Goal: Transaction & Acquisition: Book appointment/travel/reservation

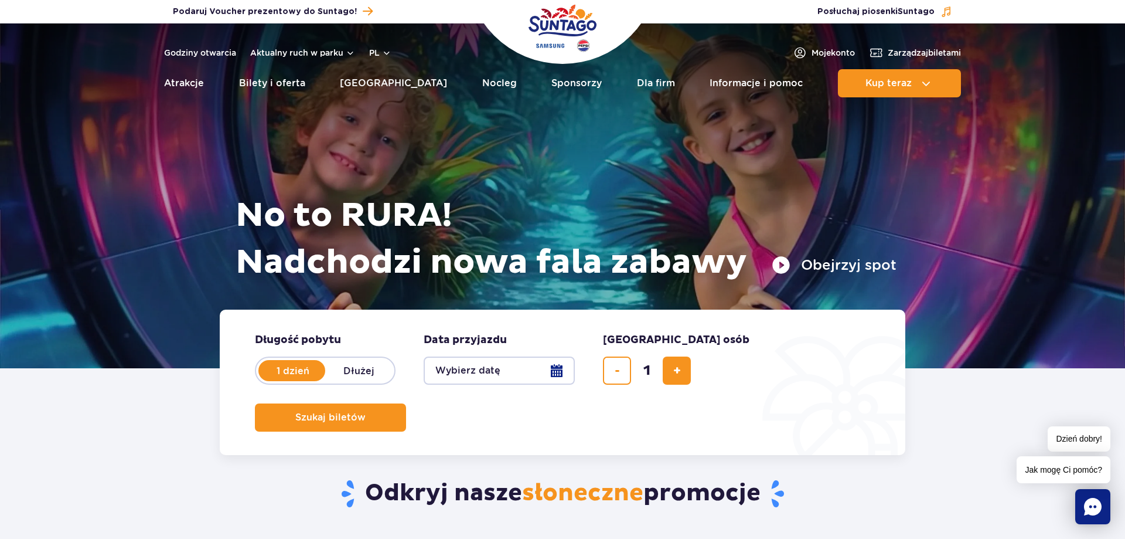
click at [366, 376] on label "Dłużej" at bounding box center [358, 370] width 67 height 25
click at [338, 380] on input "Dłużej" at bounding box center [331, 381] width 13 height 2
radio input "false"
radio input "true"
click at [476, 370] on button "Wybierz datę" at bounding box center [499, 370] width 151 height 28
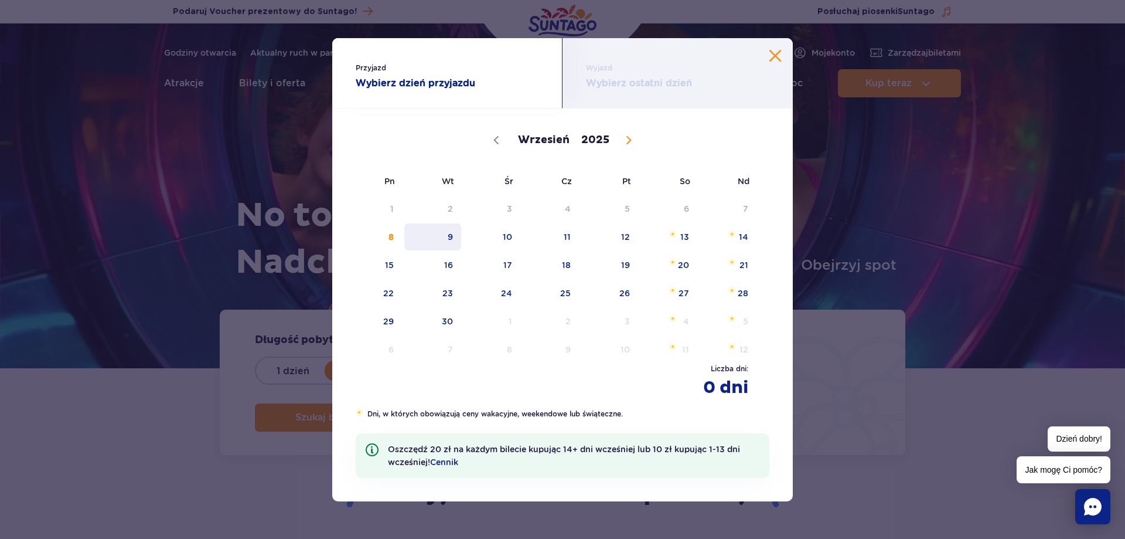
click at [448, 240] on span "9" at bounding box center [432, 236] width 59 height 27
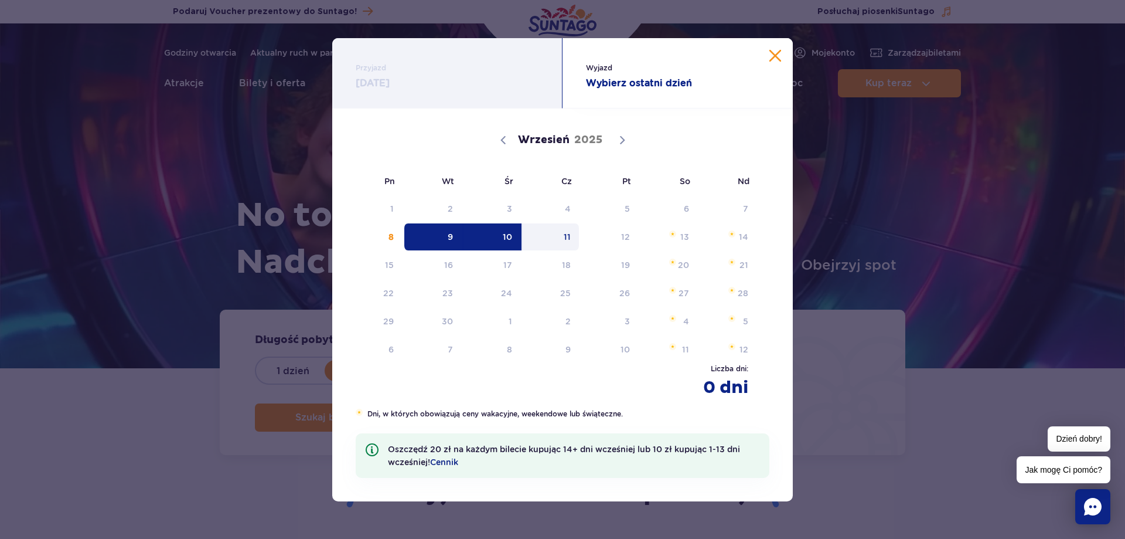
click at [572, 239] on span "11" at bounding box center [551, 236] width 59 height 27
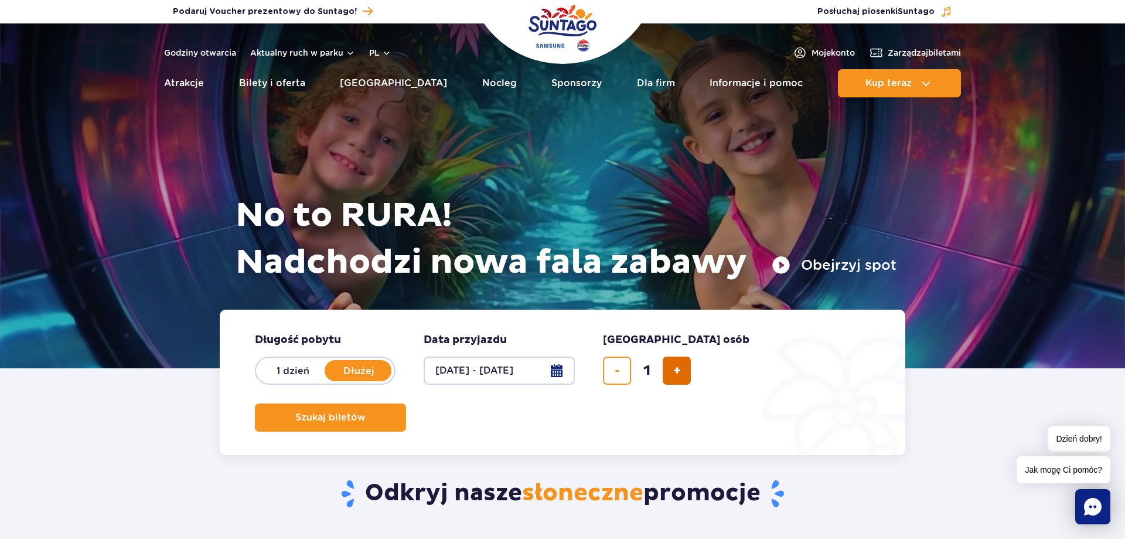
click at [683, 373] on button "dodaj bilet" at bounding box center [677, 370] width 28 height 28
type input "5"
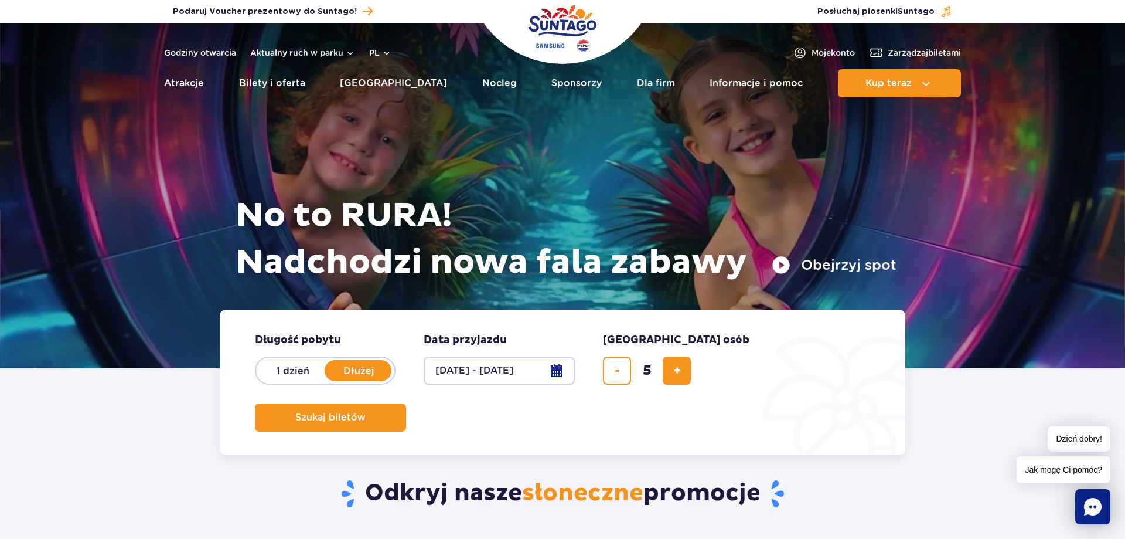
click at [366, 412] on span "Szukaj biletów" at bounding box center [330, 417] width 70 height 11
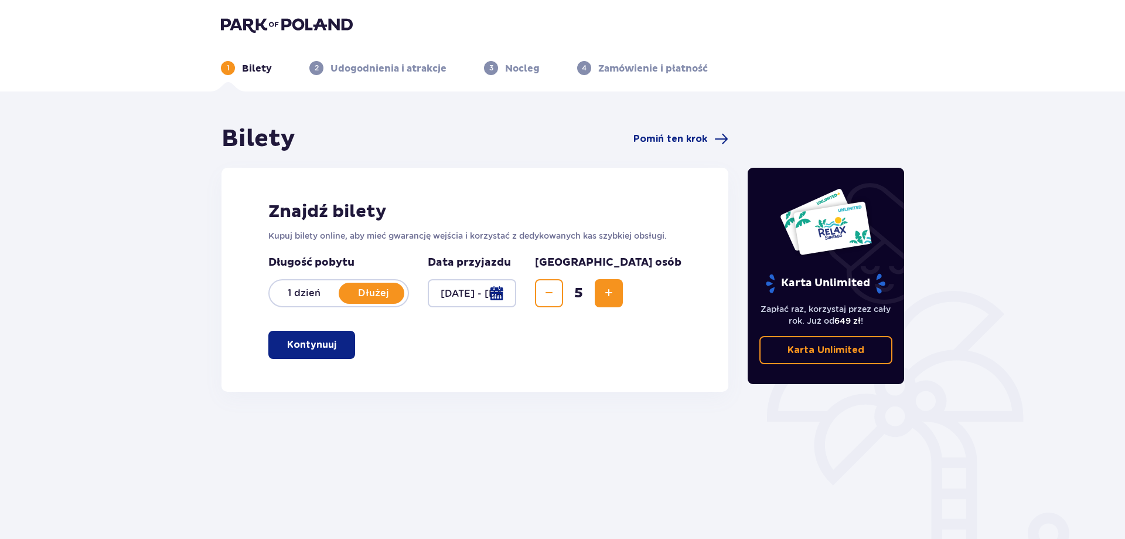
drag, startPoint x: 309, startPoint y: 344, endPoint x: 549, endPoint y: 348, distance: 239.7
click at [311, 344] on p "Kontynuuj" at bounding box center [311, 344] width 49 height 13
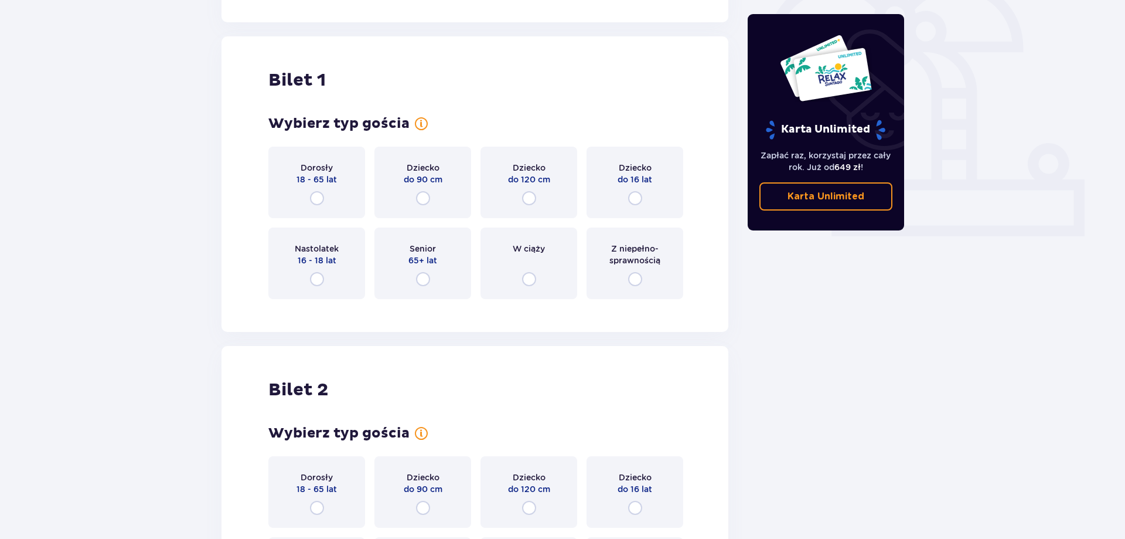
scroll to position [391, 0]
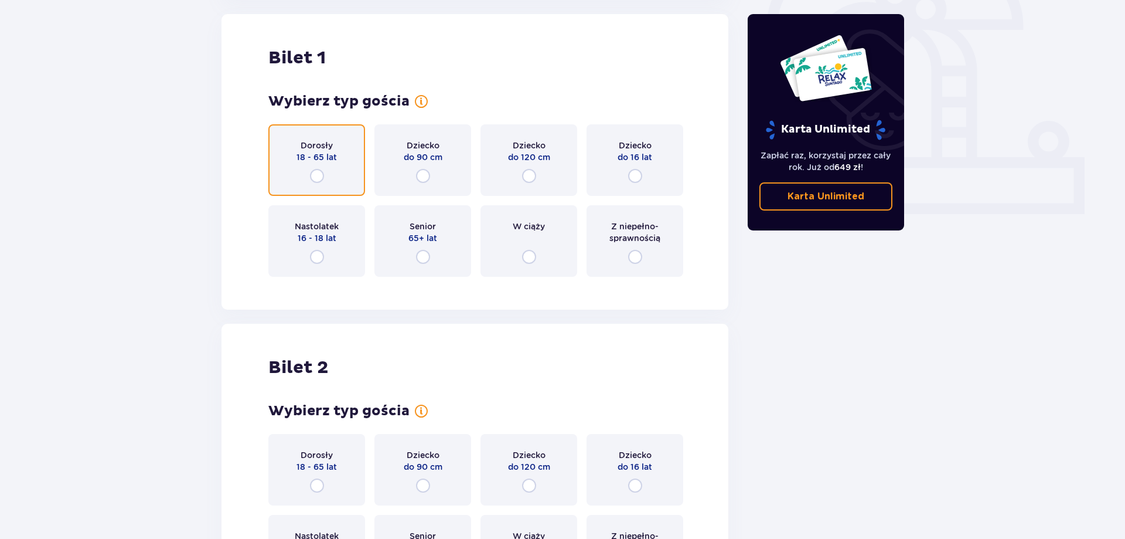
click at [319, 174] on input "radio" at bounding box center [317, 176] width 14 height 14
radio input "true"
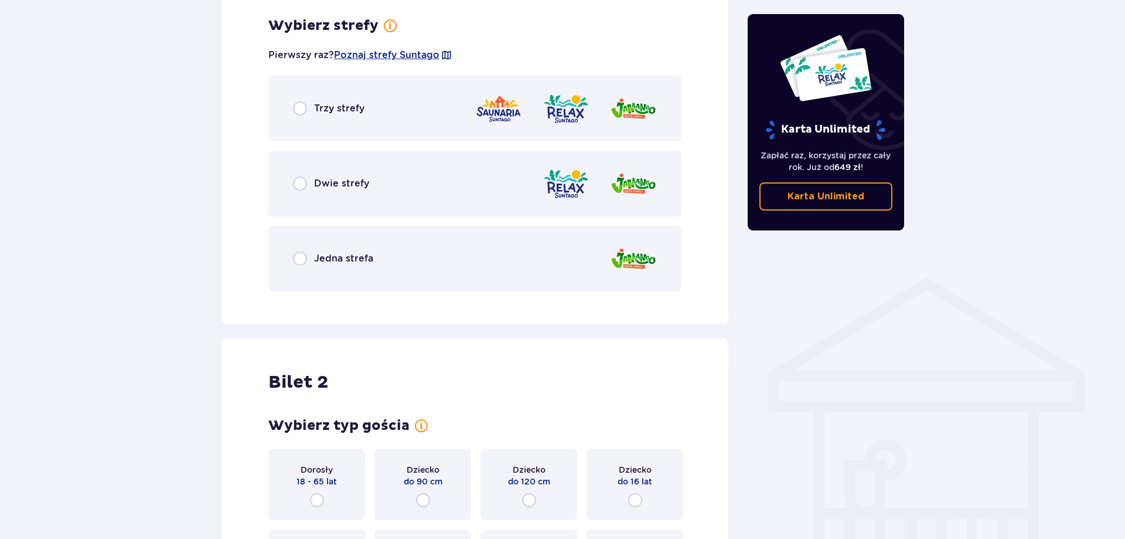
scroll to position [677, 0]
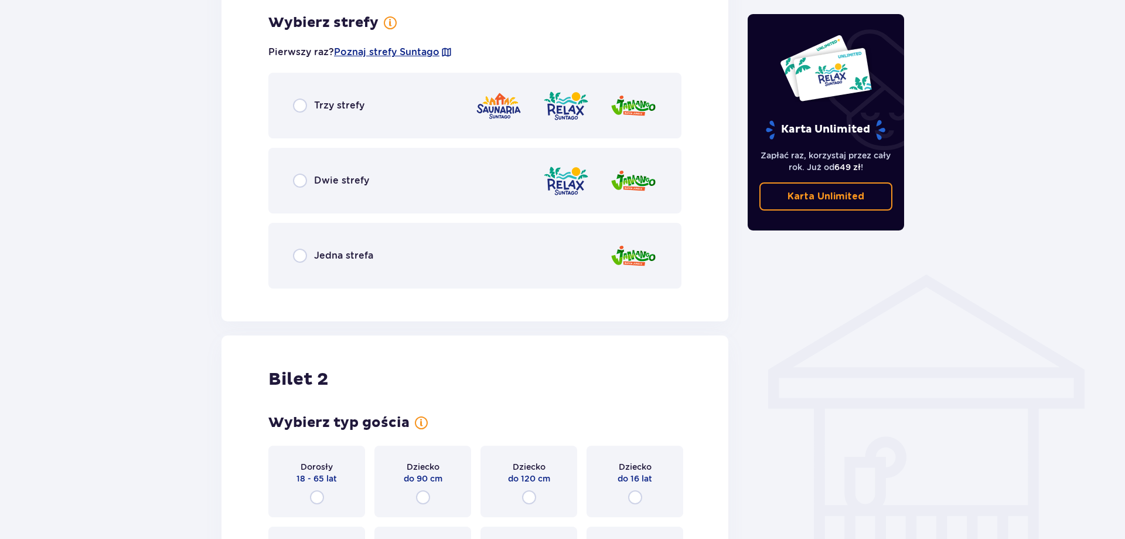
click at [455, 113] on div "Trzy strefy" at bounding box center [474, 106] width 413 height 66
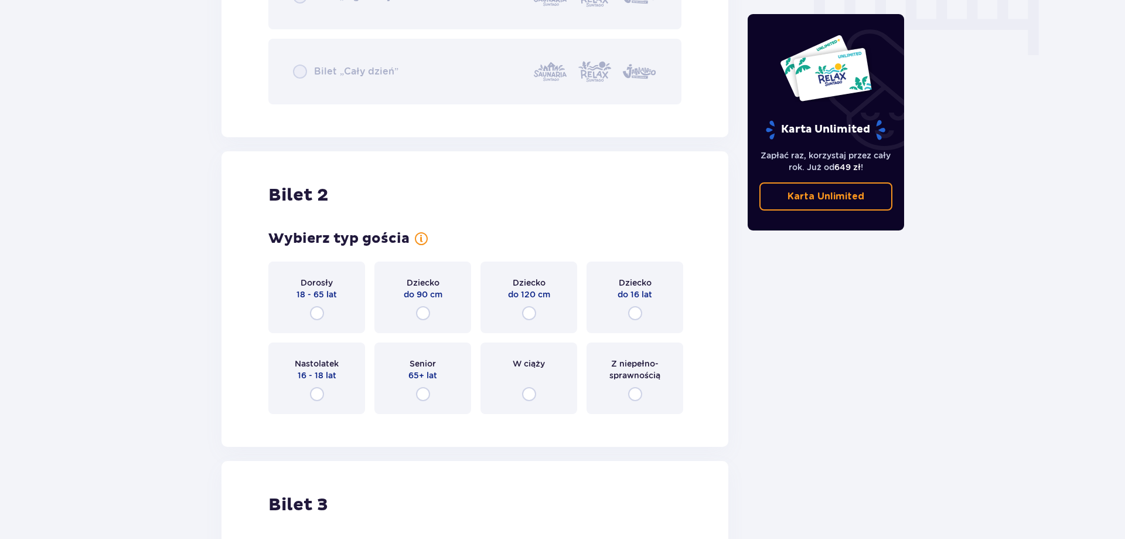
scroll to position [1274, 0]
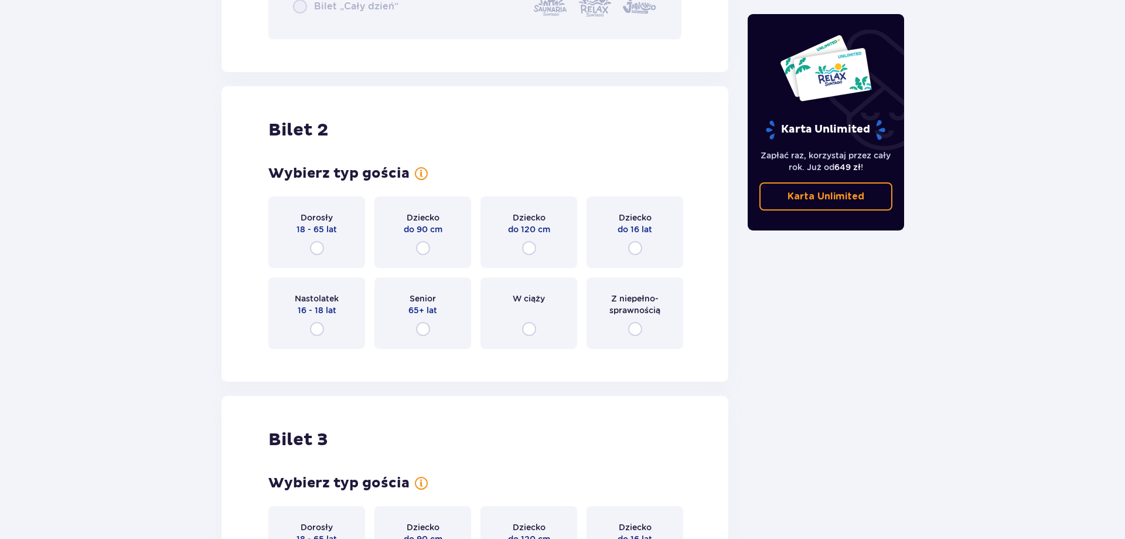
click at [315, 235] on div "Dorosły 18 - 65 lat" at bounding box center [316, 232] width 97 height 72
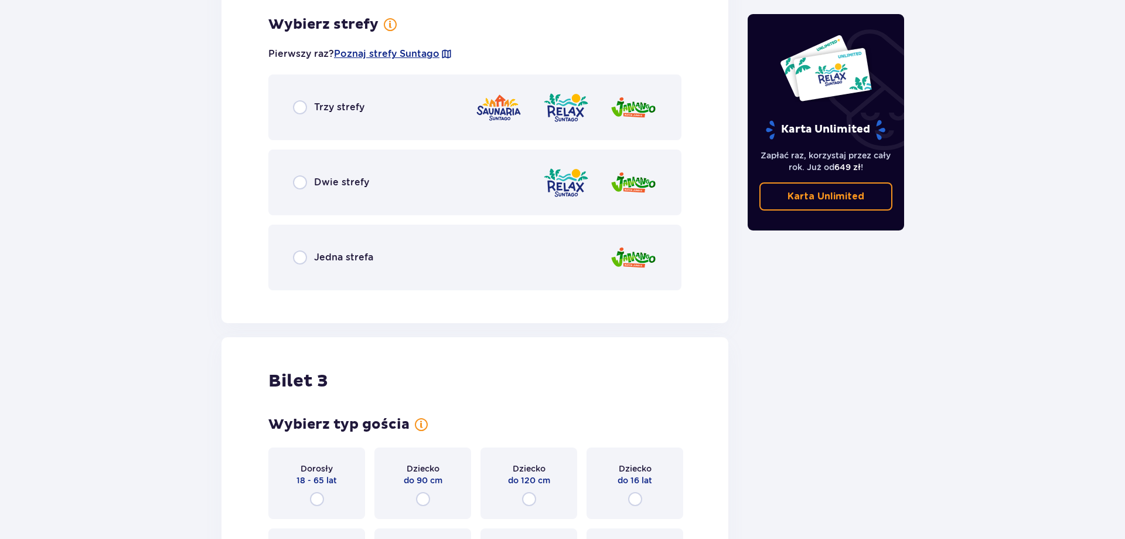
scroll to position [1632, 0]
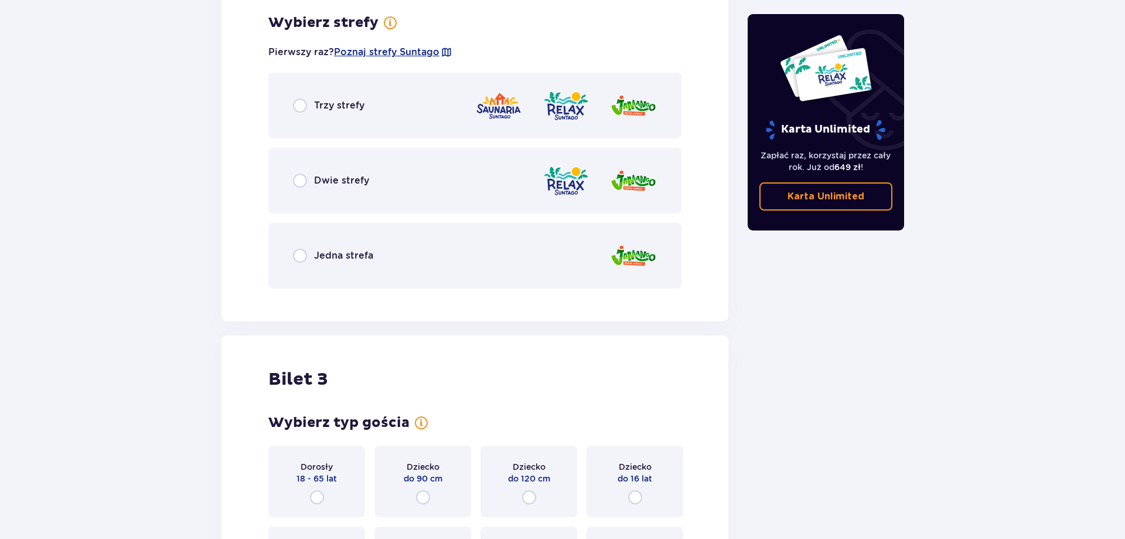
click at [429, 130] on div "Trzy strefy" at bounding box center [474, 106] width 413 height 66
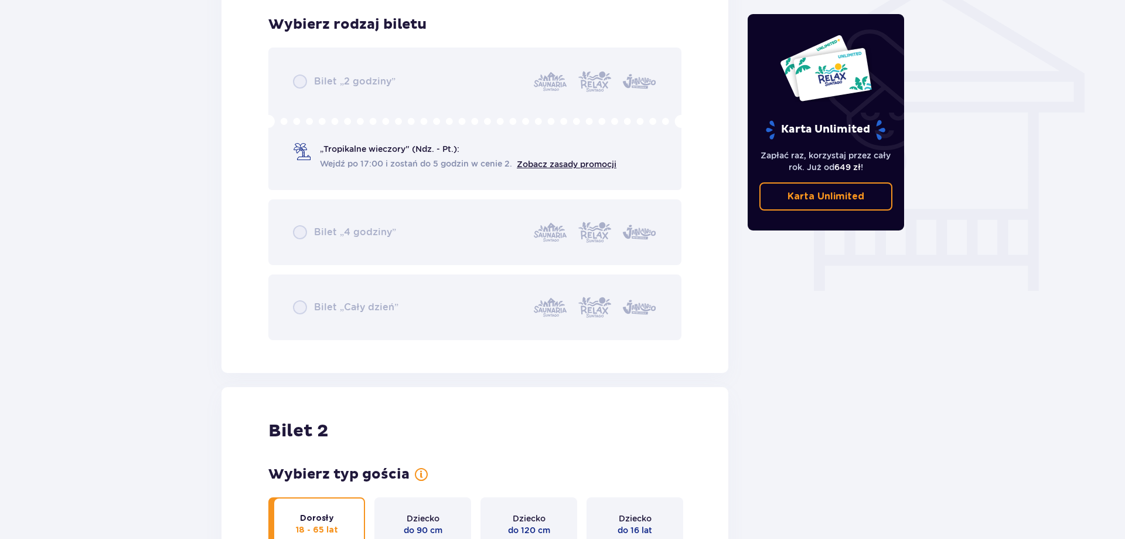
scroll to position [734, 0]
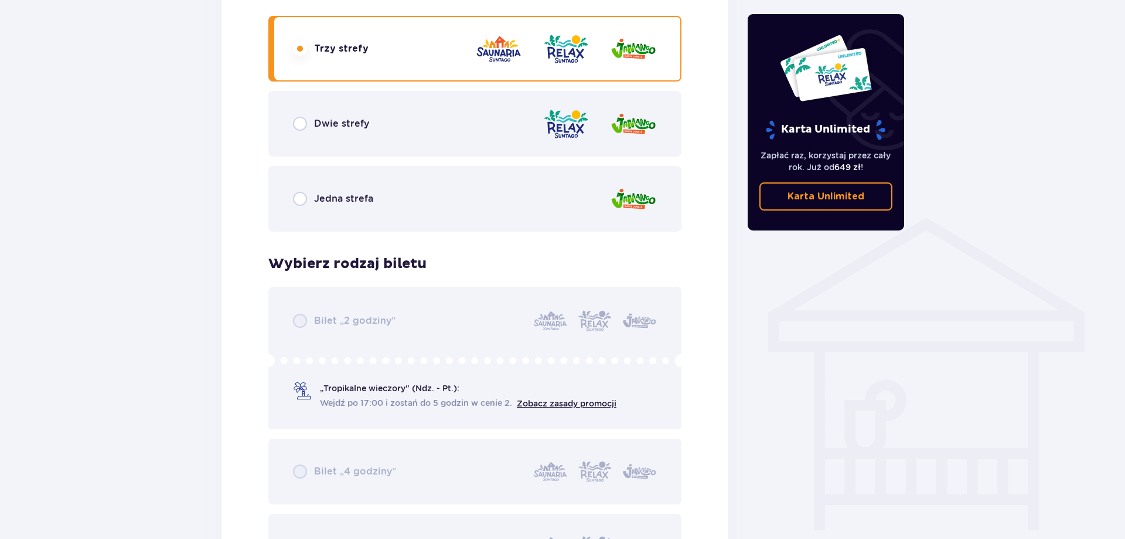
click at [405, 196] on div "Jedna strefa" at bounding box center [474, 199] width 413 height 66
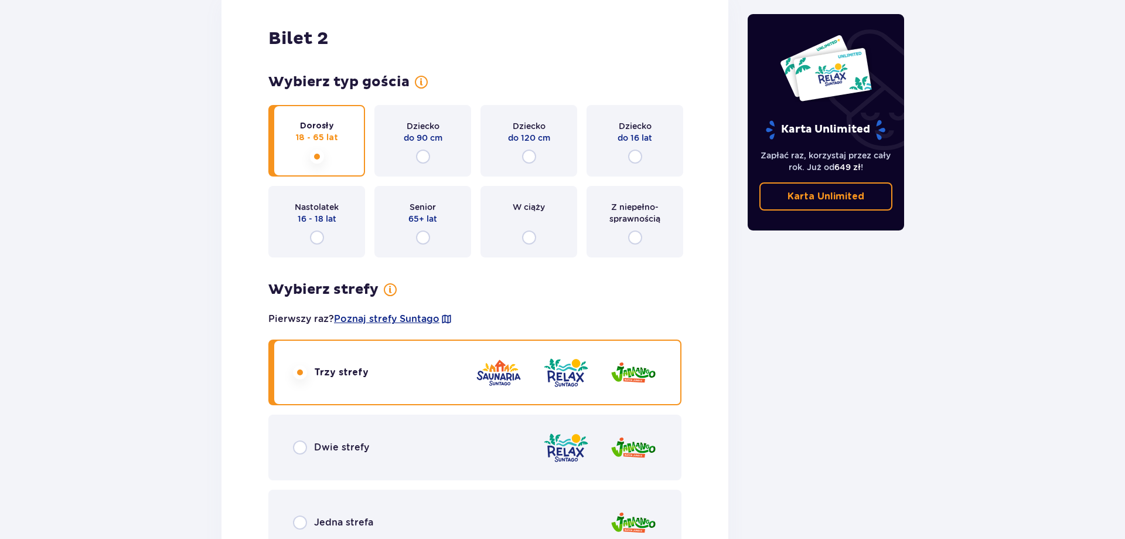
scroll to position [1435, 0]
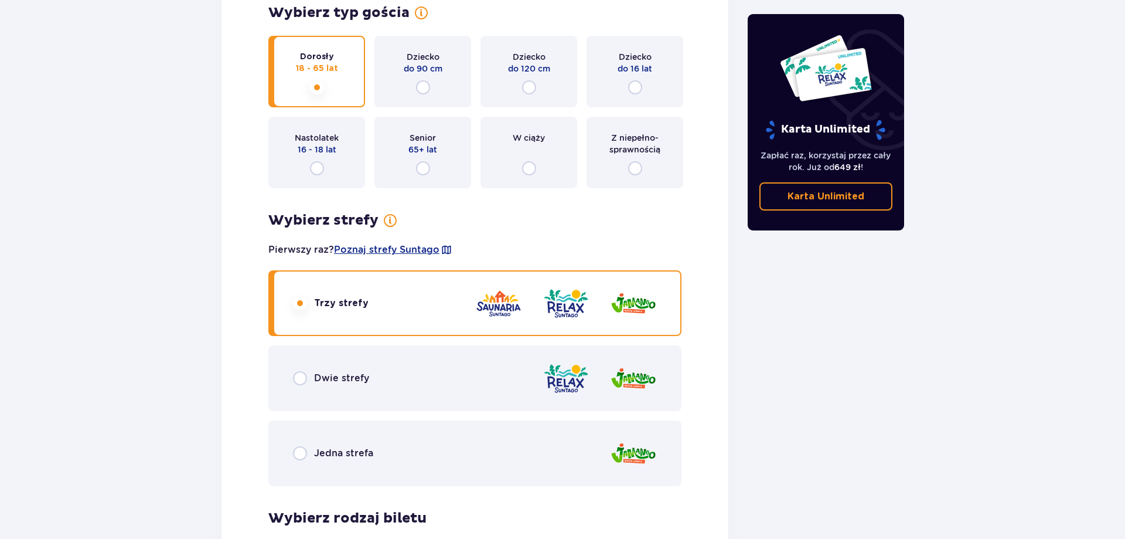
click at [378, 459] on div "Jedna strefa" at bounding box center [474, 453] width 413 height 66
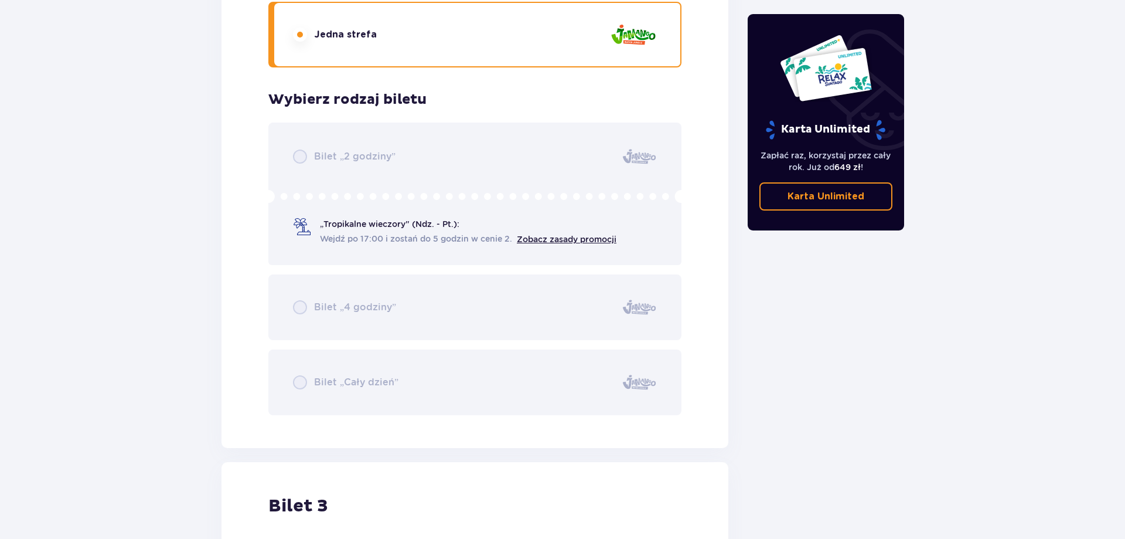
scroll to position [2152, 0]
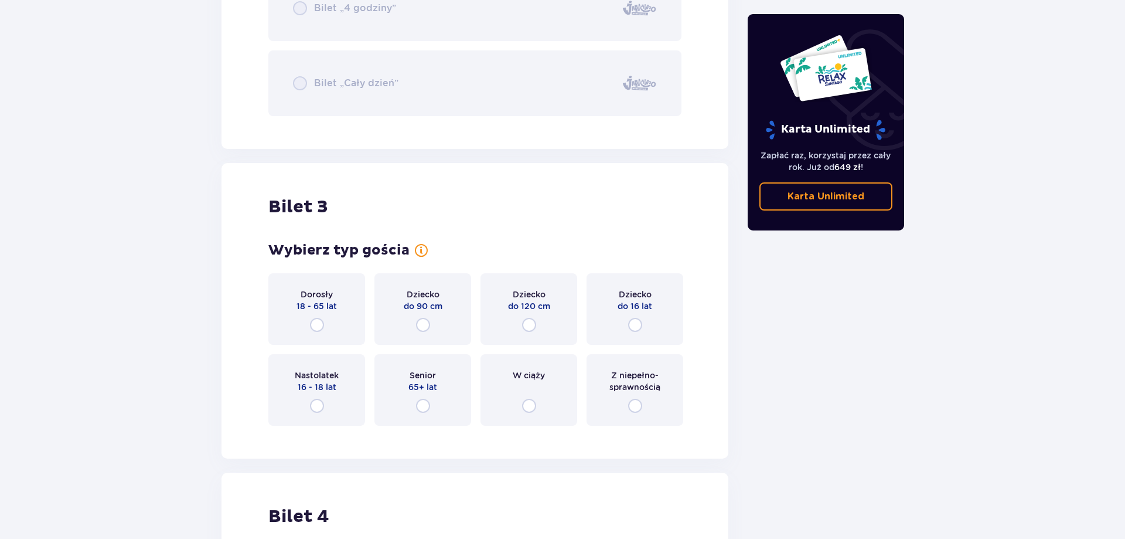
click at [659, 321] on div "Dziecko do 16 lat" at bounding box center [635, 309] width 97 height 72
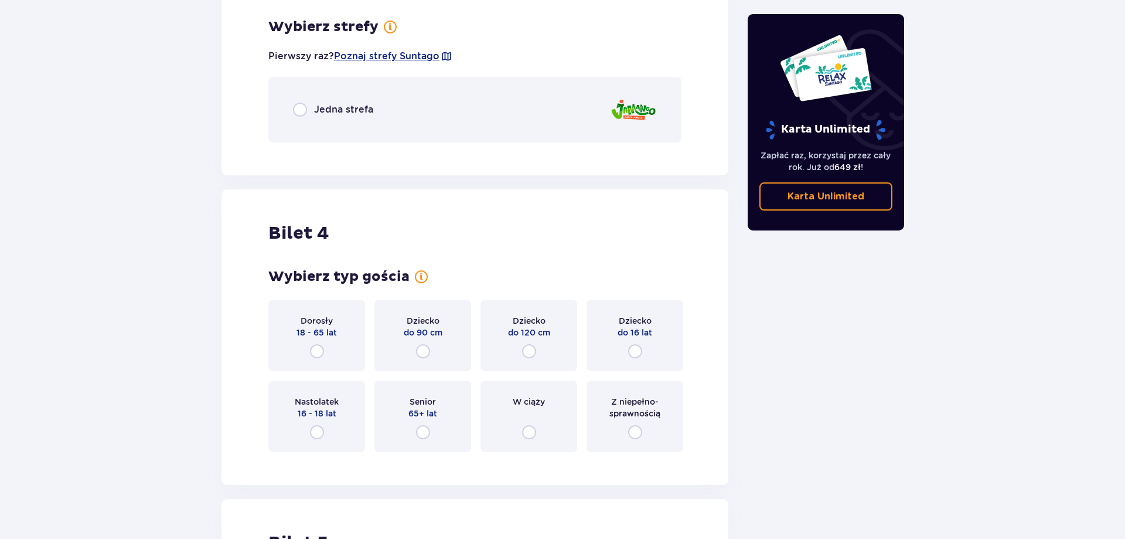
scroll to position [2587, 0]
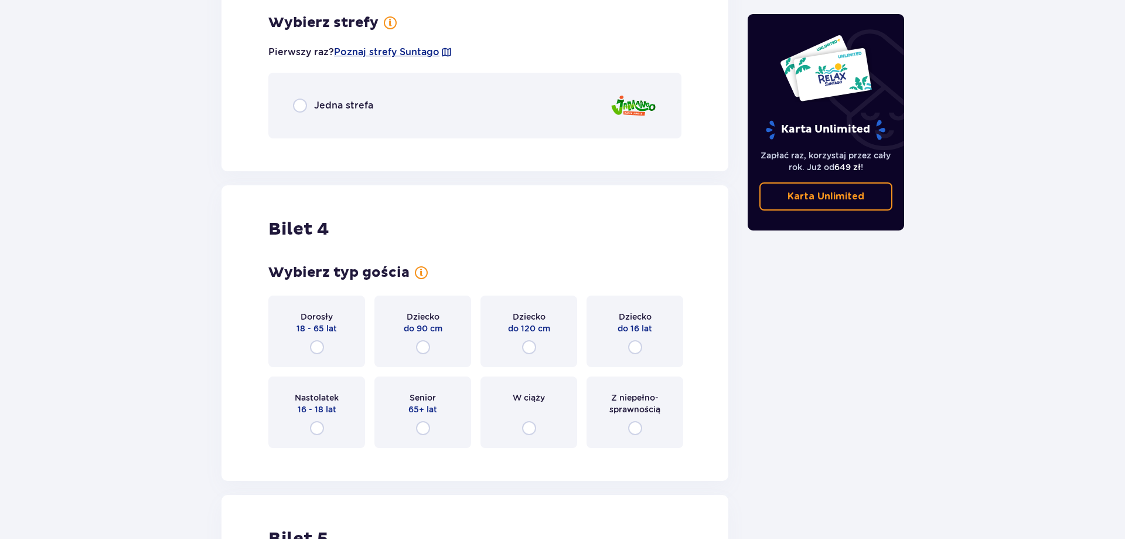
click at [462, 124] on div "Jedna strefa" at bounding box center [474, 106] width 413 height 66
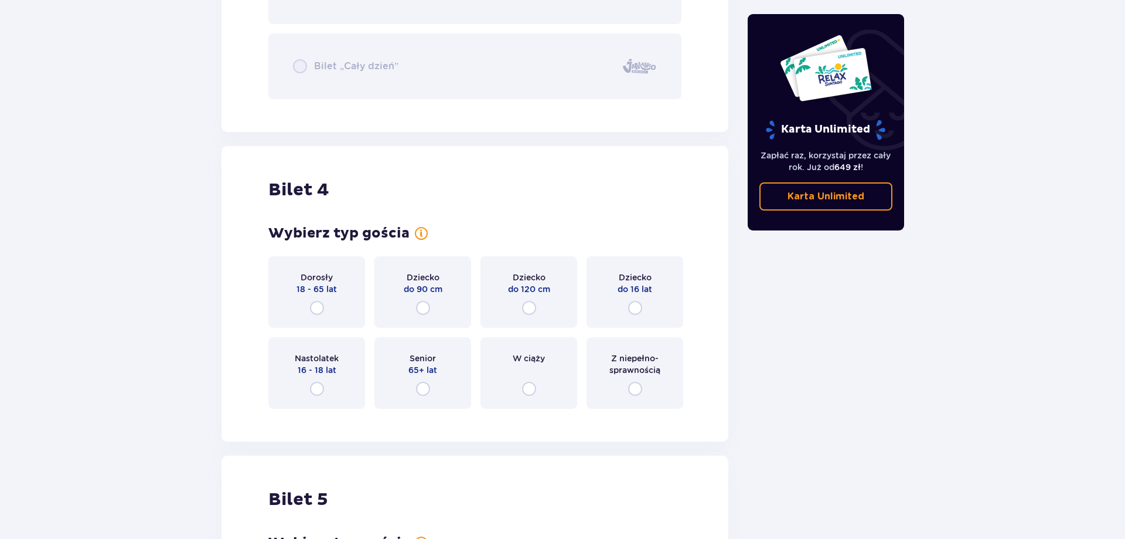
click at [673, 327] on div "Dziecko do 16 lat" at bounding box center [635, 292] width 97 height 72
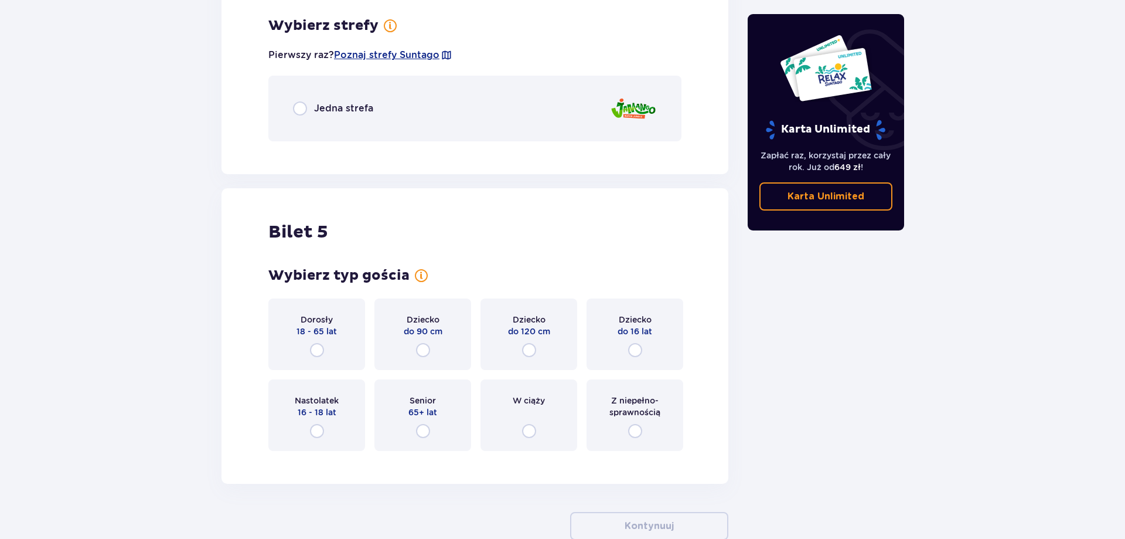
scroll to position [3423, 0]
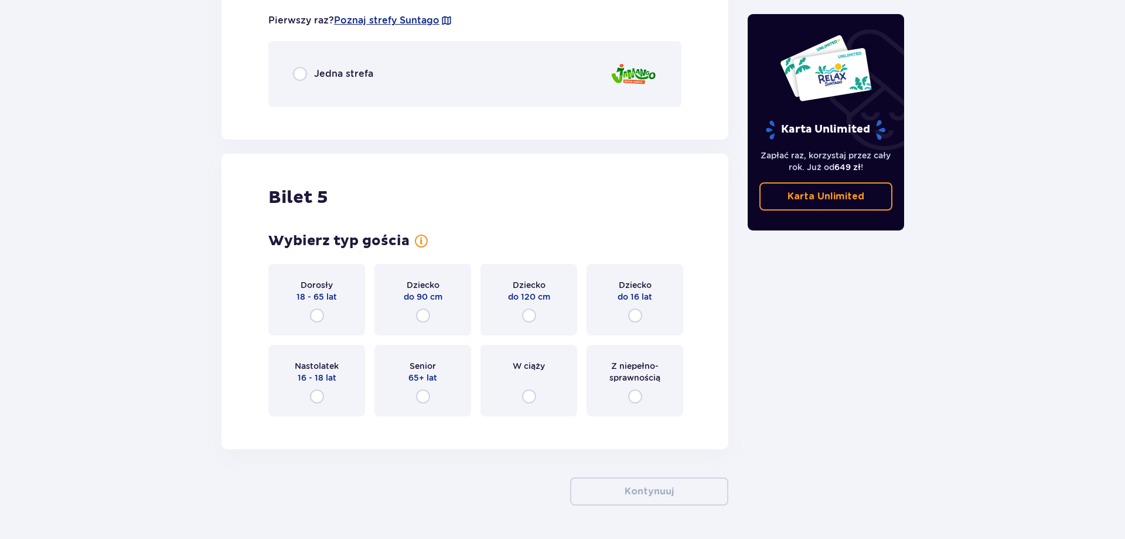
drag, startPoint x: 429, startPoint y: 73, endPoint x: 413, endPoint y: 130, distance: 59.6
click at [429, 72] on div "Jedna strefa" at bounding box center [474, 74] width 413 height 66
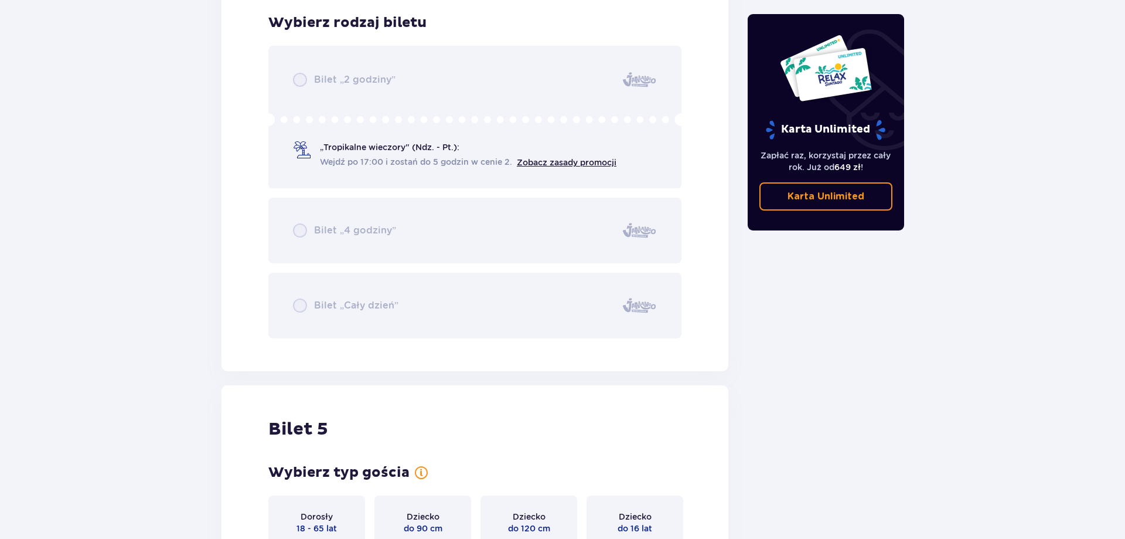
scroll to position [3778, 0]
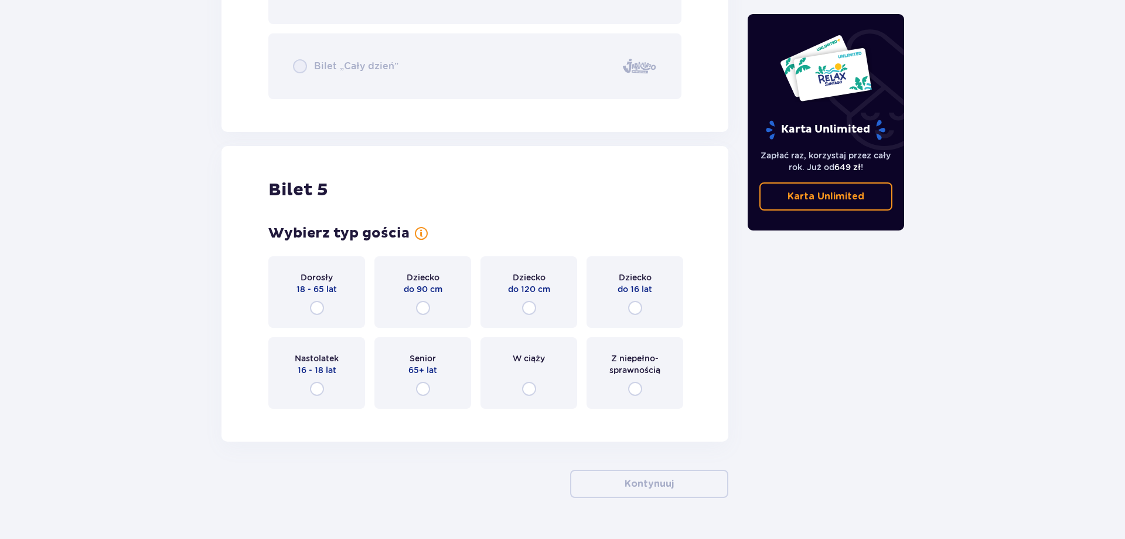
drag, startPoint x: 427, startPoint y: 281, endPoint x: 444, endPoint y: 332, distance: 53.9
click at [427, 284] on div "Dziecko do 90 cm" at bounding box center [423, 282] width 39 height 23
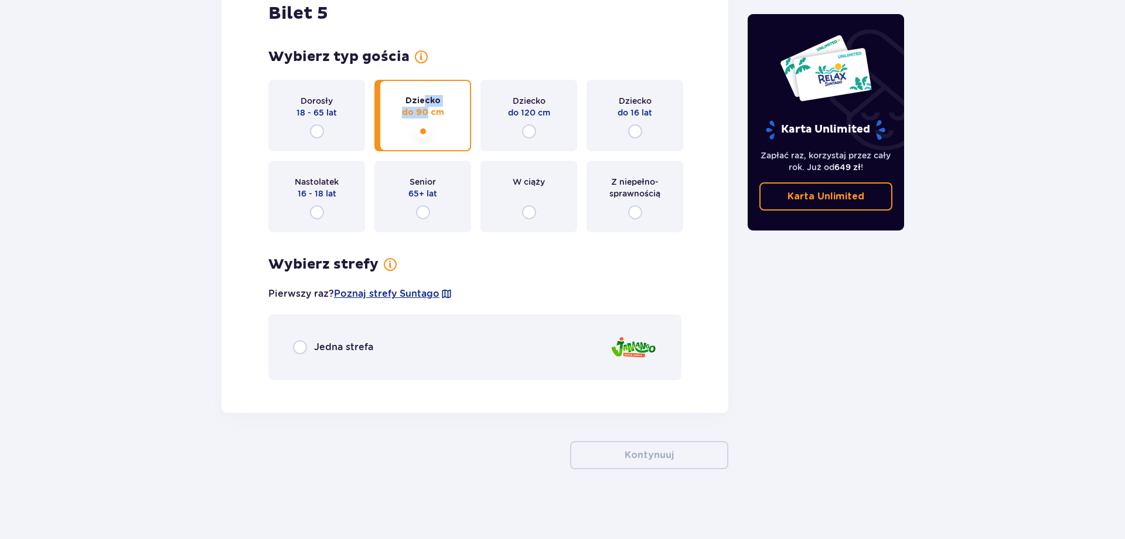
scroll to position [3955, 0]
drag, startPoint x: 346, startPoint y: 343, endPoint x: 472, endPoint y: 364, distance: 128.2
click at [346, 345] on p "Jedna strefa" at bounding box center [343, 346] width 59 height 13
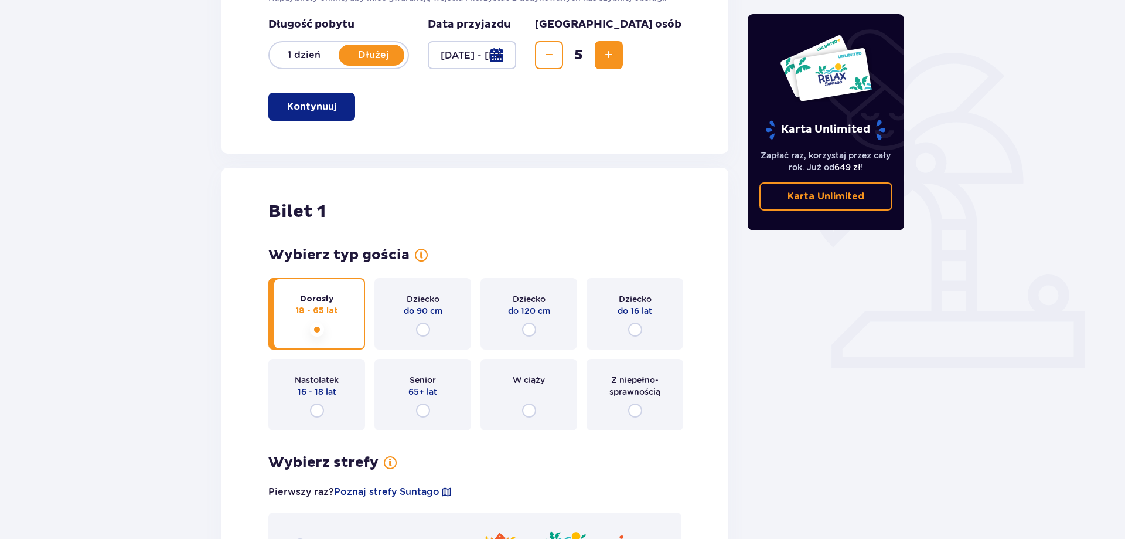
scroll to position [0, 0]
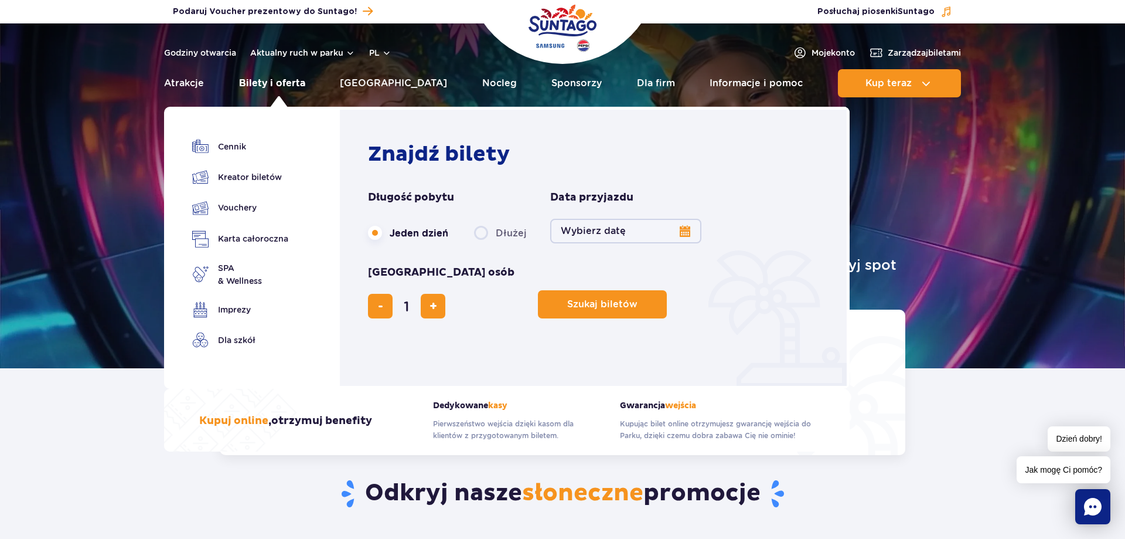
click at [294, 84] on link "Bilety i oferta" at bounding box center [272, 83] width 66 height 28
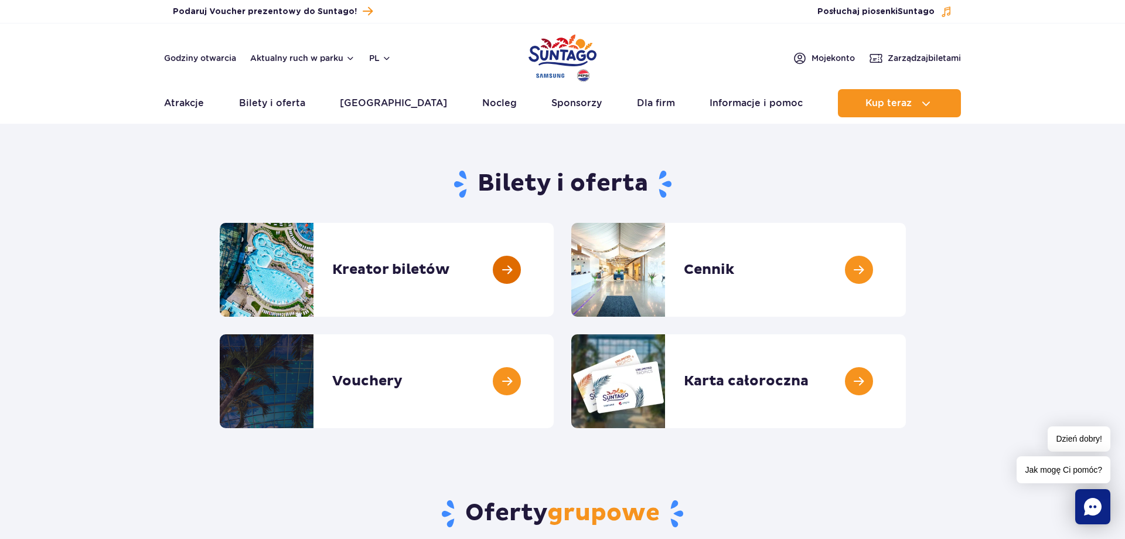
drag, startPoint x: 447, startPoint y: 262, endPoint x: 508, endPoint y: 240, distance: 64.7
click at [554, 261] on link at bounding box center [554, 270] width 0 height 94
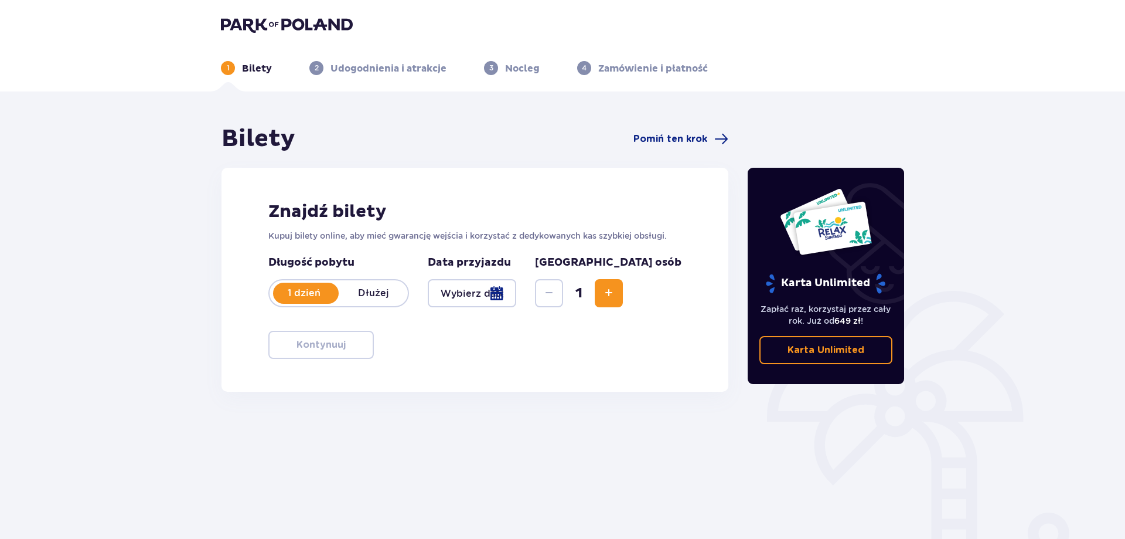
click at [384, 294] on p "Dłużej" at bounding box center [373, 293] width 69 height 13
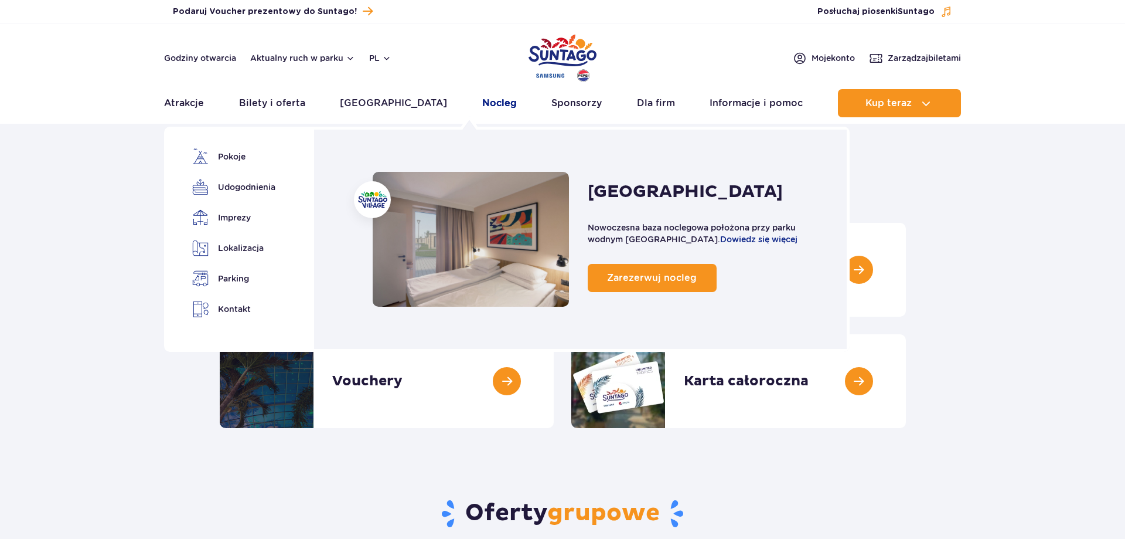
click at [482, 105] on link "Nocleg" at bounding box center [499, 103] width 35 height 28
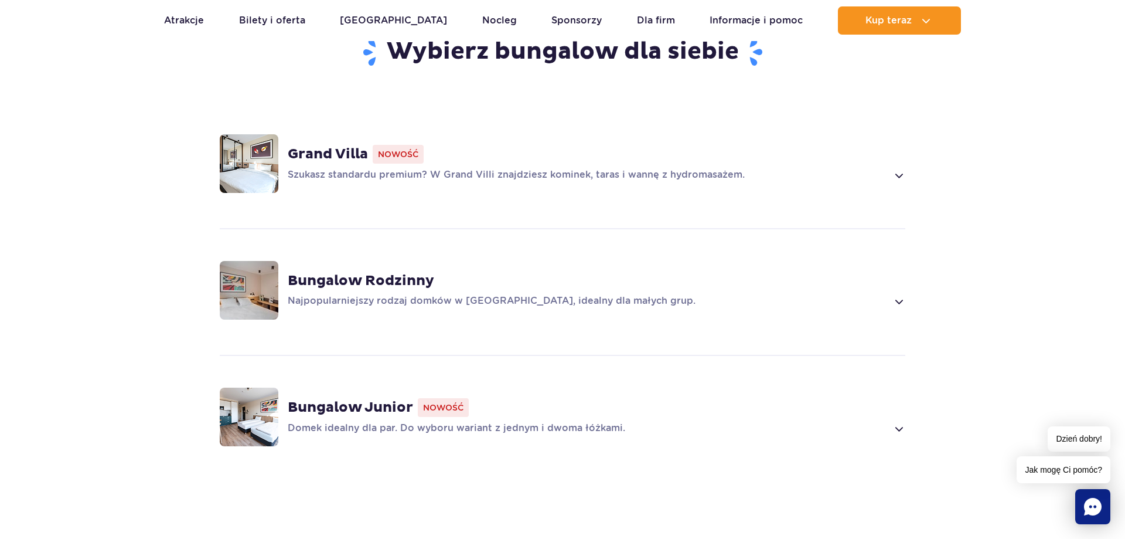
scroll to position [717, 0]
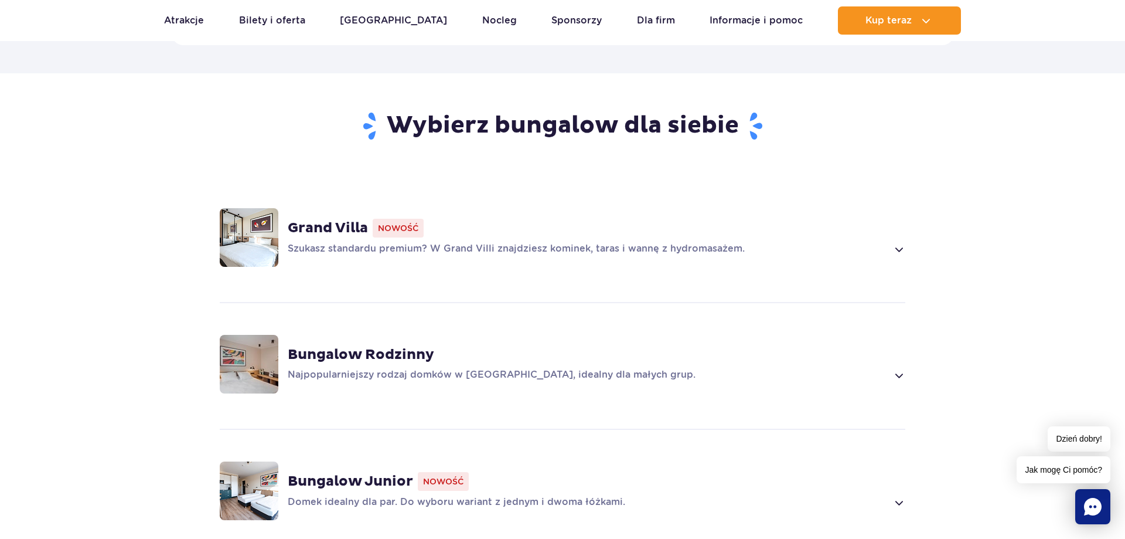
click at [617, 349] on div "Bungalow Rodzinny Najpopularniejszy rodzaj domków w Suntago Village, idealny dl…" at bounding box center [597, 364] width 618 height 36
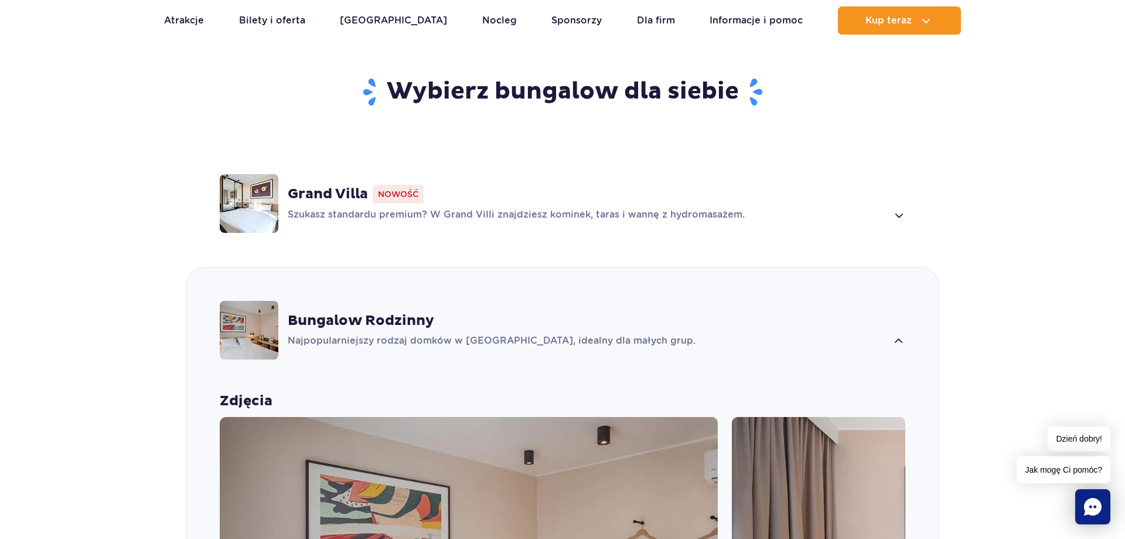
scroll to position [709, 0]
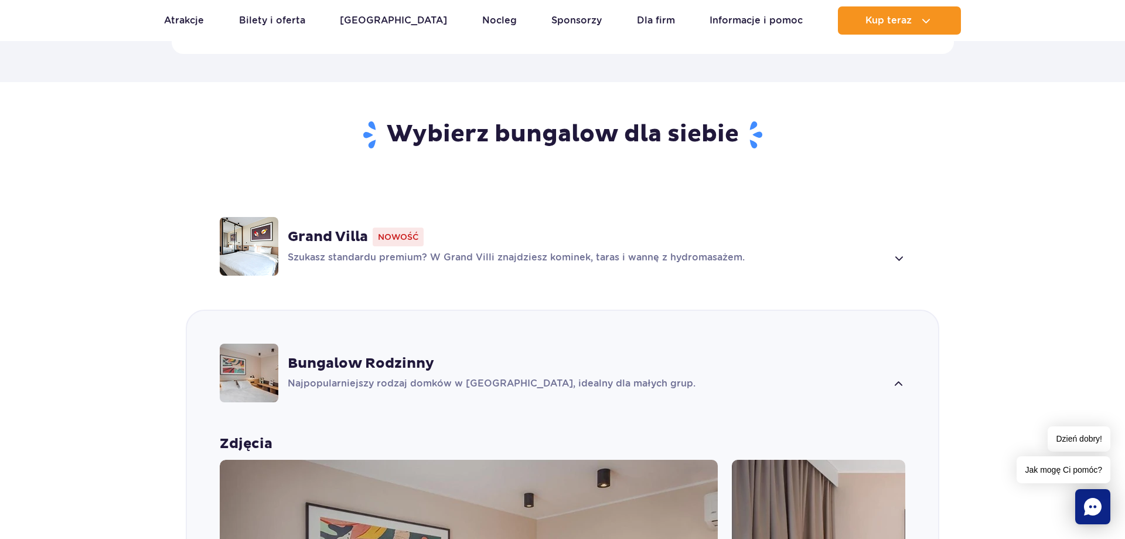
click at [590, 230] on div "Grand Villa Nowość Szukasz standardu premium? W Grand Villi znajdziesz kominek,…" at bounding box center [597, 246] width 618 height 38
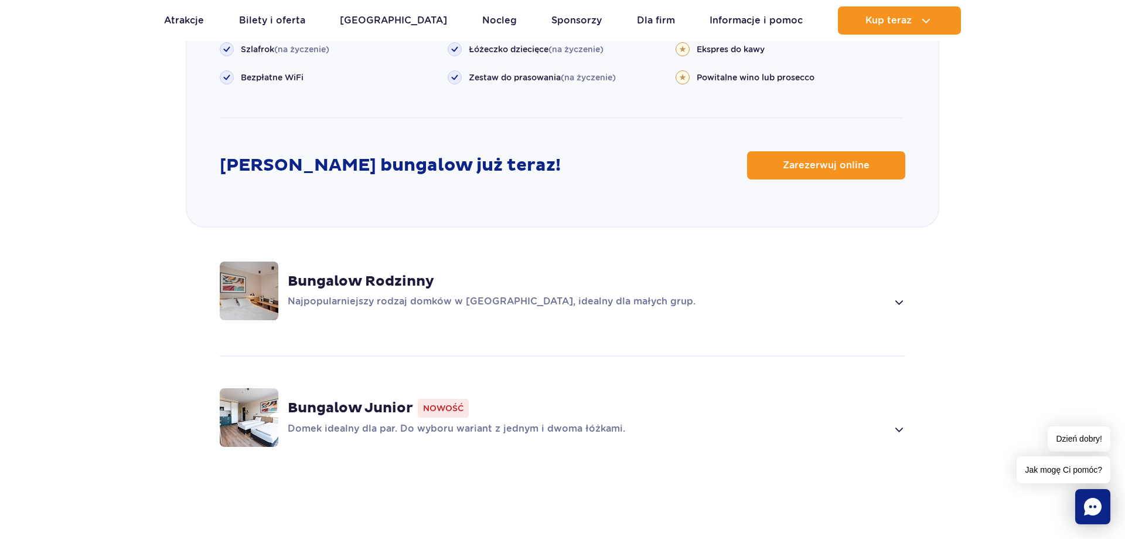
scroll to position [1323, 0]
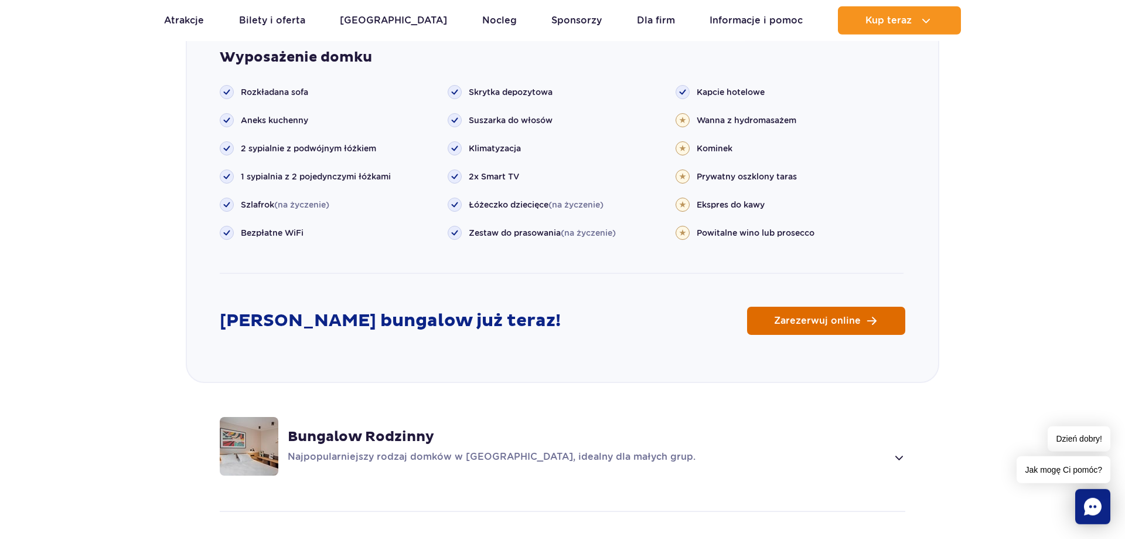
click at [839, 311] on link "Zarezerwuj online" at bounding box center [826, 321] width 158 height 28
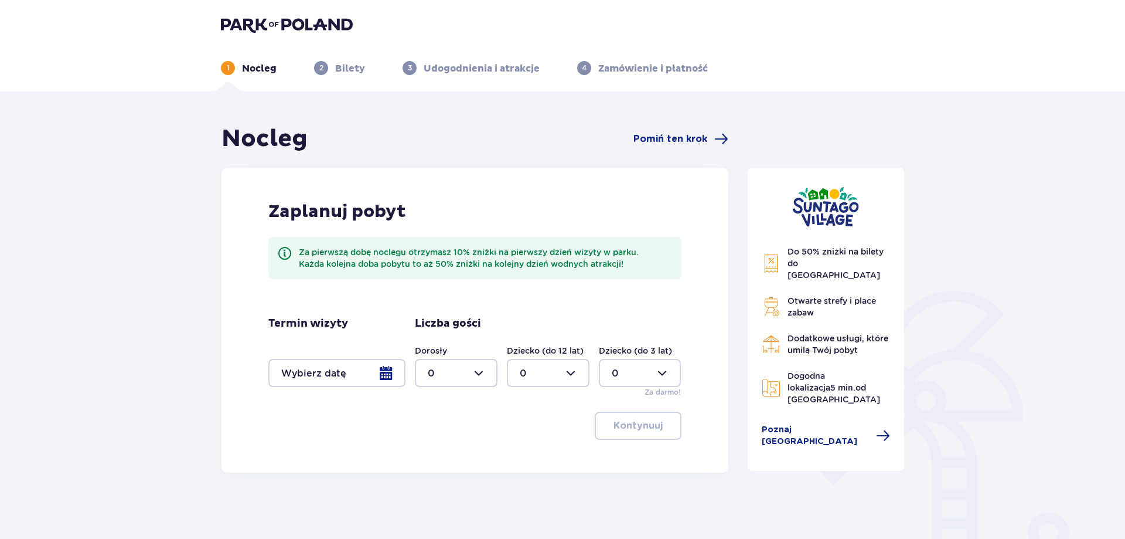
drag, startPoint x: 338, startPoint y: 363, endPoint x: 343, endPoint y: 359, distance: 6.8
click at [340, 361] on div at bounding box center [336, 373] width 137 height 28
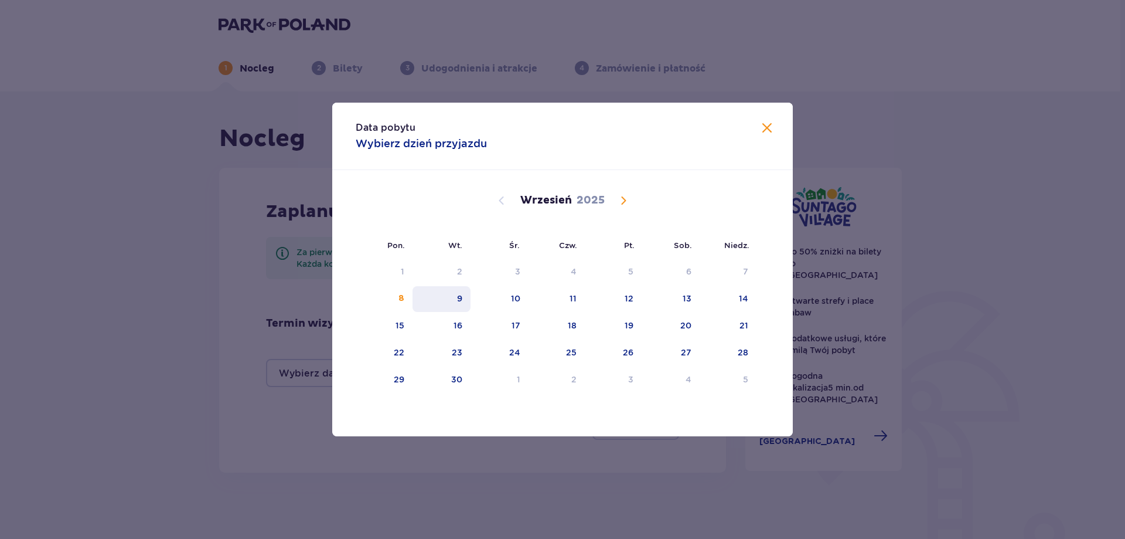
click at [465, 298] on div "9" at bounding box center [442, 299] width 58 height 26
click at [583, 297] on div "11" at bounding box center [557, 299] width 57 height 26
type input "09.09.25 - 11.09.25"
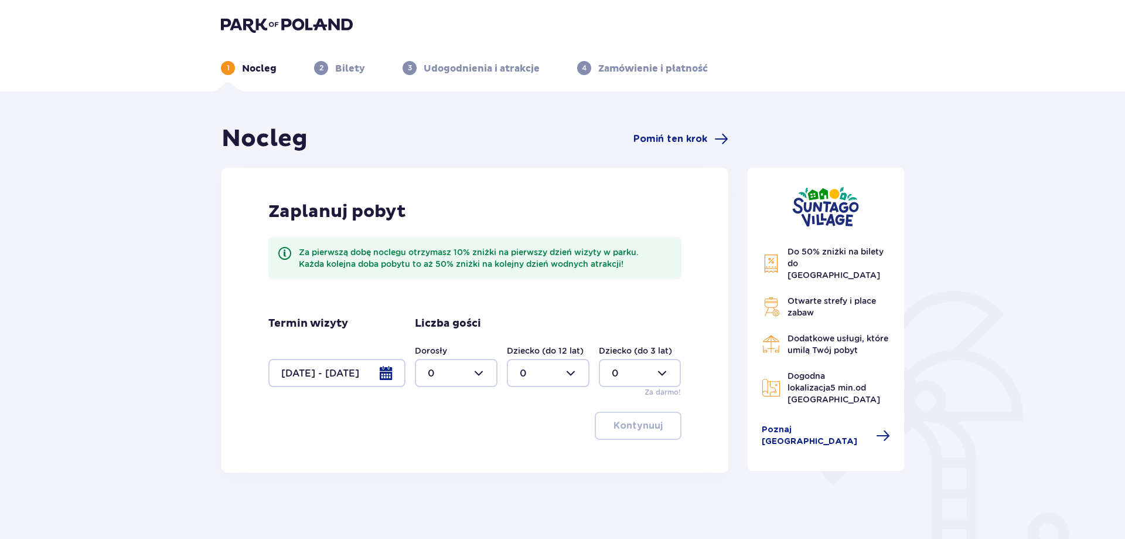
click at [493, 374] on div at bounding box center [456, 373] width 83 height 28
drag, startPoint x: 444, startPoint y: 440, endPoint x: 459, endPoint y: 429, distance: 19.3
click at [444, 441] on div "4" at bounding box center [456, 440] width 57 height 13
type input "4"
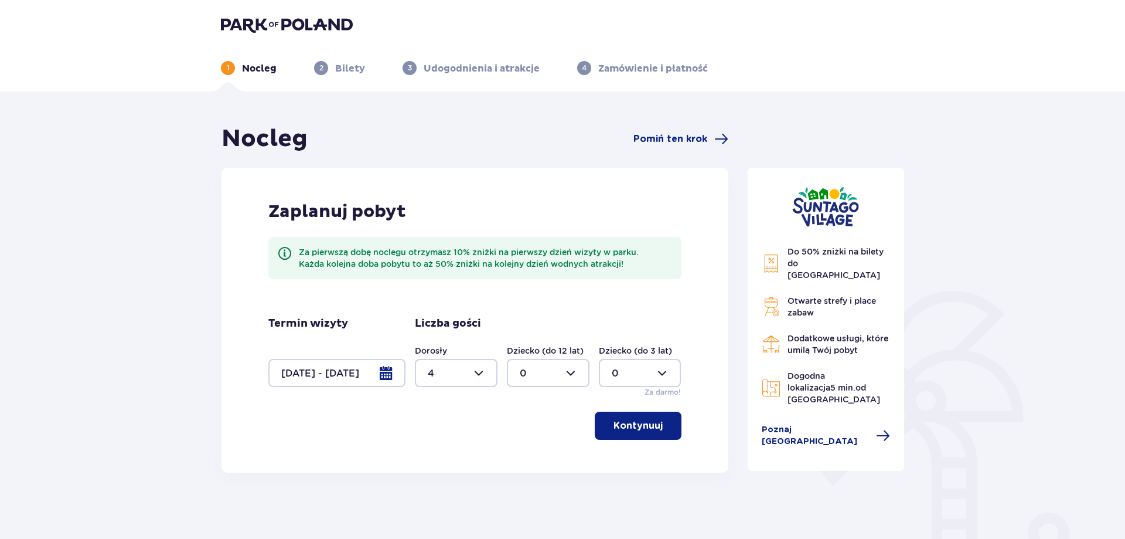
click at [628, 368] on div at bounding box center [640, 373] width 83 height 28
drag, startPoint x: 619, startPoint y: 430, endPoint x: 627, endPoint y: 424, distance: 10.0
click at [619, 430] on div "1" at bounding box center [640, 433] width 57 height 13
type input "1"
click at [627, 424] on p "Kontynuuj" at bounding box center [638, 425] width 49 height 13
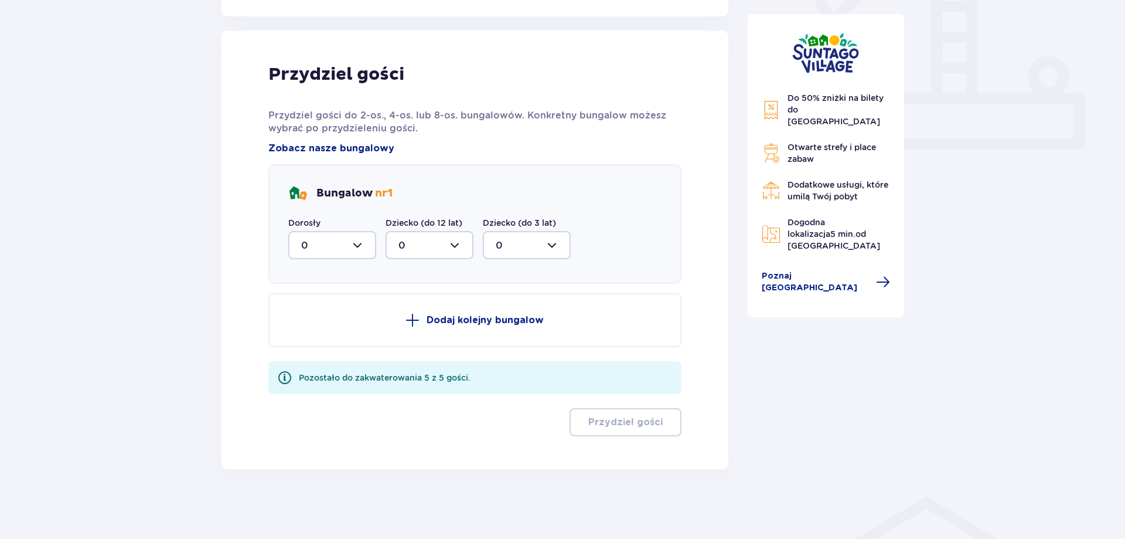
scroll to position [457, 0]
click at [352, 245] on div at bounding box center [332, 244] width 88 height 28
click at [324, 365] on div "4" at bounding box center [332, 358] width 62 height 13
type input "4"
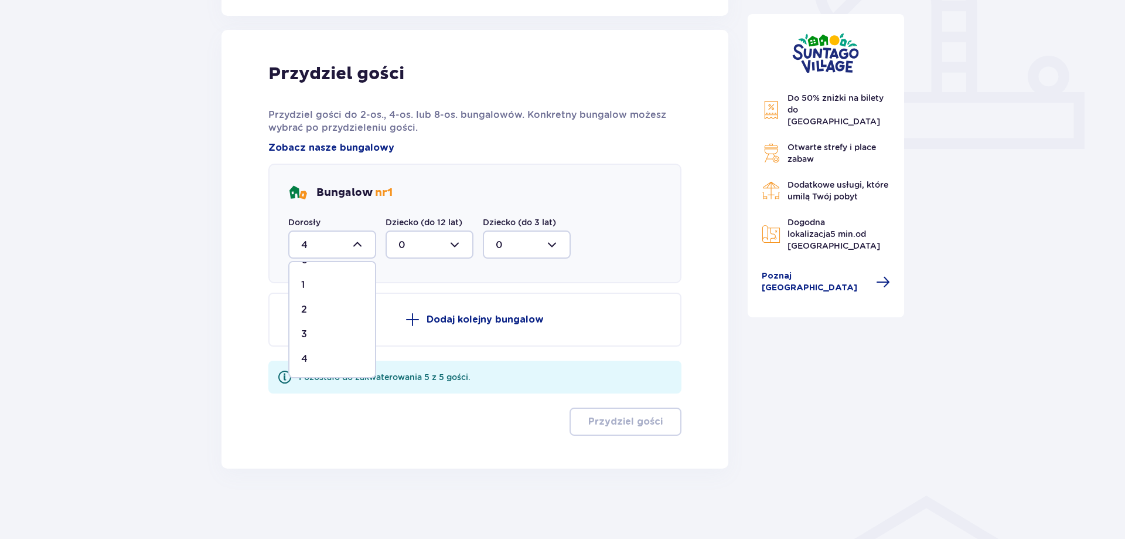
scroll to position [389, 0]
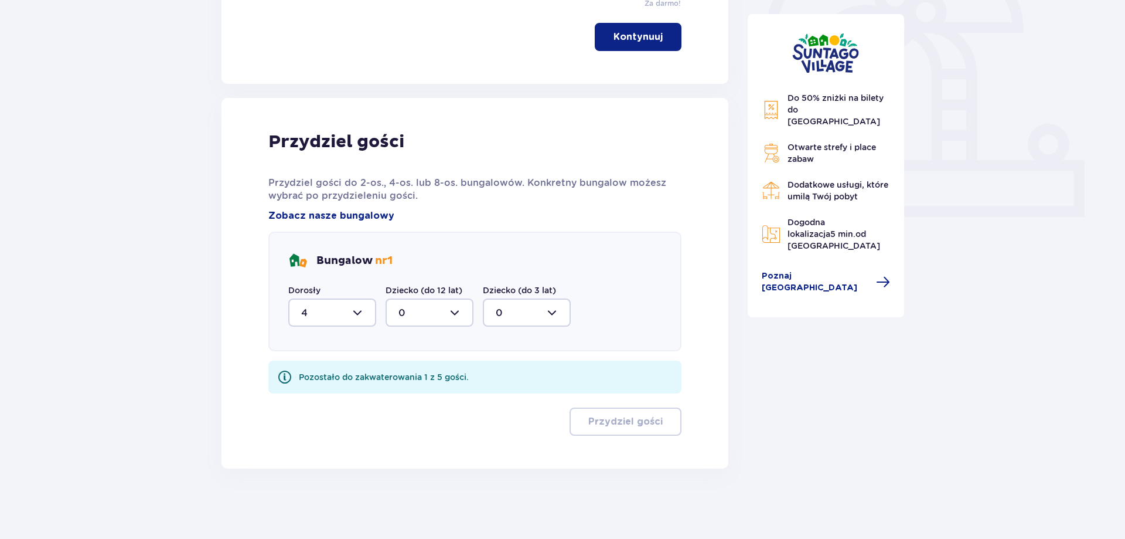
click at [543, 314] on div at bounding box center [527, 312] width 88 height 28
click at [519, 373] on div "1" at bounding box center [527, 372] width 62 height 13
type input "1"
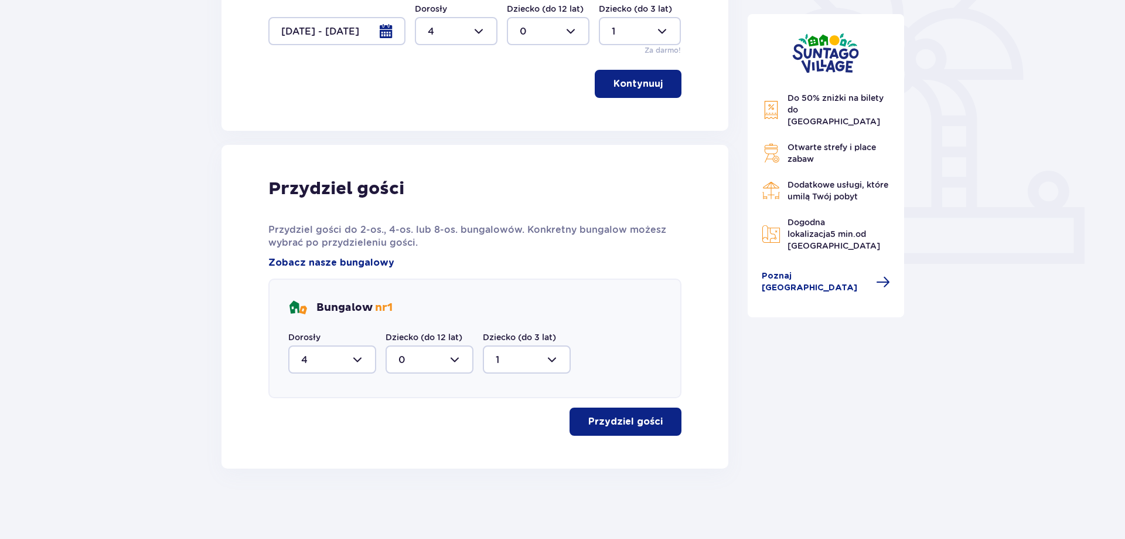
scroll to position [342, 0]
drag, startPoint x: 645, startPoint y: 426, endPoint x: 661, endPoint y: 401, distance: 30.1
click at [648, 424] on p "Przydziel gości" at bounding box center [625, 421] width 74 height 13
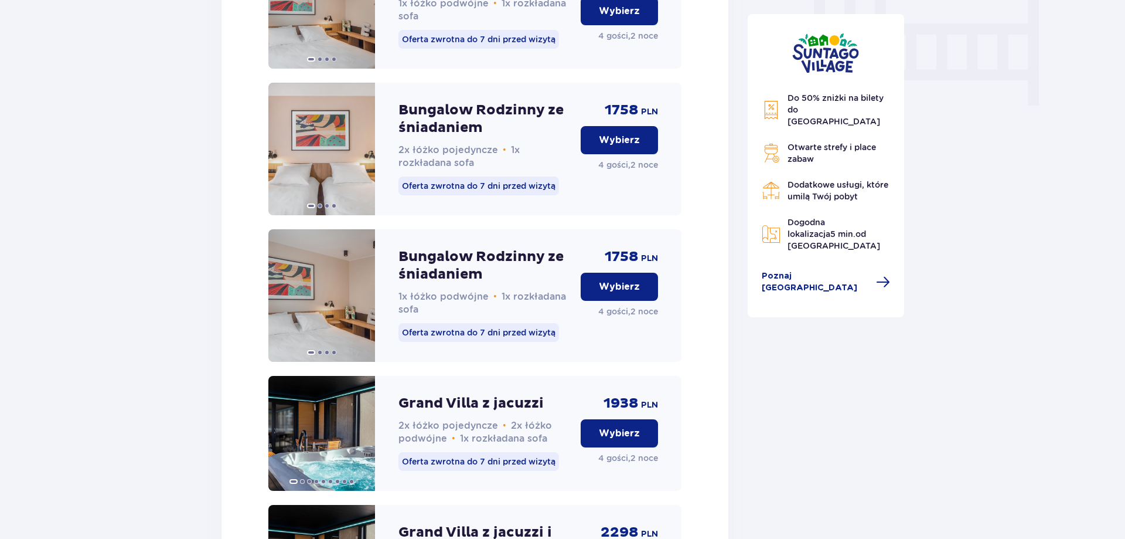
scroll to position [1398, 0]
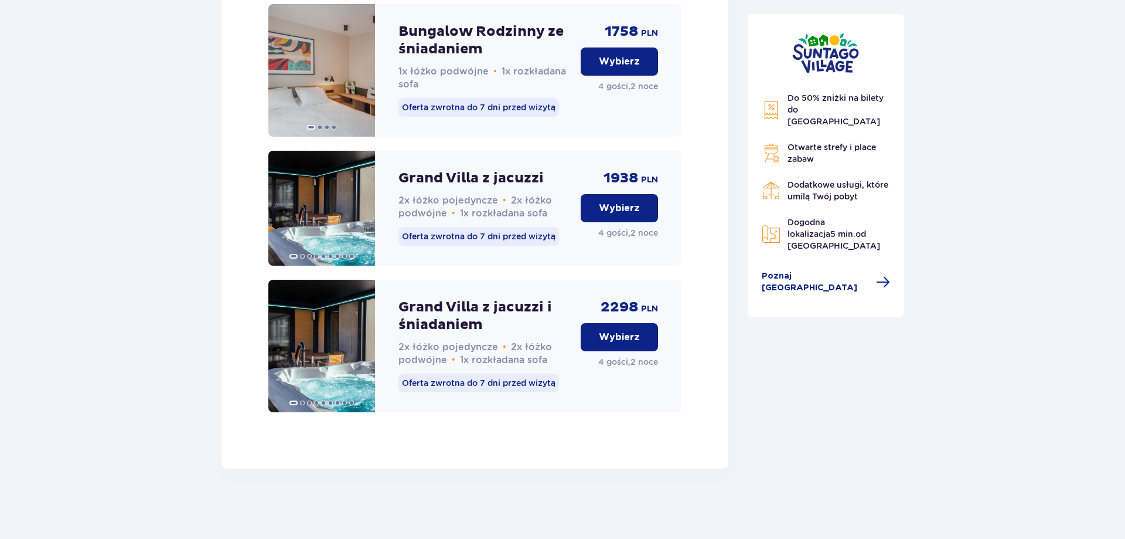
click at [645, 343] on button "Wybierz" at bounding box center [619, 337] width 77 height 28
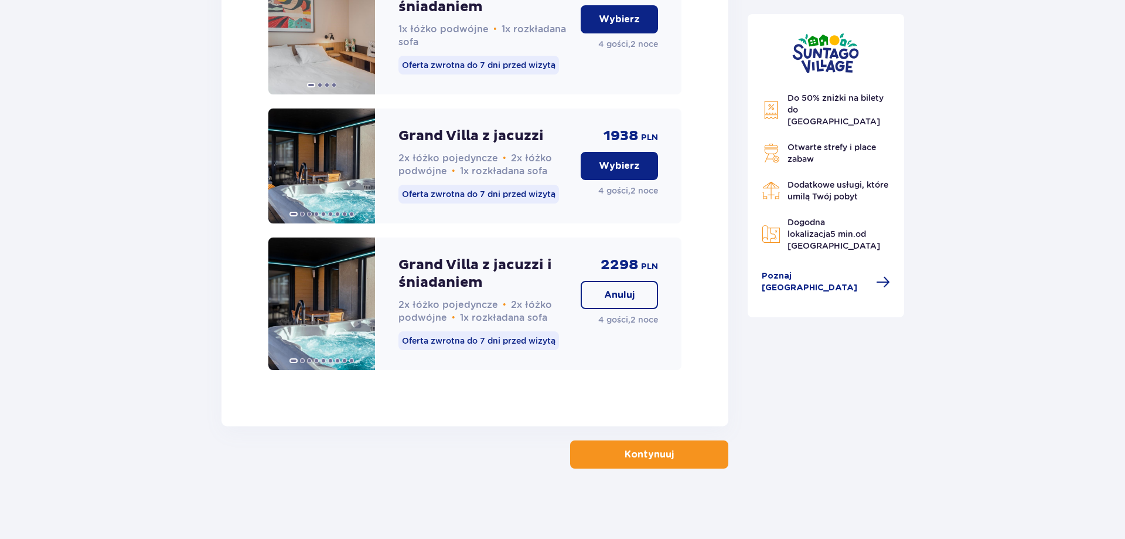
scroll to position [1440, 0]
click at [680, 442] on button "Kontynuuj" at bounding box center [649, 454] width 158 height 28
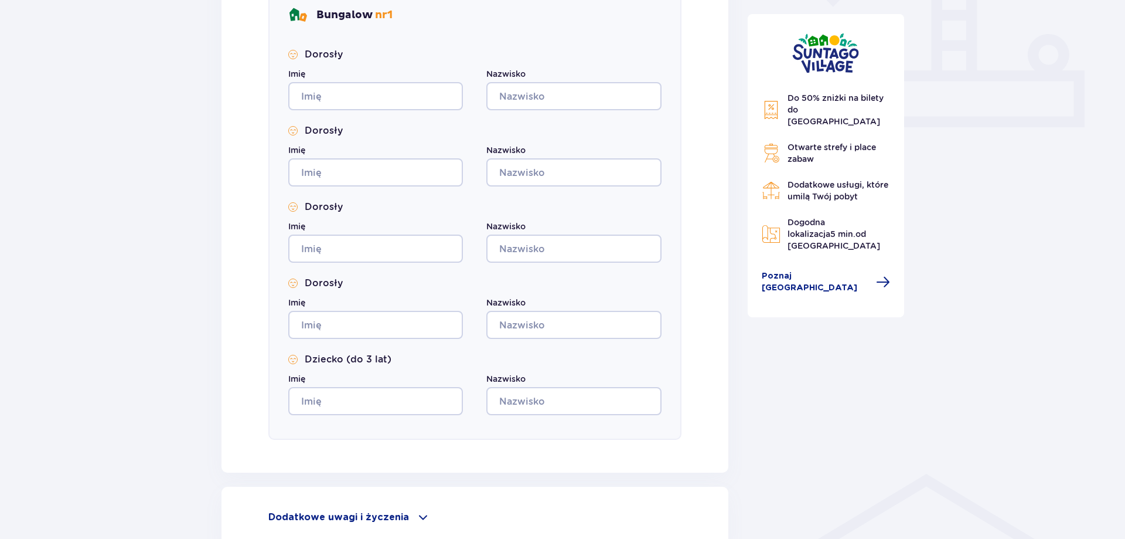
scroll to position [600, 0]
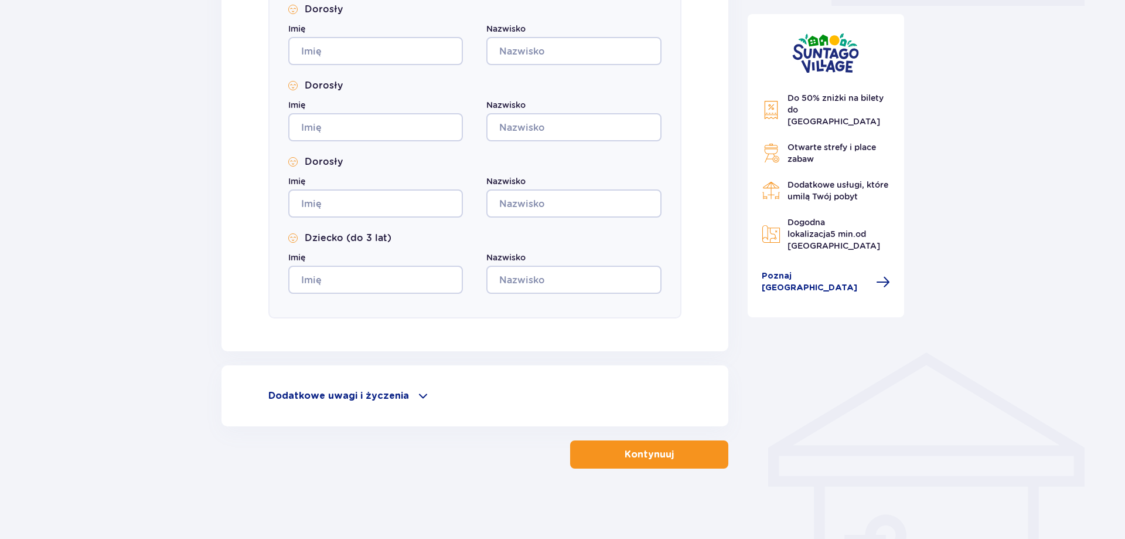
click at [348, 399] on p "Dodatkowe uwagi i życzenia" at bounding box center [338, 395] width 141 height 13
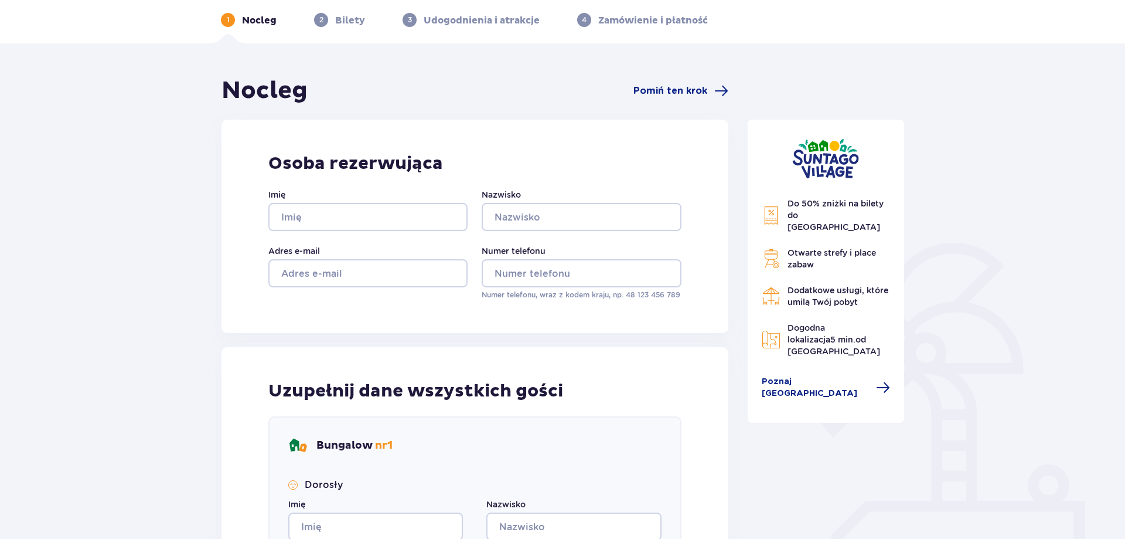
scroll to position [120, 0]
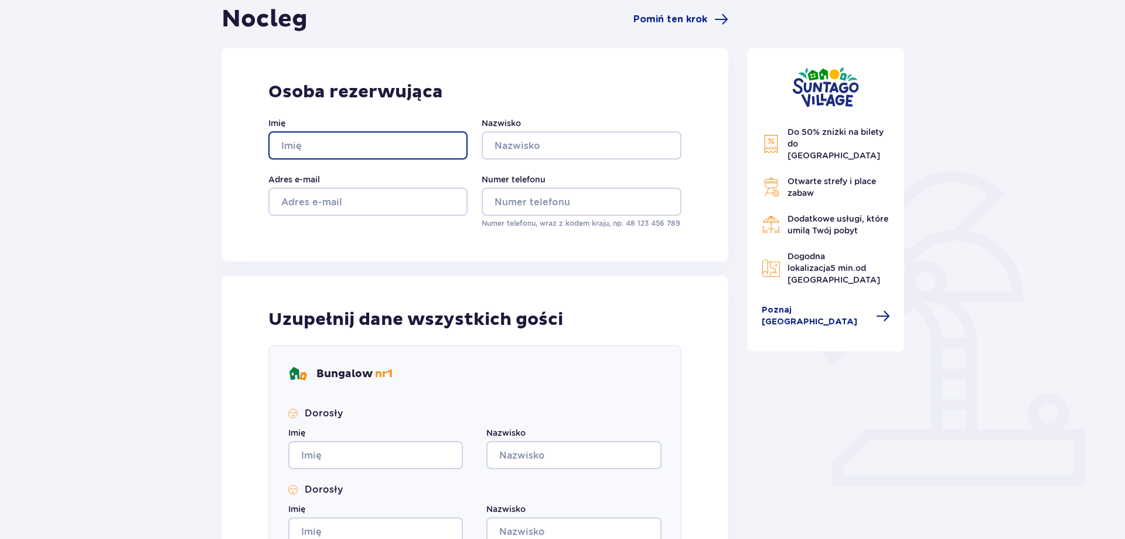
click at [401, 147] on input "Imię" at bounding box center [367, 145] width 199 height 28
type input "a"
type input "AGNIESZKA"
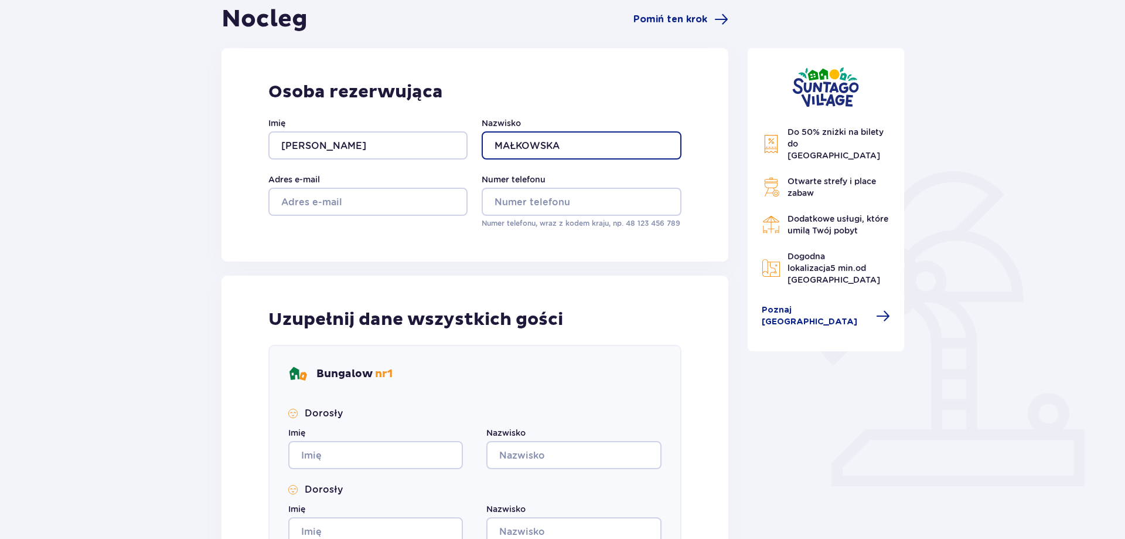
type input "MAŁKOWSKA"
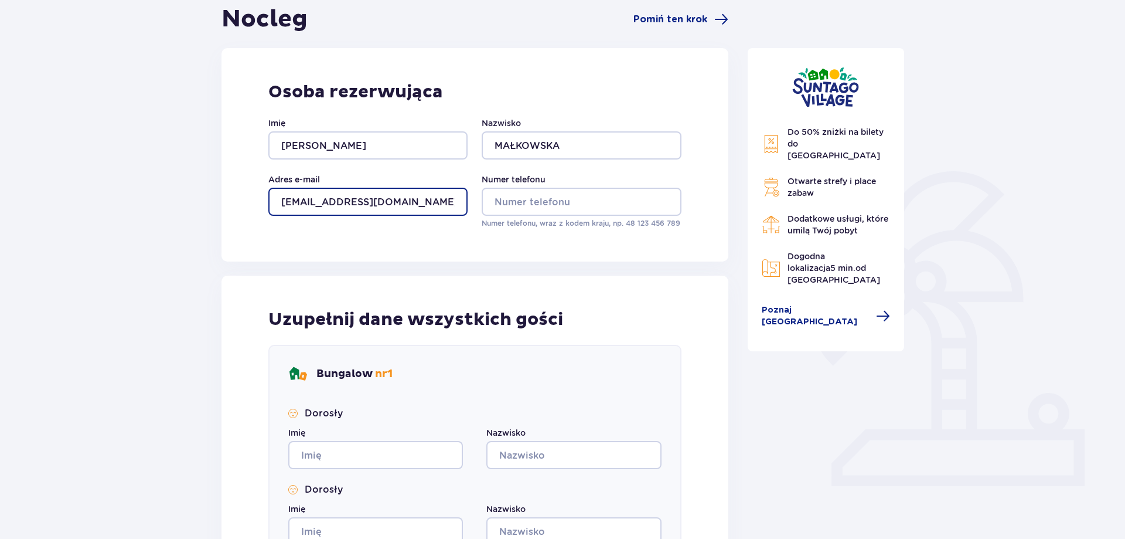
type input "[EMAIL_ADDRESS][DOMAIN_NAME]"
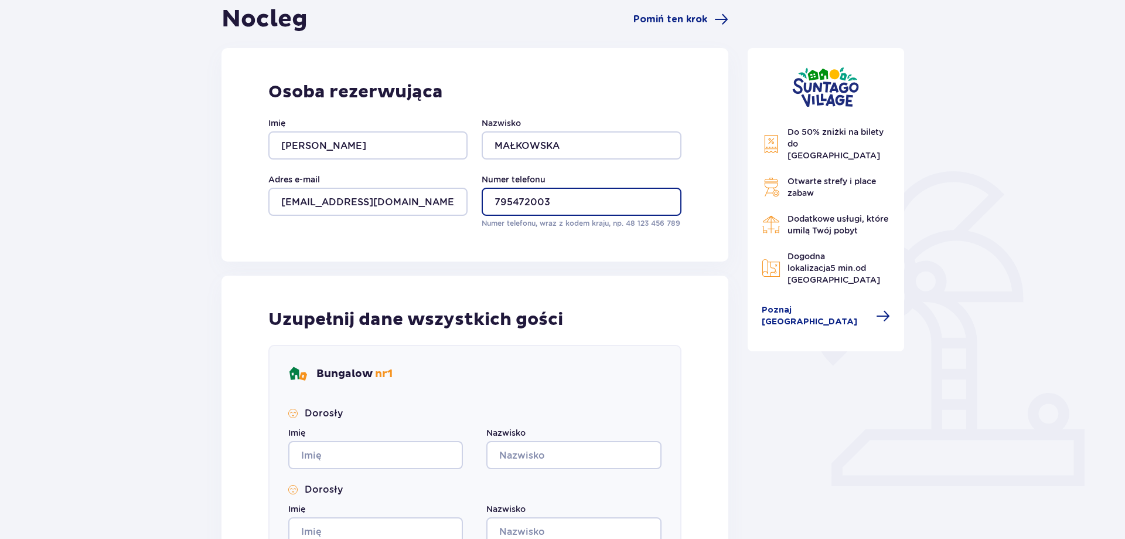
type input "795472003"
click at [354, 434] on div "Imię" at bounding box center [375, 448] width 175 height 42
drag, startPoint x: 357, startPoint y: 441, endPoint x: 361, endPoint y: 448, distance: 8.1
click at [361, 445] on div "Imię" at bounding box center [375, 448] width 175 height 42
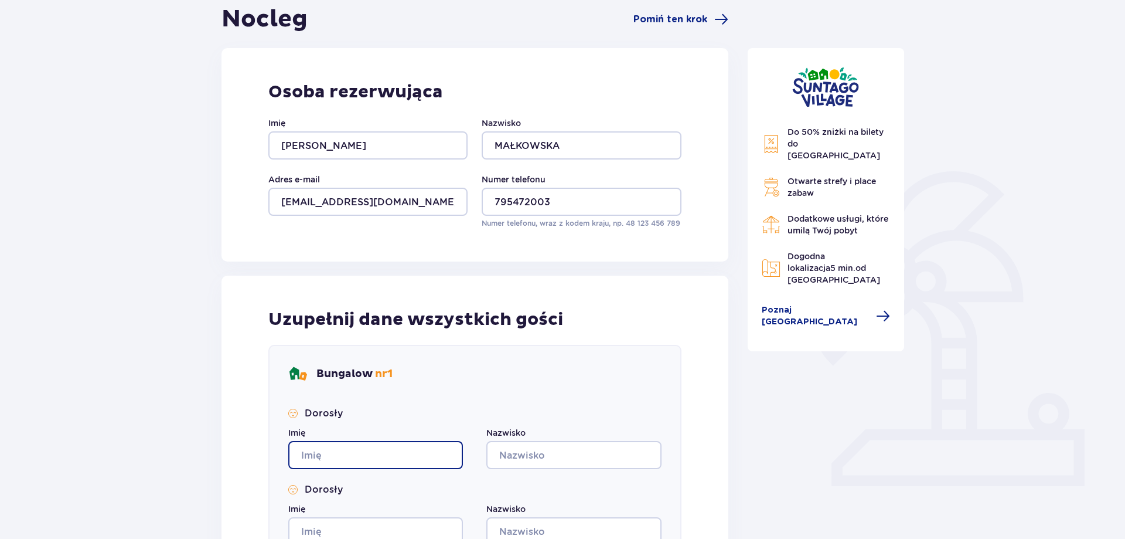
click at [364, 452] on input "Imię" at bounding box center [375, 455] width 175 height 28
type input "Agnieszka"
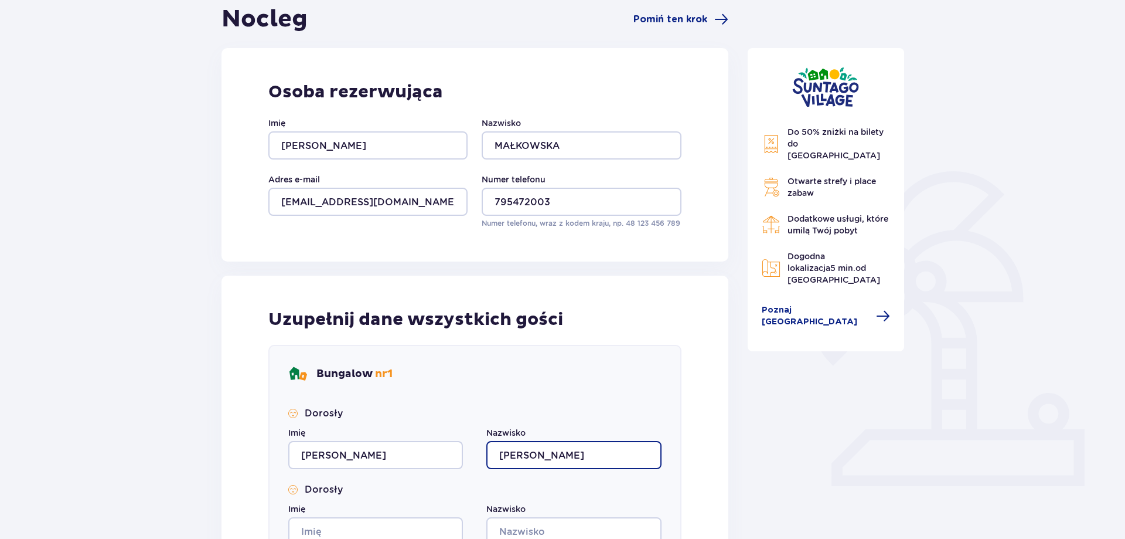
type input "Małkowska"
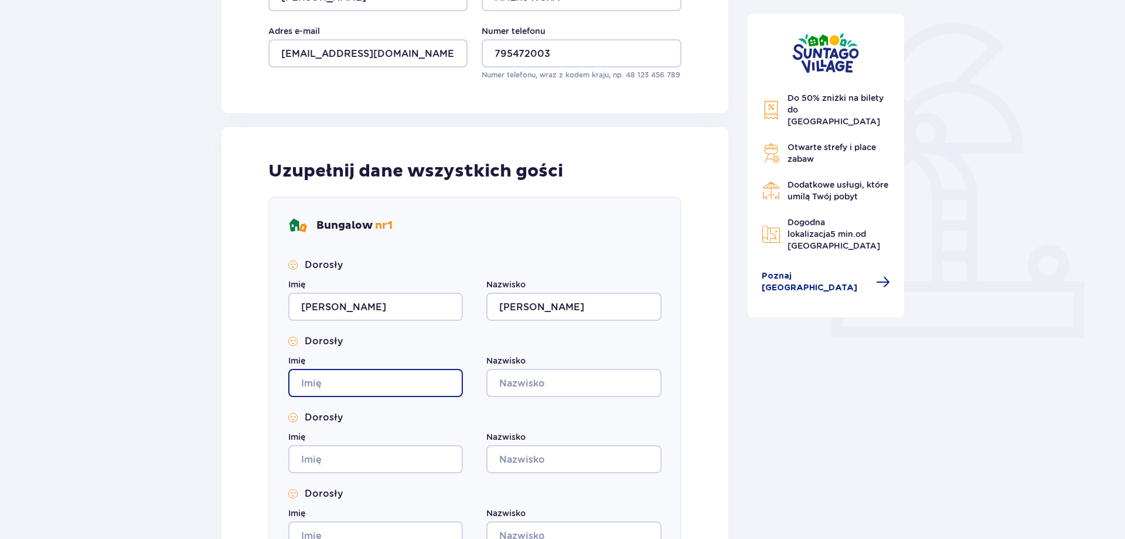
scroll to position [299, 0]
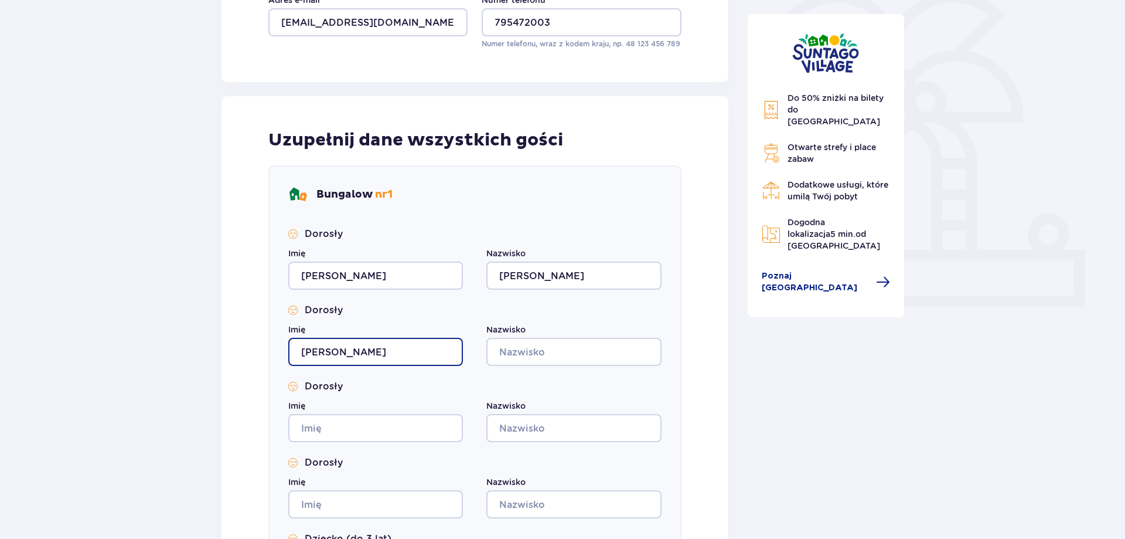
type input "Michał"
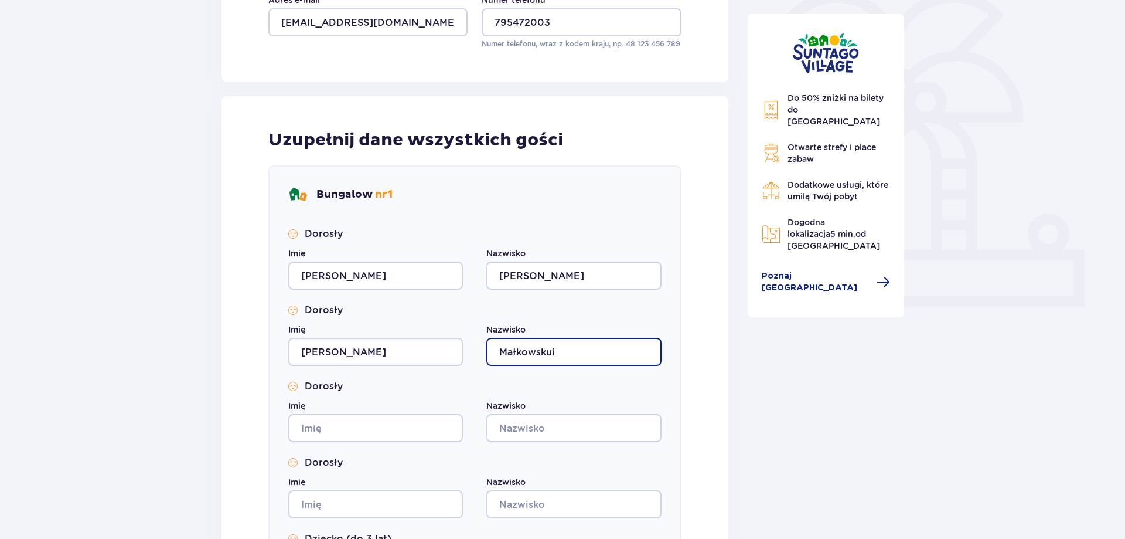
drag, startPoint x: 603, startPoint y: 346, endPoint x: 600, endPoint y: 337, distance: 9.3
click at [600, 338] on input "Małkowskui" at bounding box center [573, 352] width 175 height 28
type input "Małkowski"
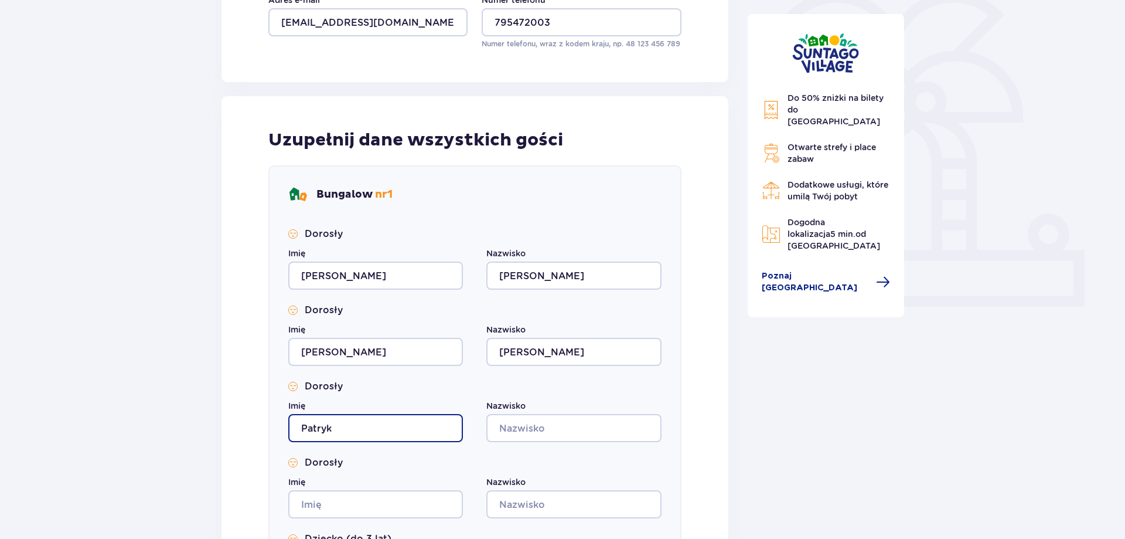
type input "Patryk"
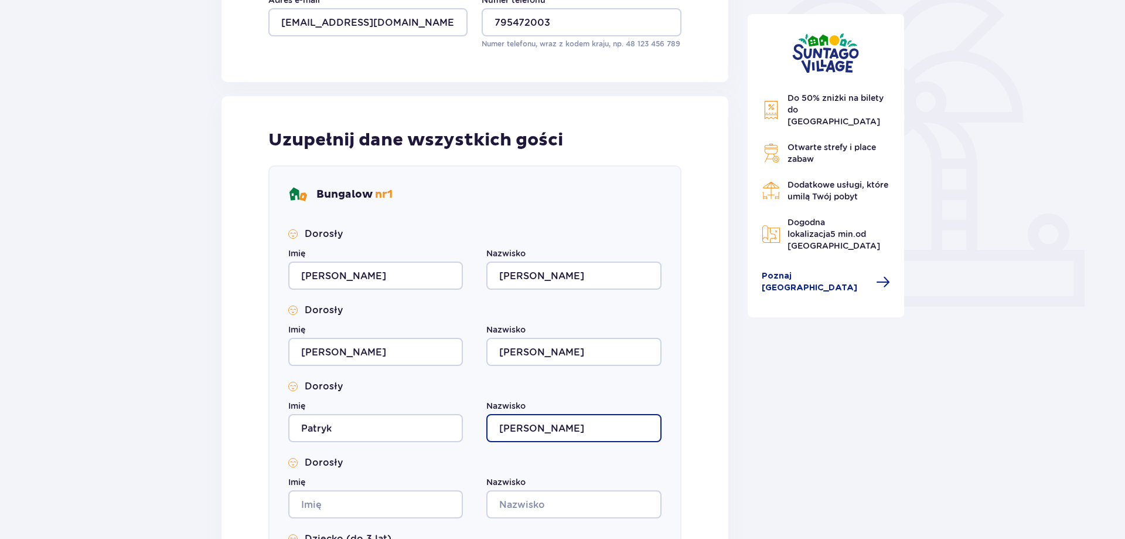
type input "Małkowski"
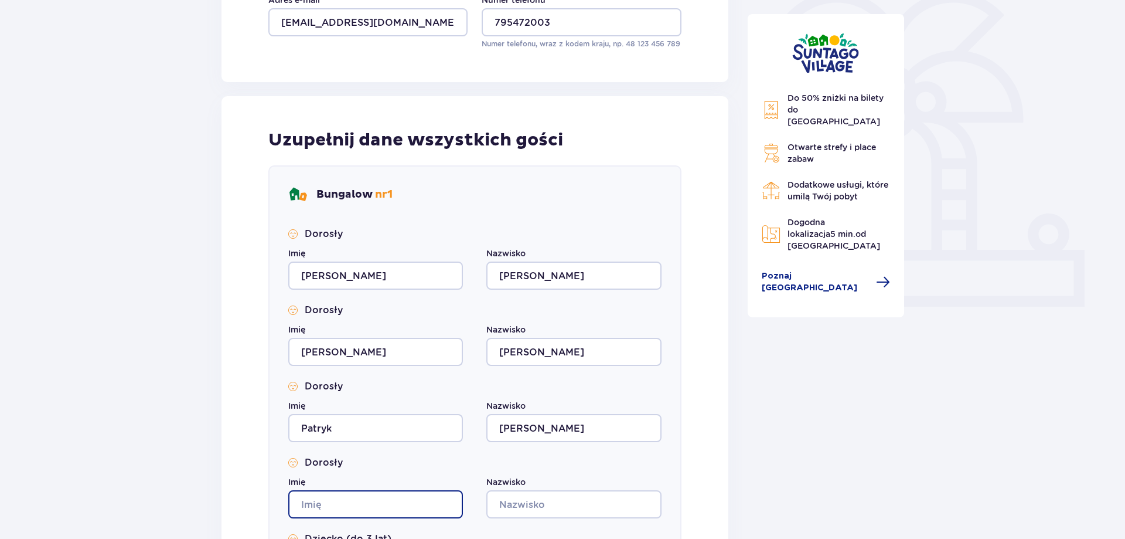
scroll to position [478, 0]
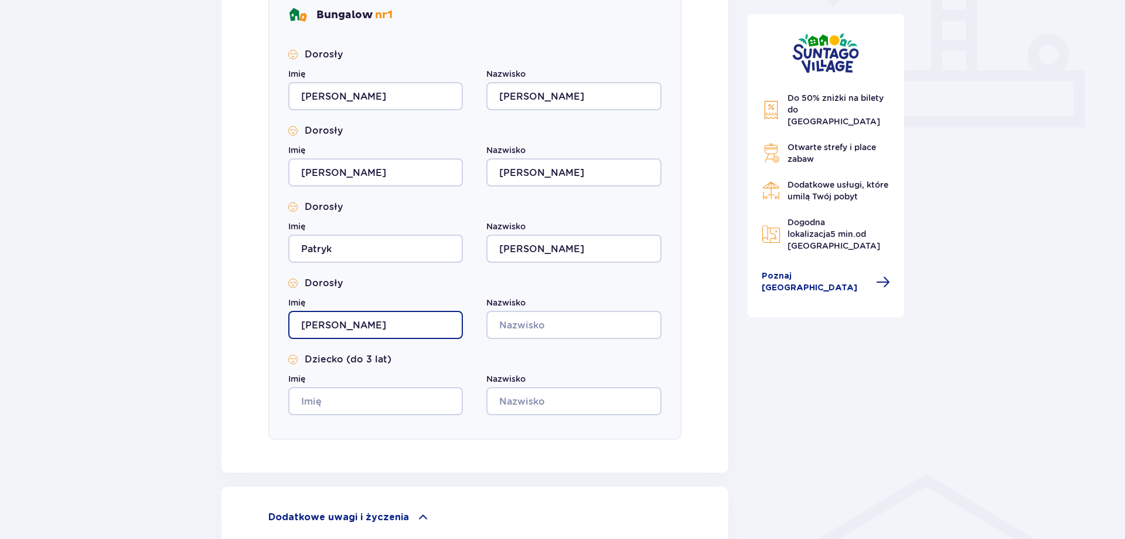
type input "Gabriel"
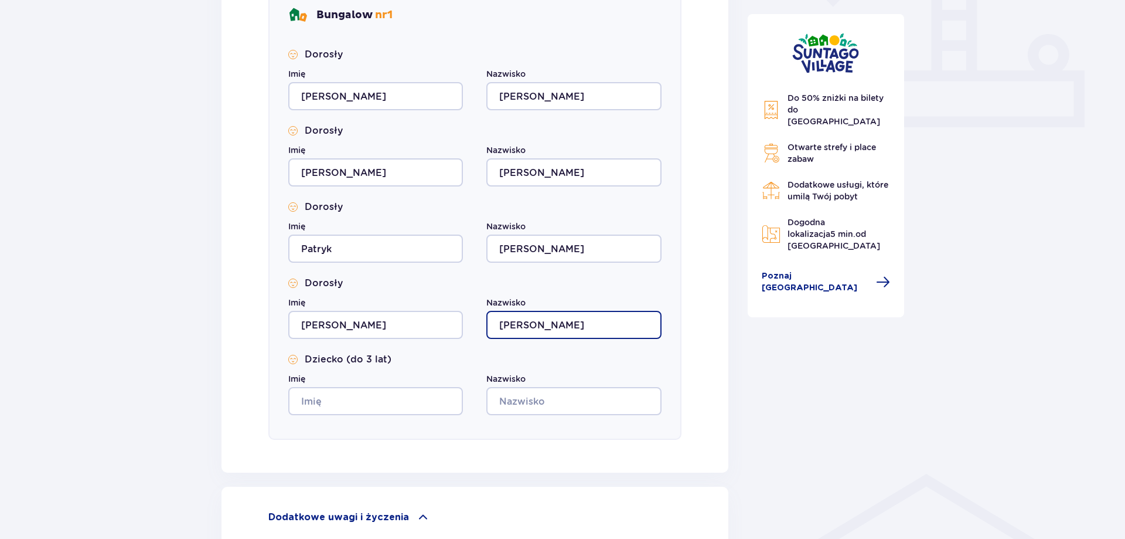
type input "Małkowski"
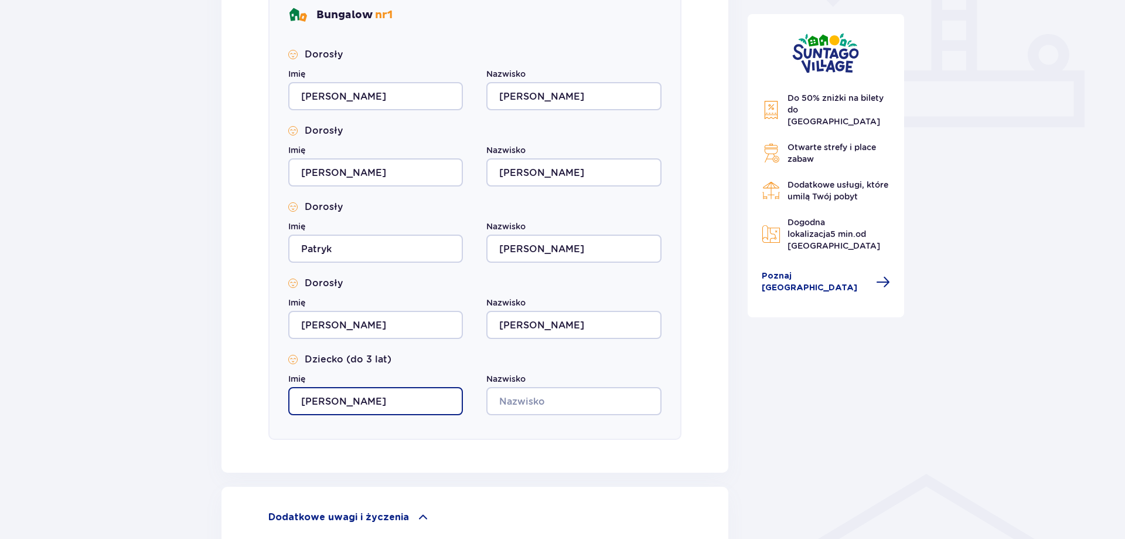
type input "Kajetan"
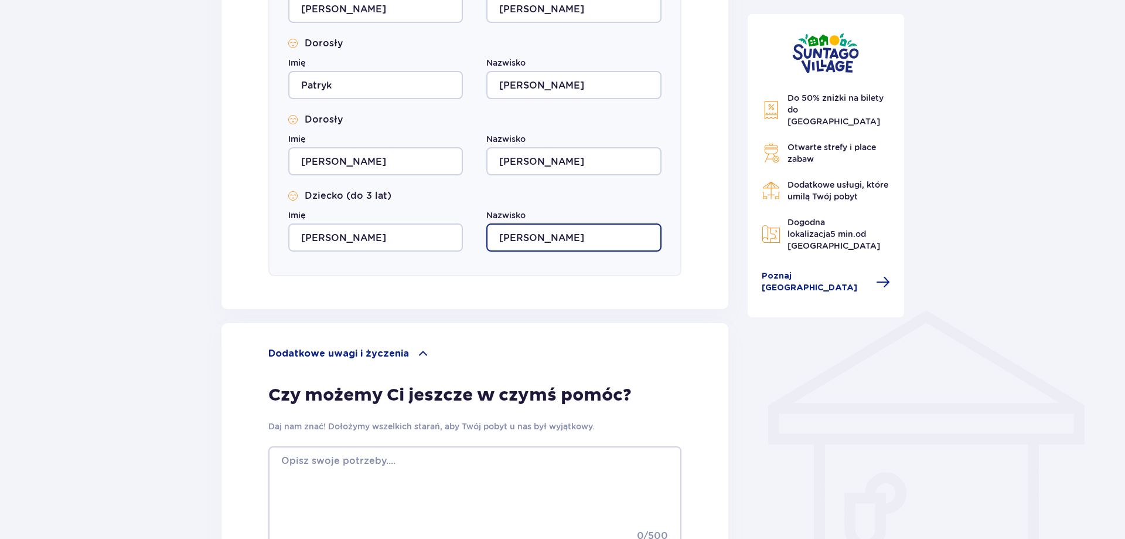
scroll to position [717, 0]
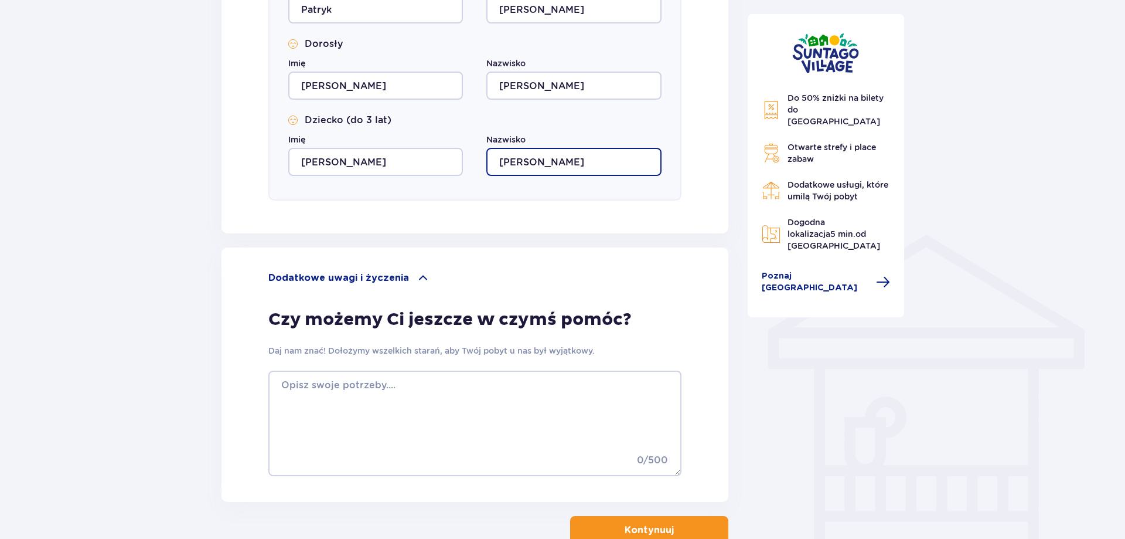
type input "Małkowski"
click at [681, 523] on span "button" at bounding box center [676, 530] width 14 height 14
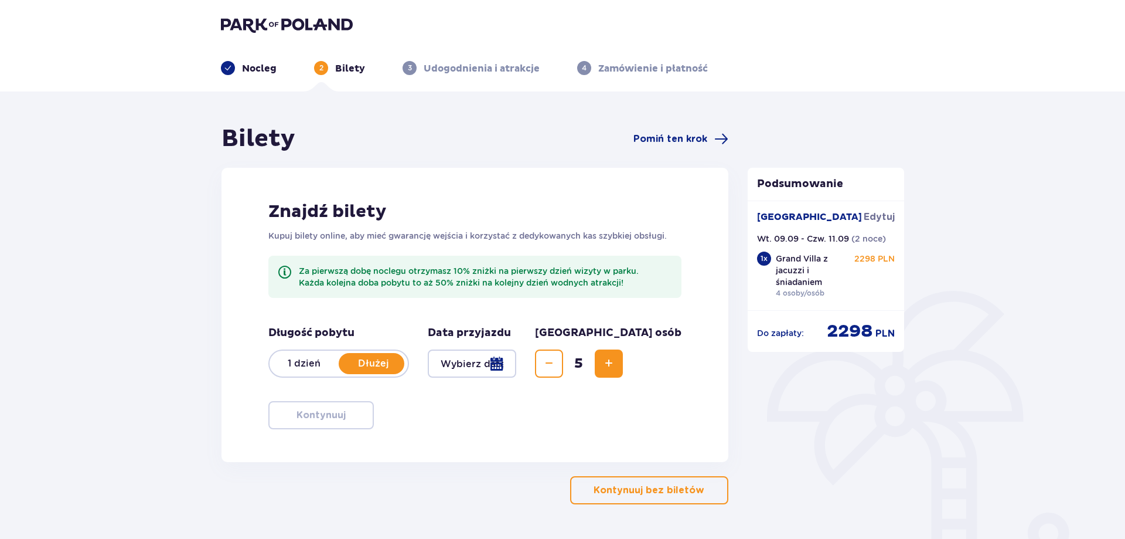
click at [516, 363] on div at bounding box center [472, 363] width 88 height 28
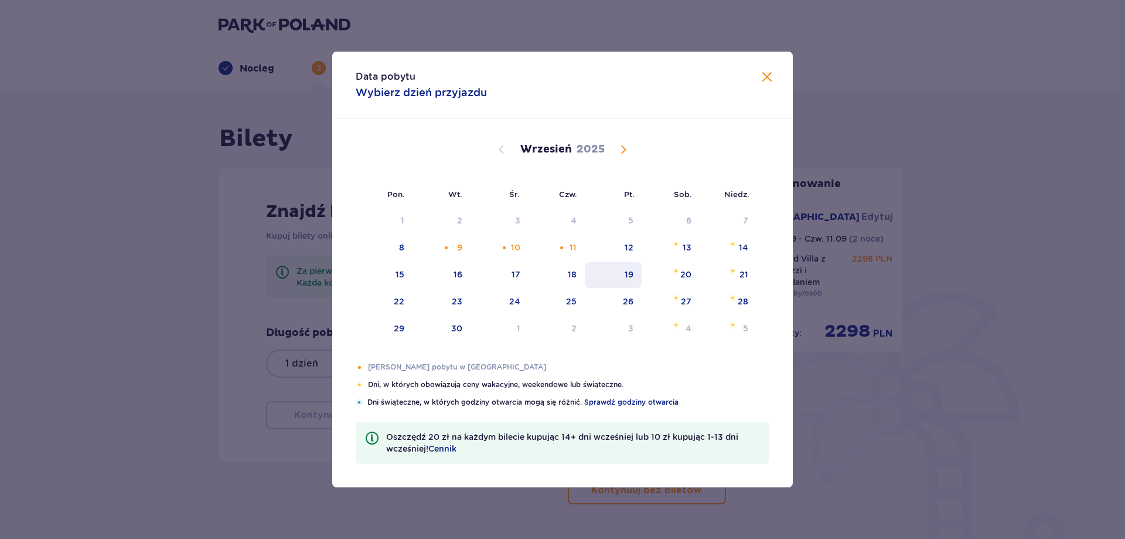
click at [519, 248] on div "10" at bounding box center [515, 247] width 9 height 12
click at [765, 81] on span at bounding box center [767, 77] width 14 height 14
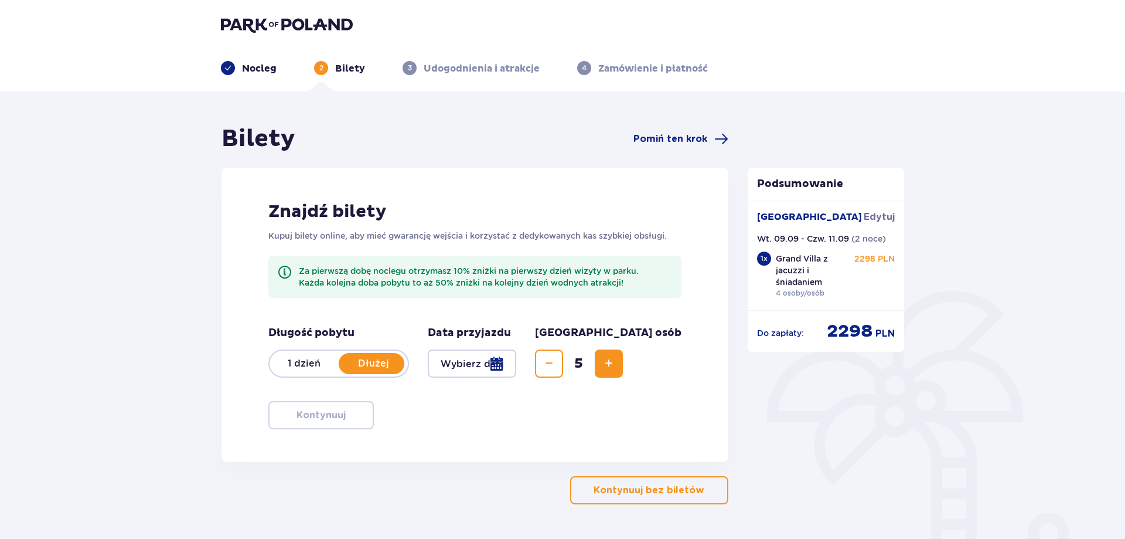
click at [477, 365] on div at bounding box center [472, 363] width 88 height 28
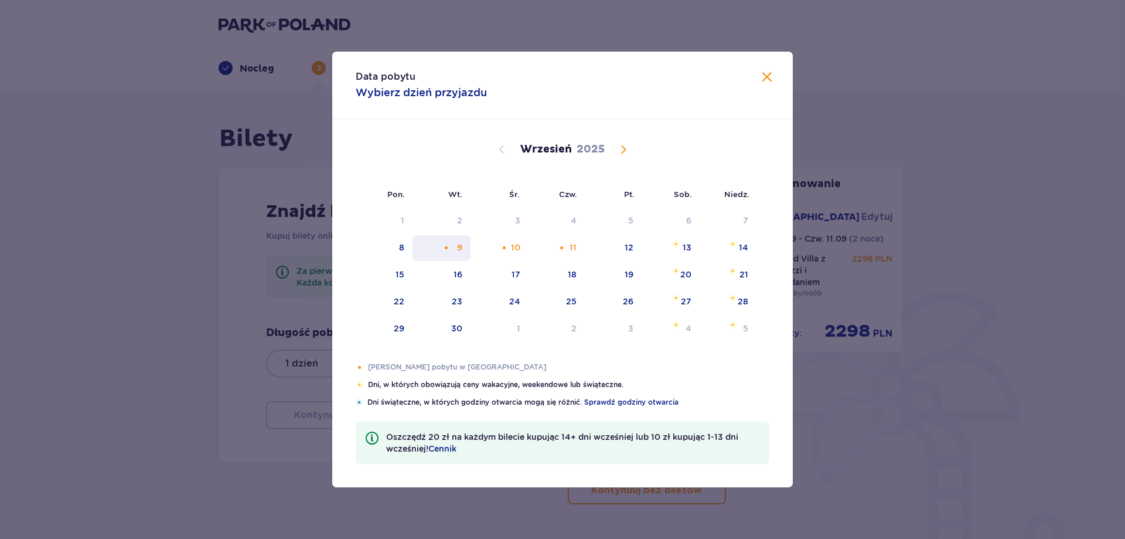
drag, startPoint x: 453, startPoint y: 250, endPoint x: 612, endPoint y: 237, distance: 159.9
click at [456, 249] on div "9" at bounding box center [442, 248] width 58 height 26
click at [573, 249] on div "11" at bounding box center [573, 247] width 7 height 12
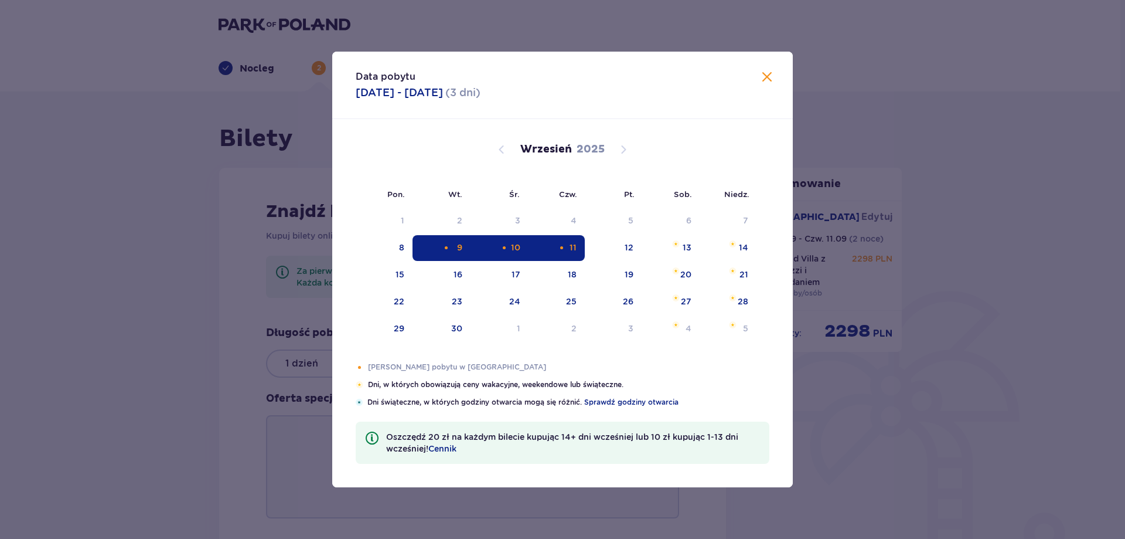
type input "09.09.25 - 11.09.25"
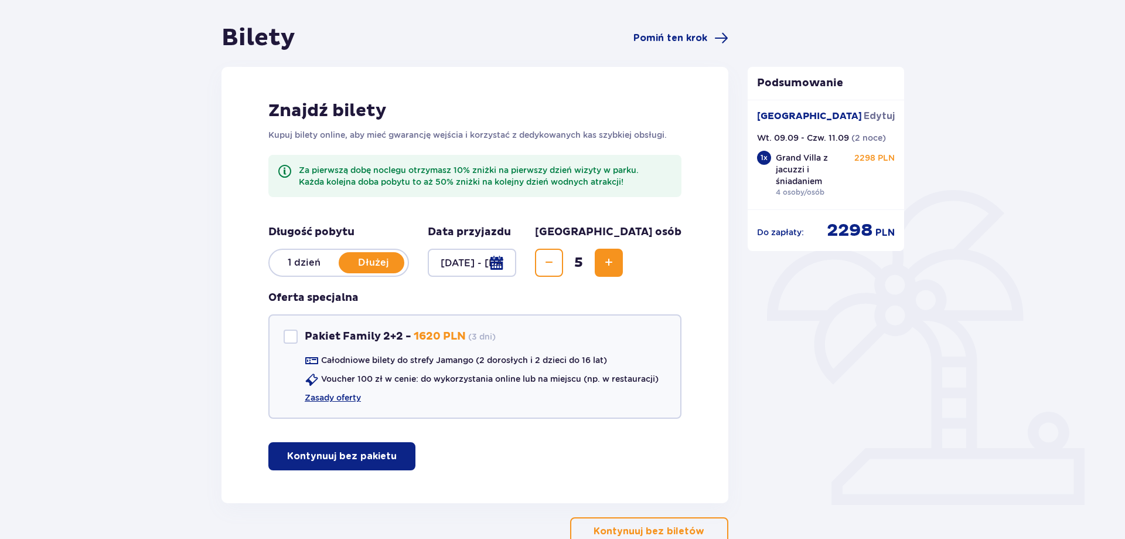
scroll to position [178, 0]
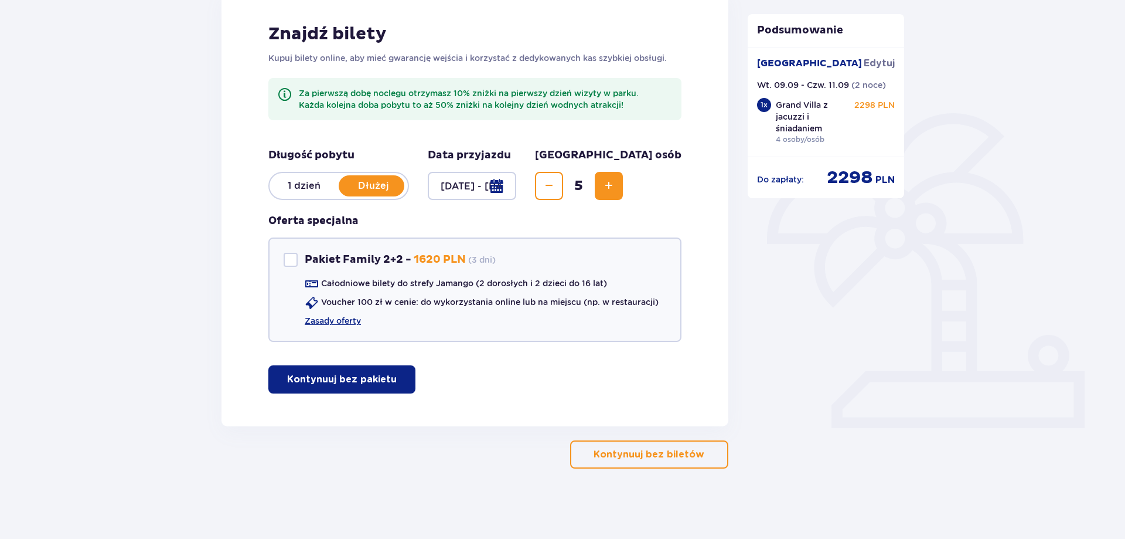
drag, startPoint x: 347, startPoint y: 377, endPoint x: 502, endPoint y: 366, distance: 155.2
click at [348, 377] on p "Kontynuuj bez pakietu" at bounding box center [342, 379] width 110 height 13
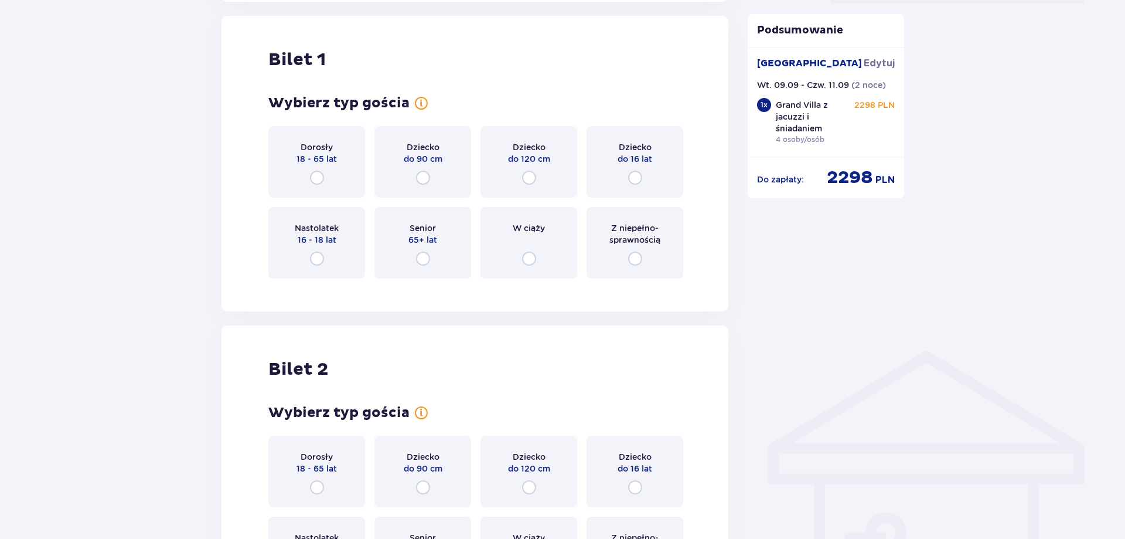
scroll to position [604, 0]
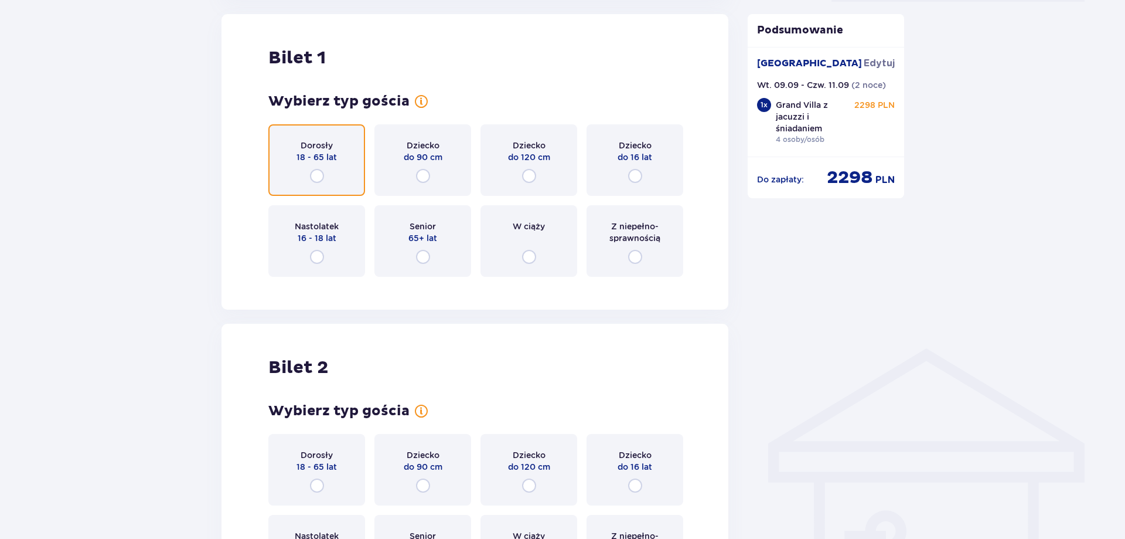
click at [317, 179] on input "radio" at bounding box center [317, 176] width 14 height 14
radio input "true"
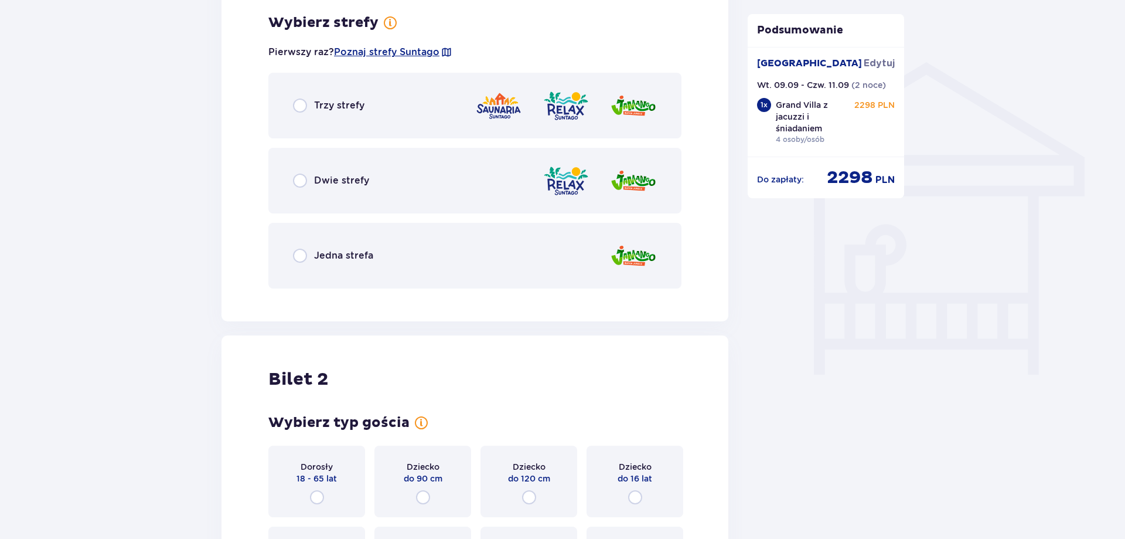
scroll to position [907, 0]
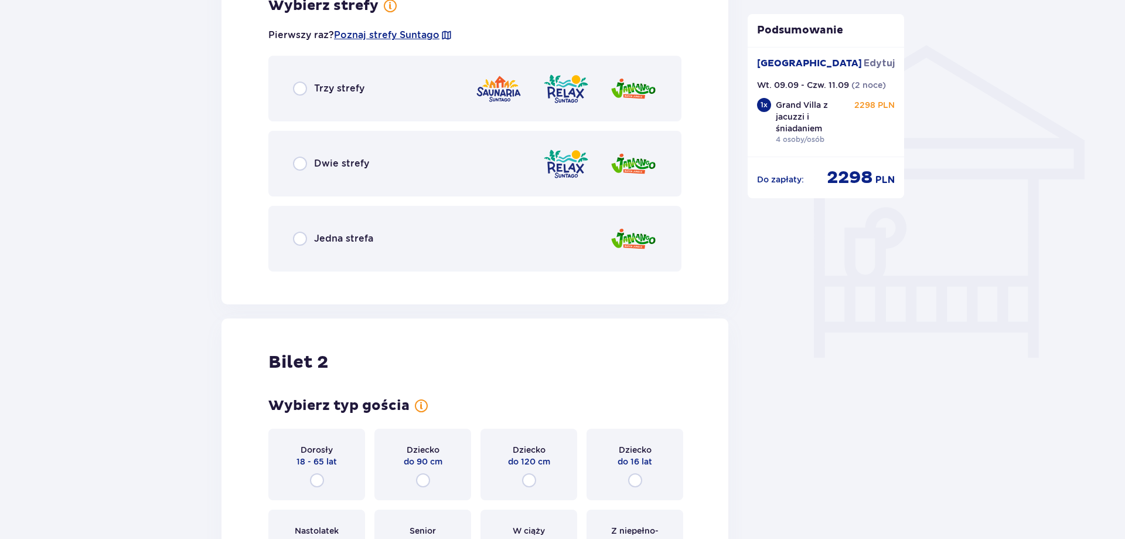
drag, startPoint x: 395, startPoint y: 236, endPoint x: 427, endPoint y: 272, distance: 47.7
click at [396, 236] on div "Jedna strefa" at bounding box center [474, 239] width 413 height 66
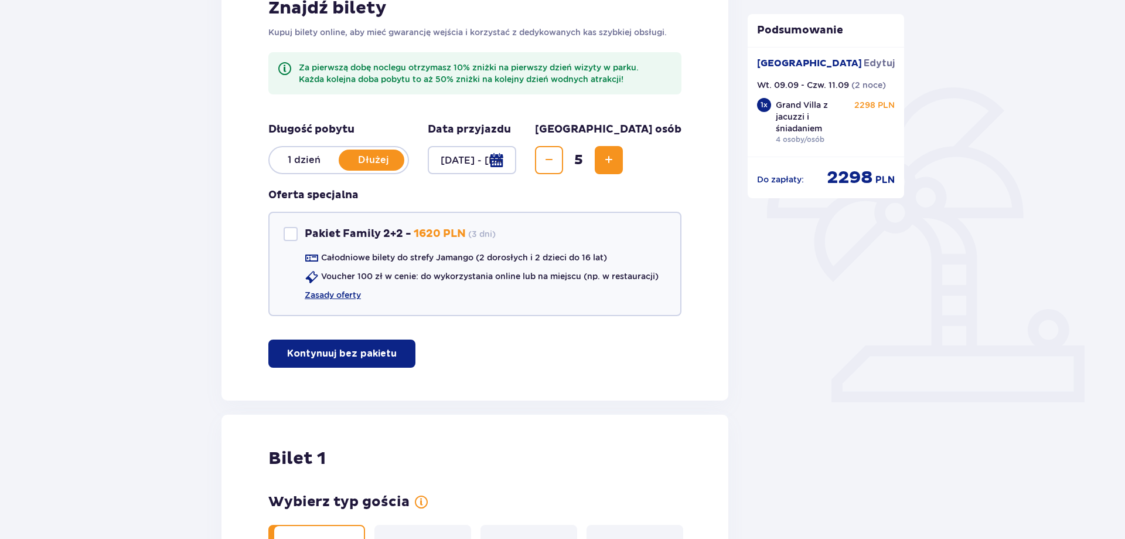
scroll to position [171, 0]
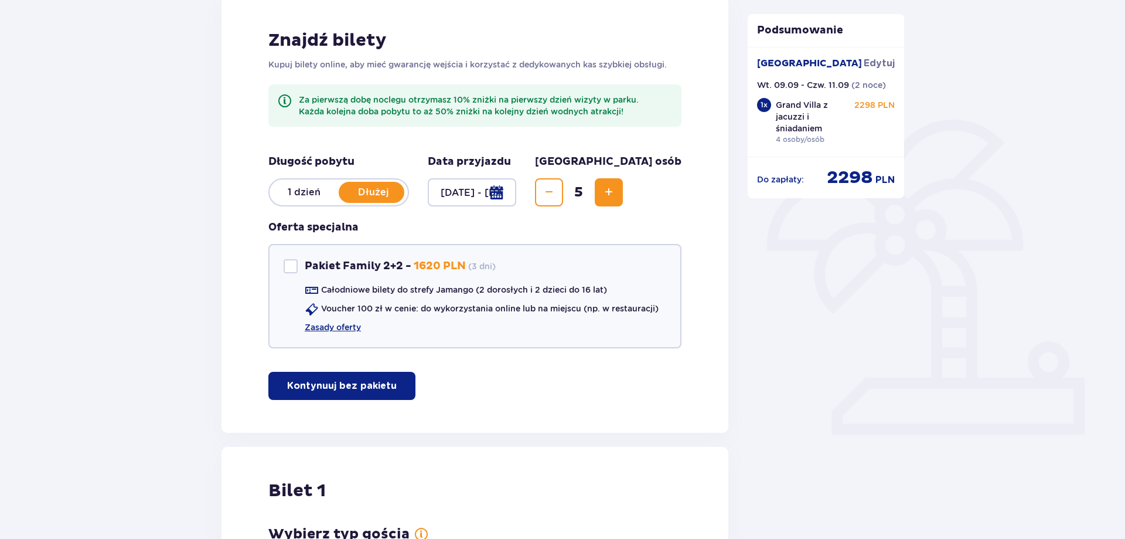
click at [515, 195] on div at bounding box center [472, 192] width 88 height 28
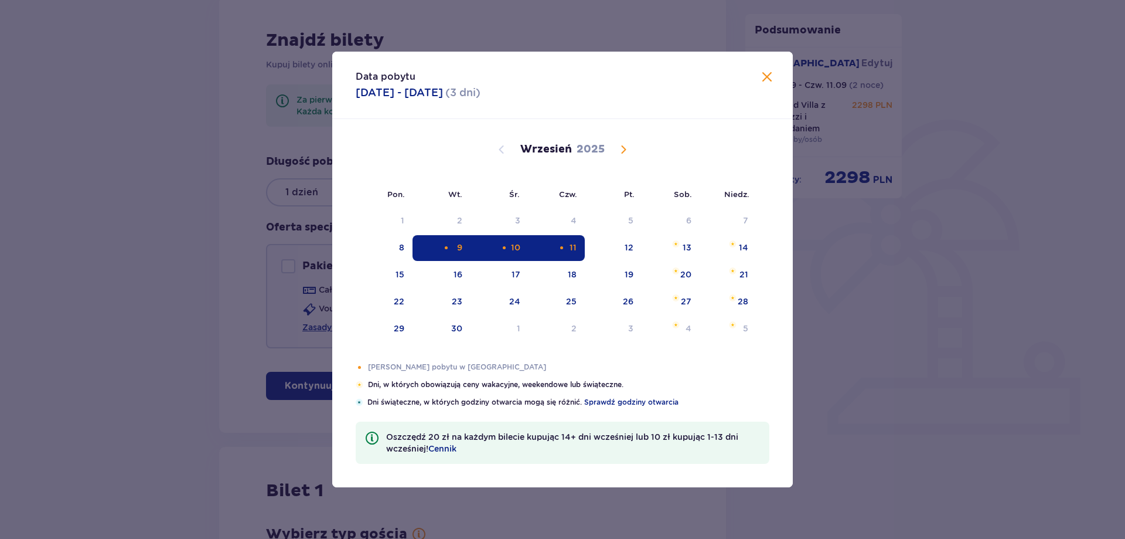
click at [521, 244] on div "10" at bounding box center [500, 248] width 58 height 26
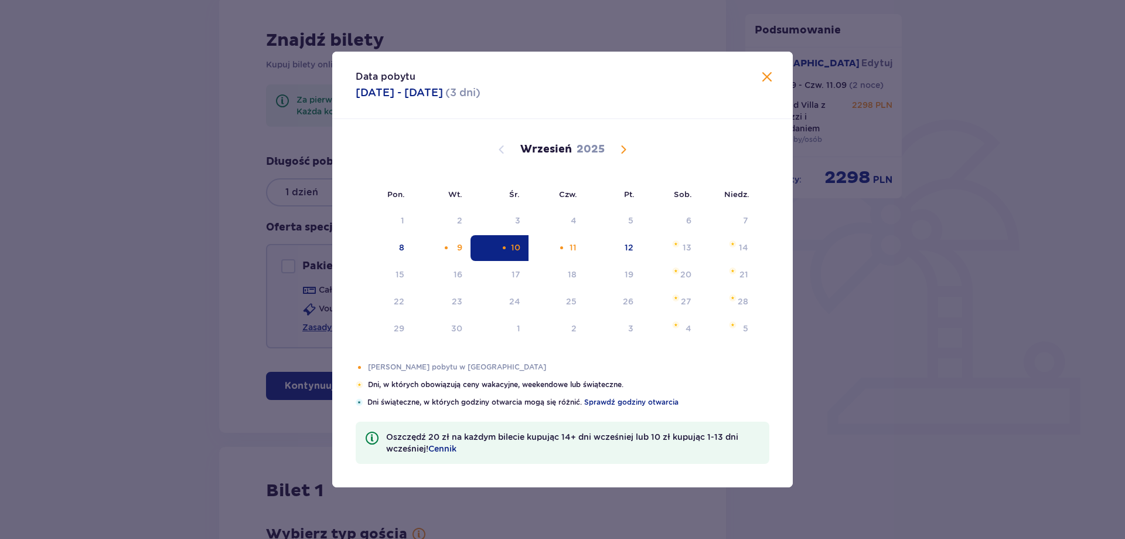
click at [753, 70] on div "Data pobytu 09.09.2025 - 11.09.2025 ( 3 dni )" at bounding box center [562, 85] width 461 height 67
click at [775, 81] on div "Data pobytu 09.09.2025 - 11.09.2025 ( 3 dni )" at bounding box center [562, 85] width 461 height 67
click at [770, 80] on span at bounding box center [767, 77] width 14 height 14
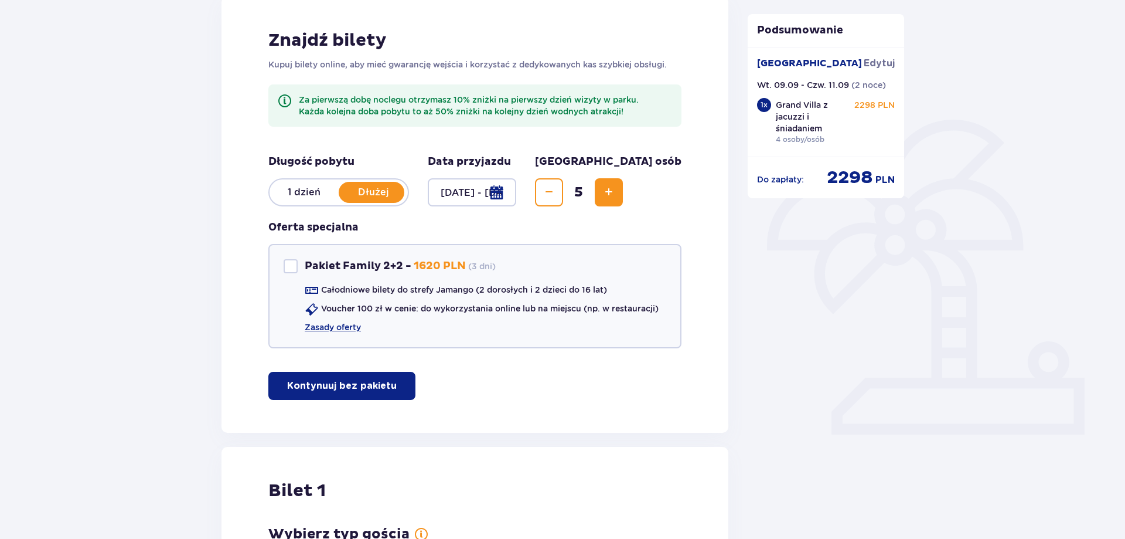
drag, startPoint x: 264, startPoint y: 192, endPoint x: 301, endPoint y: 183, distance: 38.0
click at [274, 190] on div "Znajdź bilety Kupuj bilety online, aby mieć gwarancję wejścia i korzystać z ded…" at bounding box center [475, 214] width 507 height 436
click at [308, 181] on div "1 dzień Dłużej" at bounding box center [338, 192] width 141 height 28
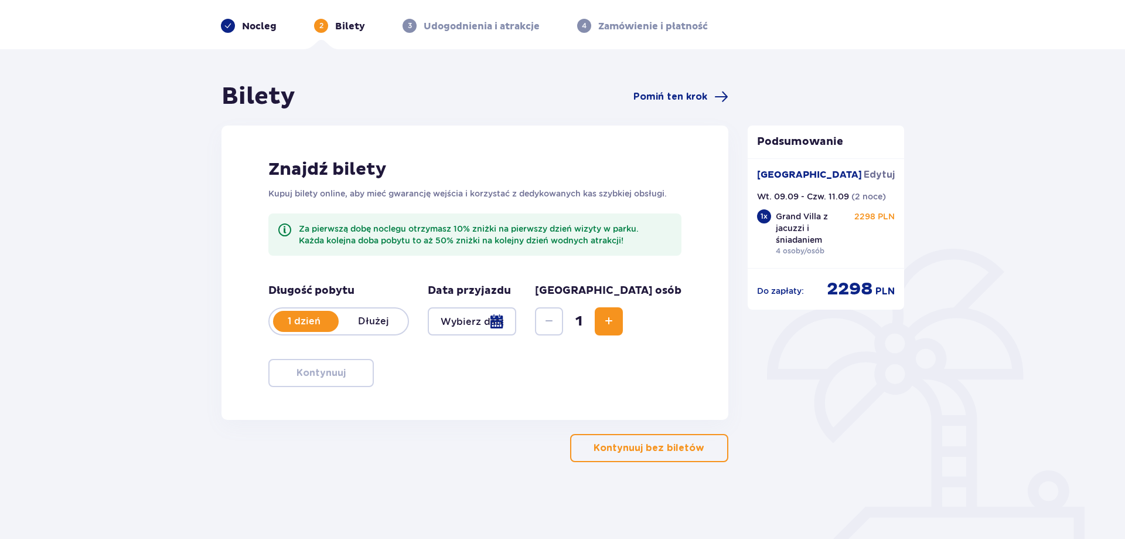
scroll to position [42, 0]
click at [516, 305] on div "Data przyjazdu" at bounding box center [472, 310] width 88 height 52
click at [516, 325] on div at bounding box center [472, 321] width 88 height 28
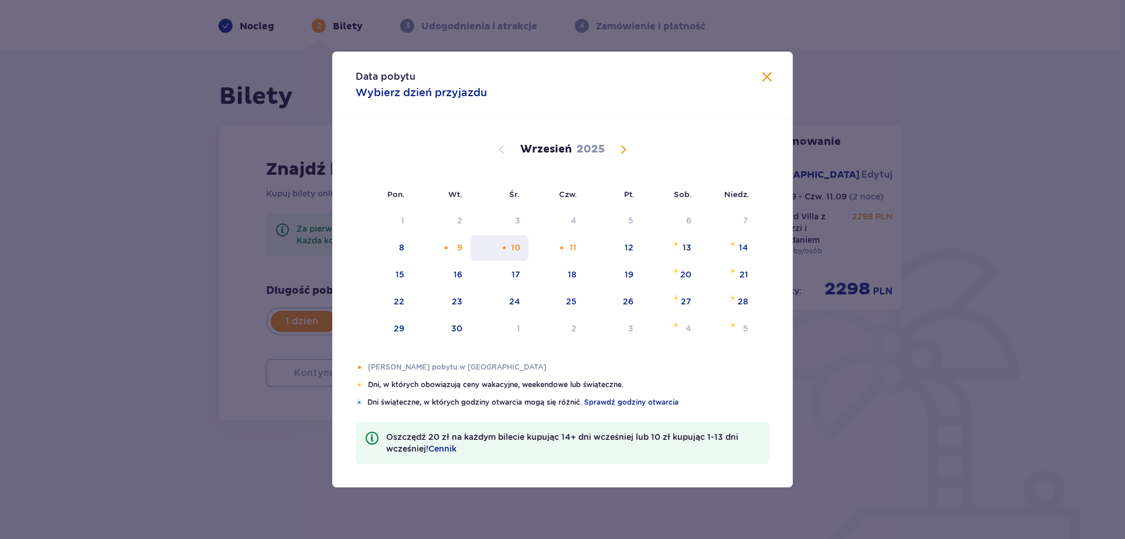
click at [500, 253] on div "10" at bounding box center [500, 248] width 58 height 26
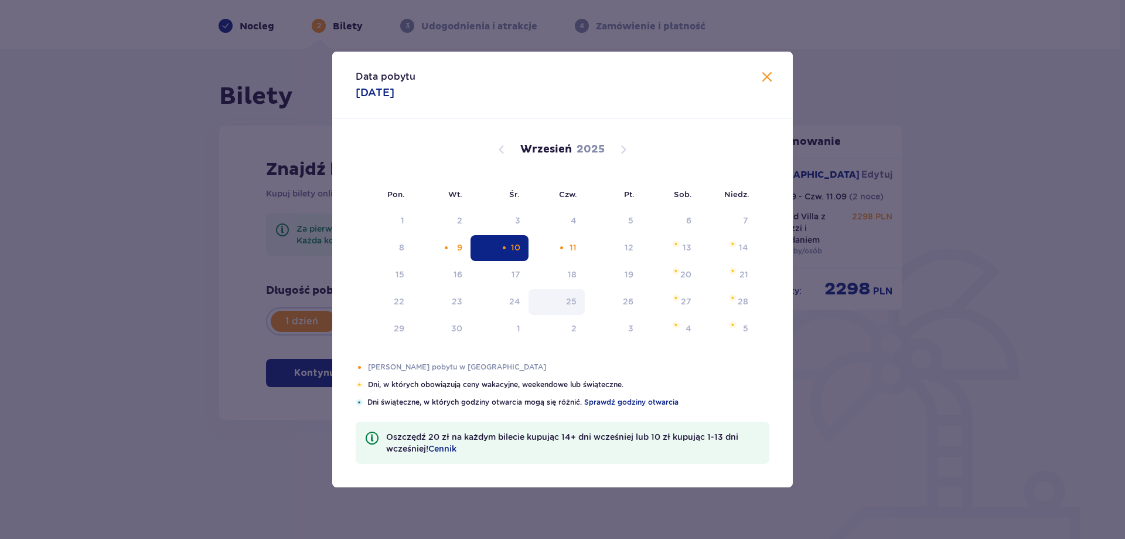
type input "10.09.25"
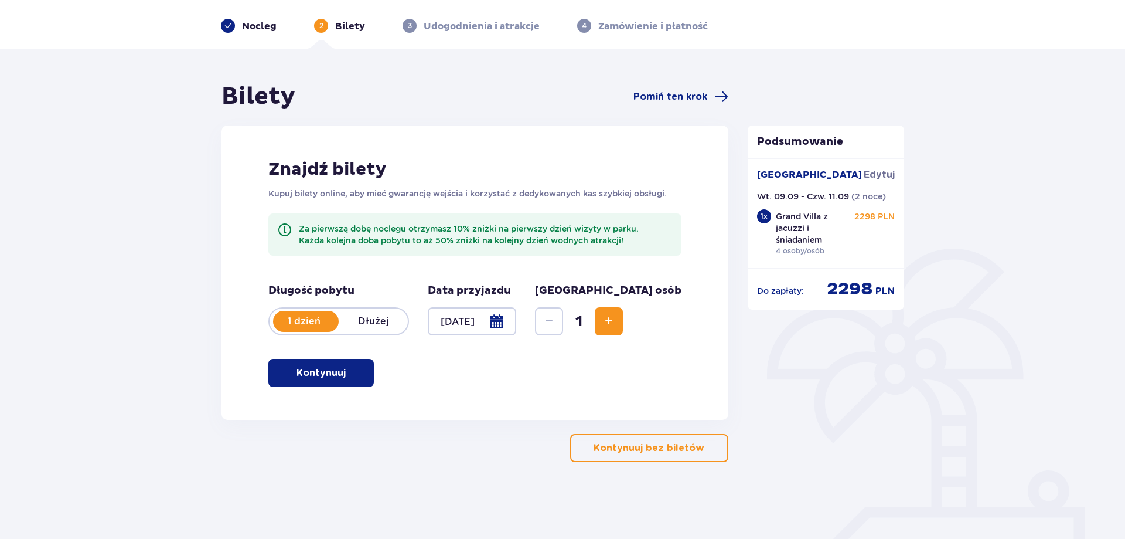
click at [362, 380] on button "Kontynuuj" at bounding box center [320, 373] width 105 height 28
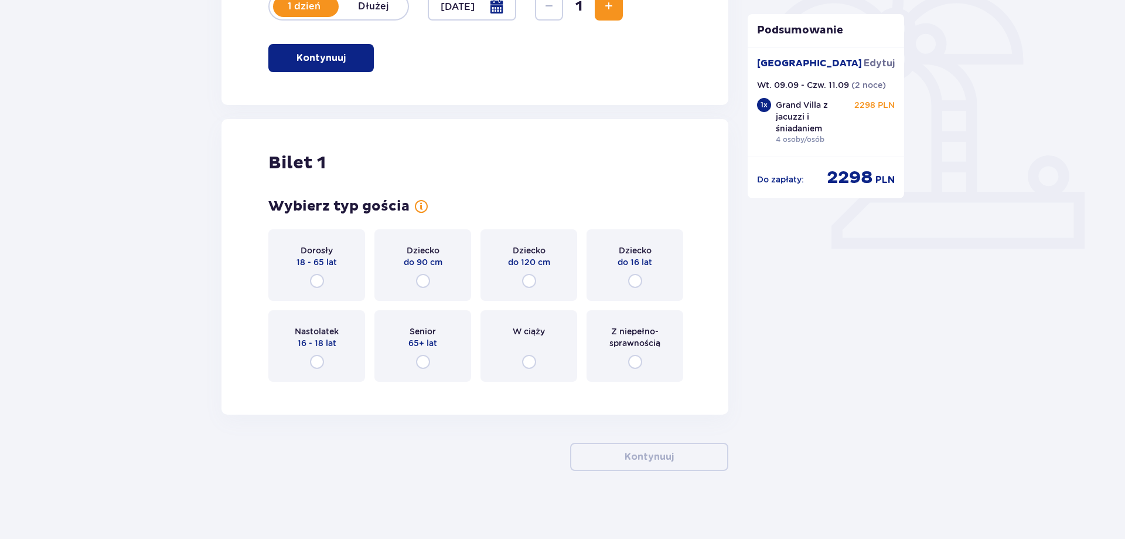
scroll to position [359, 0]
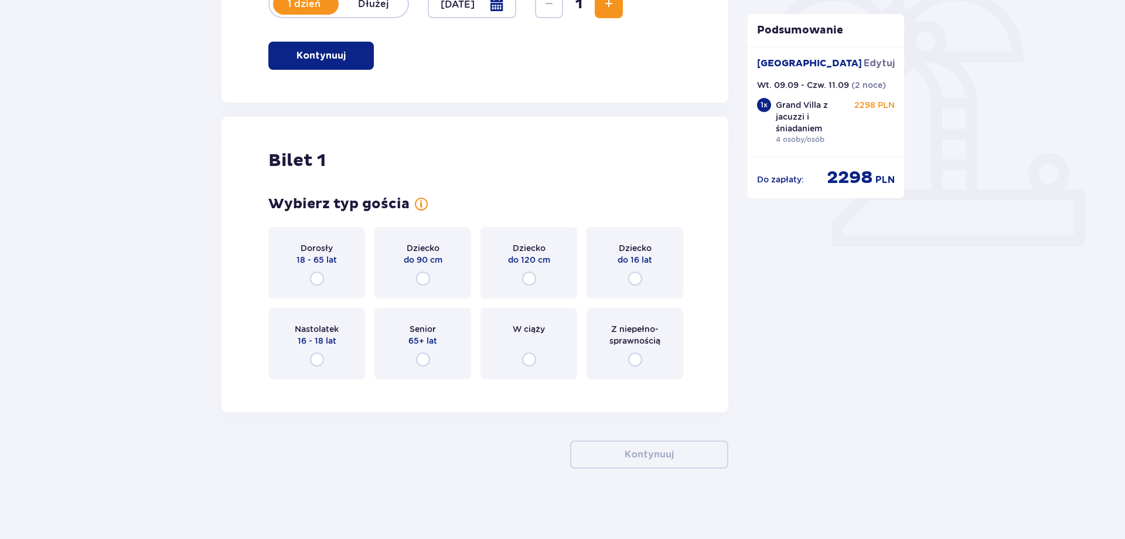
click at [328, 272] on div "Dorosły 18 - 65 lat" at bounding box center [316, 263] width 97 height 72
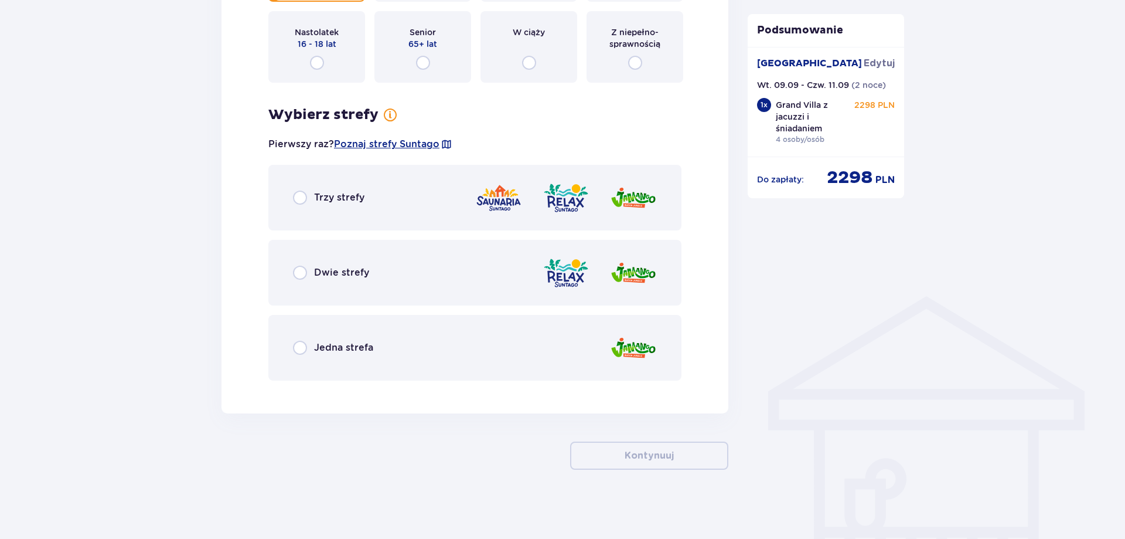
scroll to position [657, 0]
click at [374, 339] on div "Jedna strefa" at bounding box center [474, 347] width 413 height 66
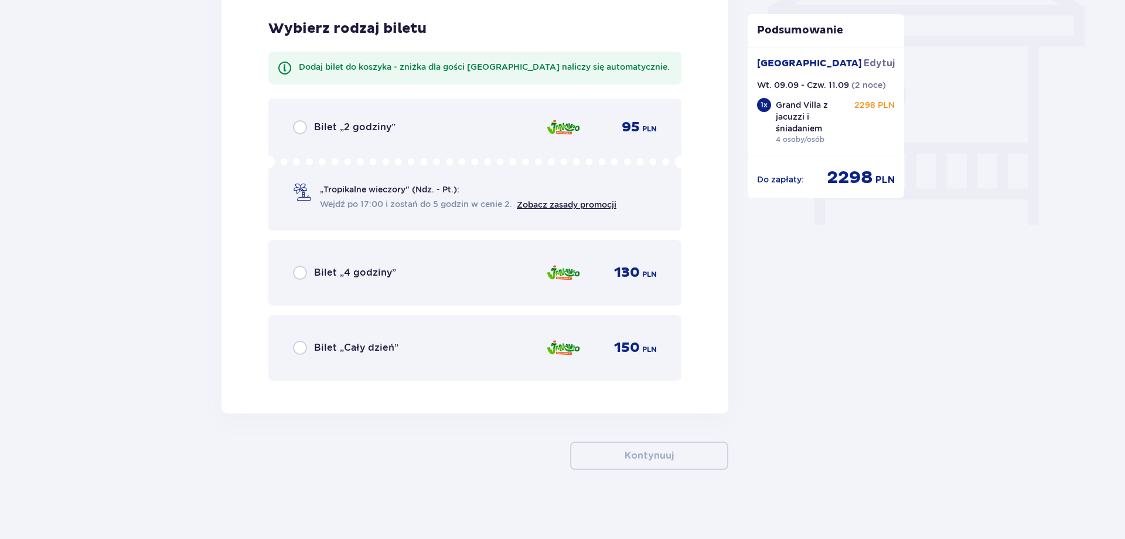
scroll to position [1041, 0]
drag, startPoint x: 351, startPoint y: 347, endPoint x: 383, endPoint y: 341, distance: 32.9
click at [351, 347] on p "Bilet „Cały dzień”" at bounding box center [356, 346] width 84 height 13
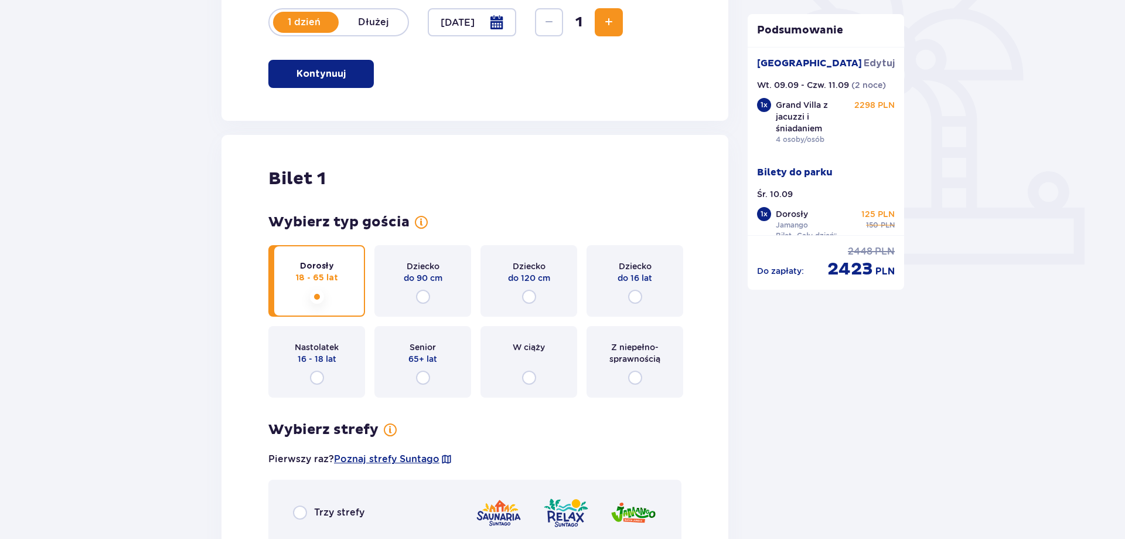
scroll to position [264, 0]
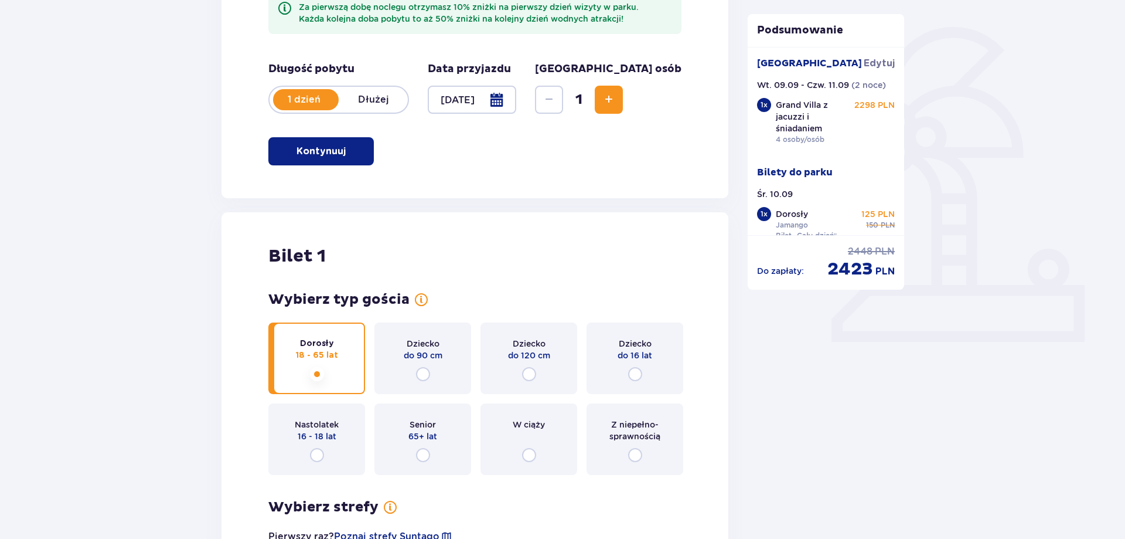
click at [623, 96] on button "Increase" at bounding box center [609, 100] width 28 height 28
click at [623, 97] on button "Increase" at bounding box center [609, 100] width 28 height 28
click at [623, 98] on button "Increase" at bounding box center [609, 100] width 28 height 28
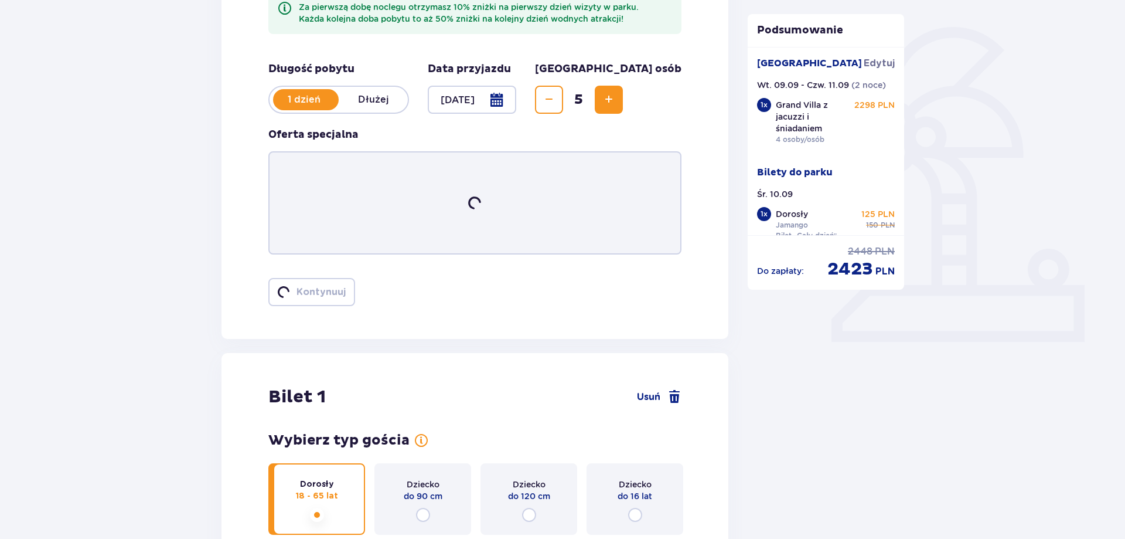
click at [623, 100] on button "Increase" at bounding box center [609, 100] width 28 height 28
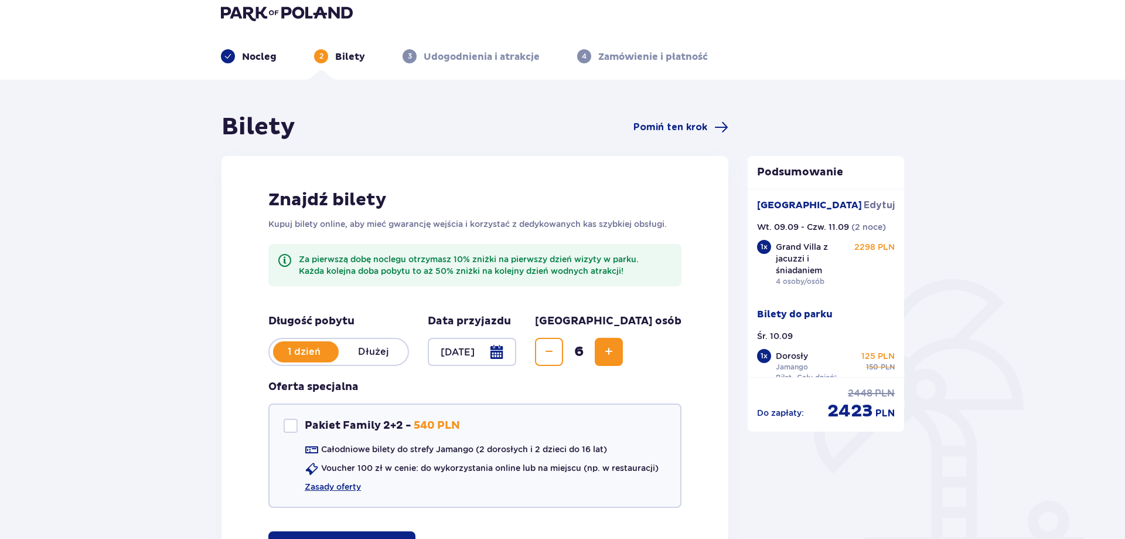
scroll to position [0, 0]
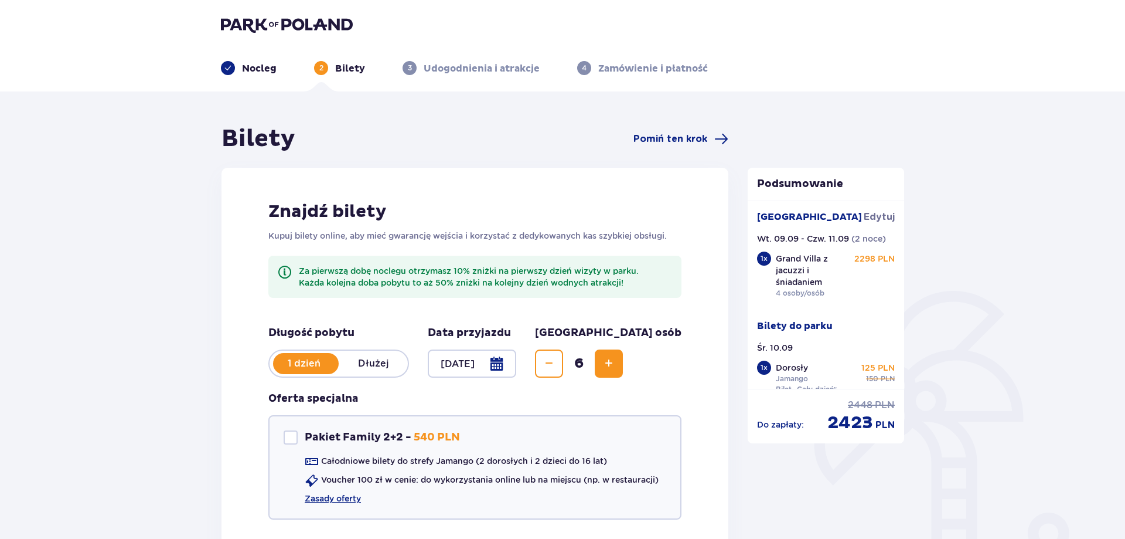
click at [563, 374] on button "Decrease" at bounding box center [549, 363] width 28 height 28
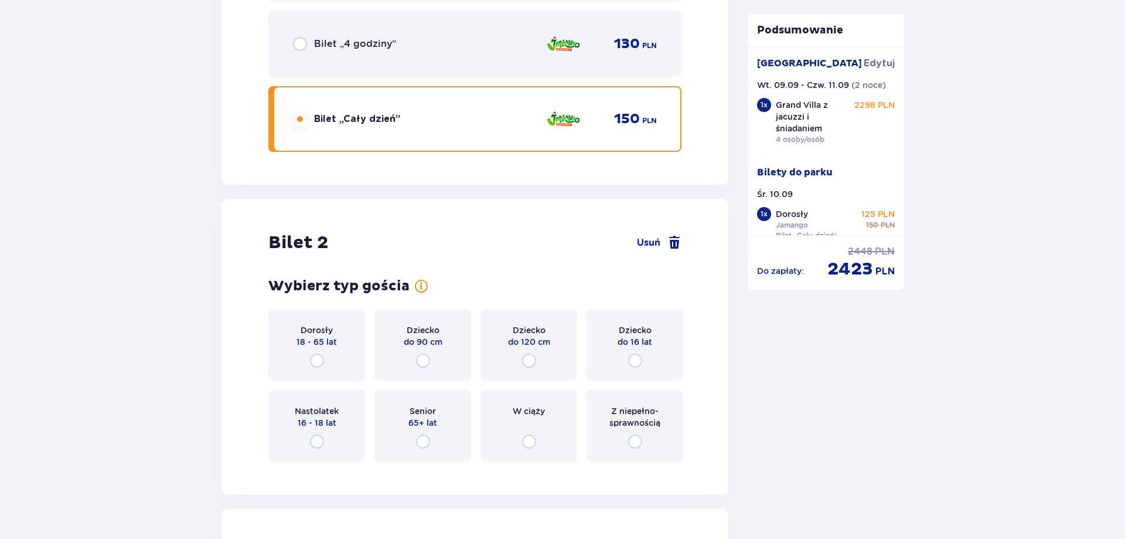
scroll to position [1554, 0]
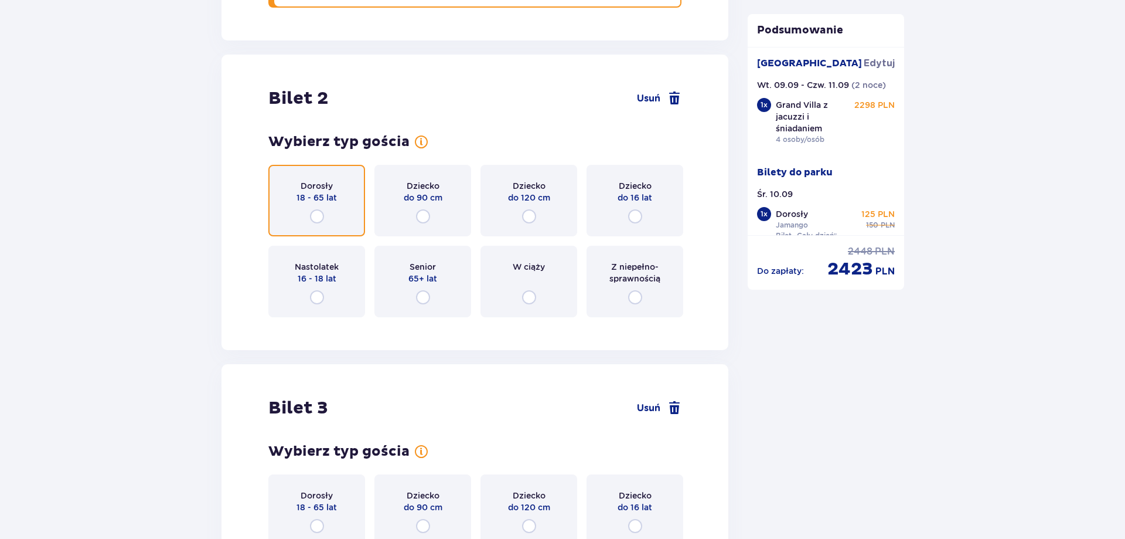
click at [319, 222] on input "radio" at bounding box center [317, 216] width 14 height 14
radio input "true"
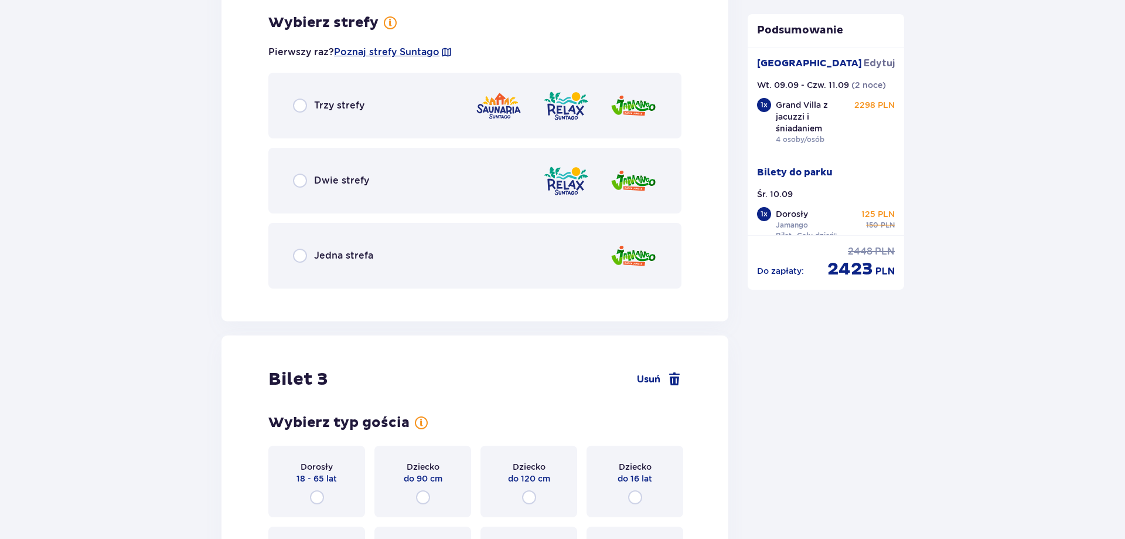
click at [423, 262] on div "Jedna strefa" at bounding box center [474, 256] width 413 height 66
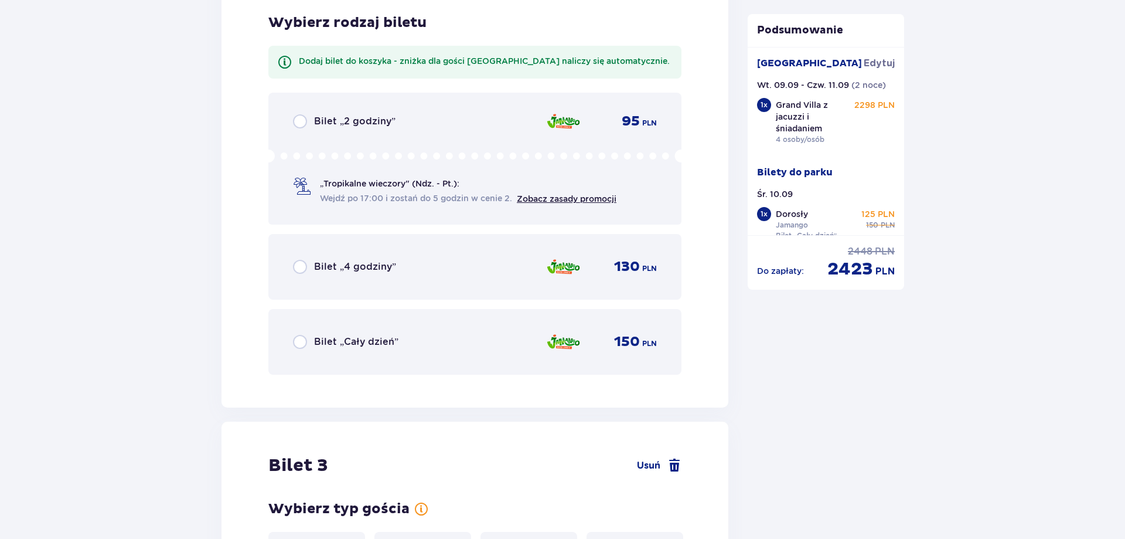
click at [421, 335] on div "Bilet „Cały dzień” 150 PLN" at bounding box center [475, 341] width 364 height 25
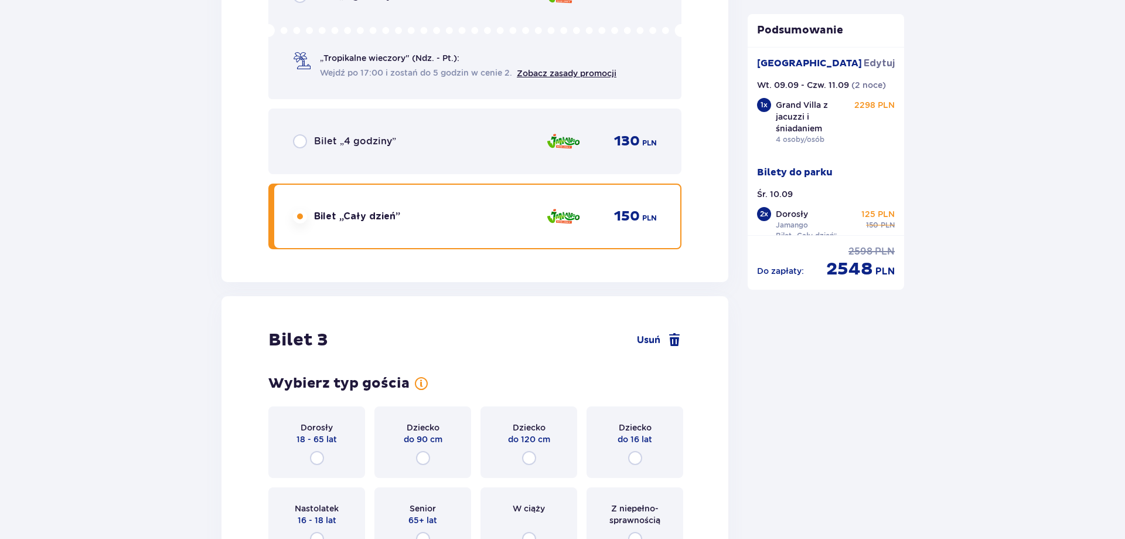
scroll to position [2586, 0]
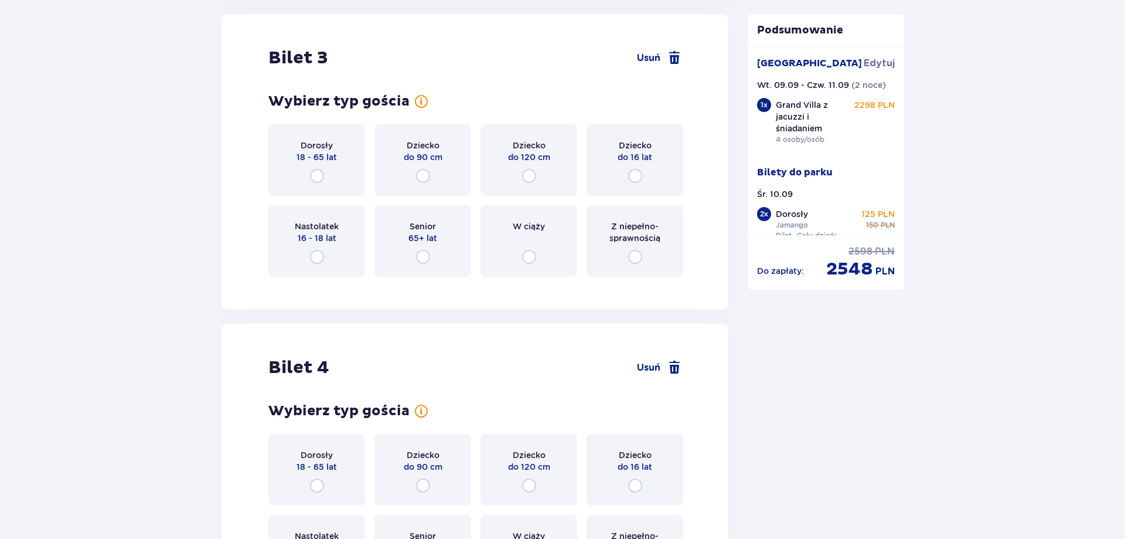
click at [426, 294] on div "Bilet 3 Usuń Wybierz typ gościa Dorosły 18 - 65 lat Dziecko do 90 cm Dziecko do…" at bounding box center [475, 161] width 507 height 295
click at [642, 175] on div "Dziecko do 16 lat" at bounding box center [635, 160] width 97 height 72
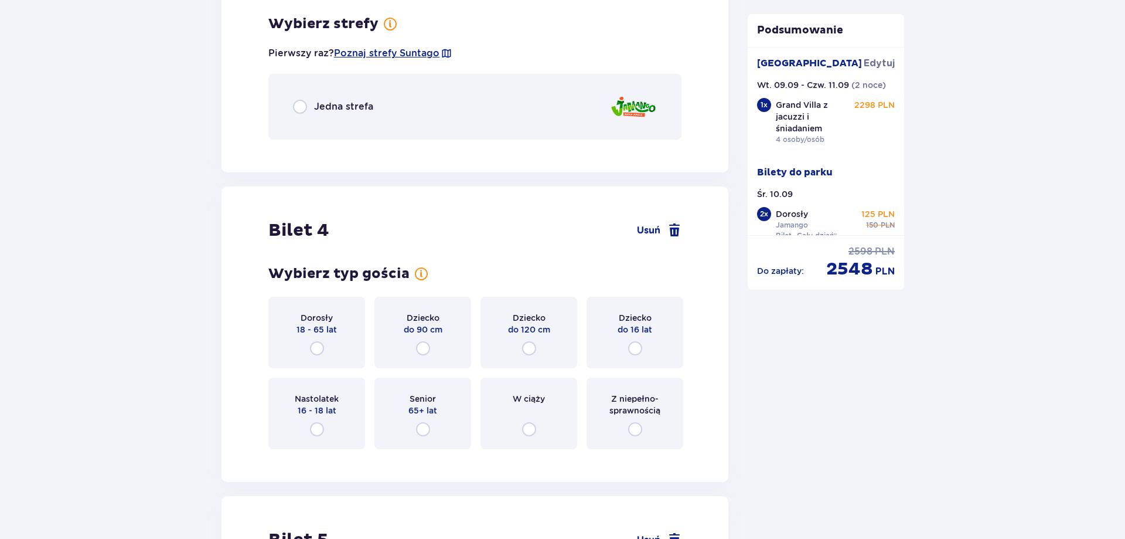
scroll to position [2872, 0]
drag, startPoint x: 399, startPoint y: 137, endPoint x: 393, endPoint y: 110, distance: 28.2
click at [399, 134] on div "Jedna strefa" at bounding box center [474, 106] width 413 height 66
click at [389, 96] on div "Jedna strefa" at bounding box center [474, 106] width 413 height 66
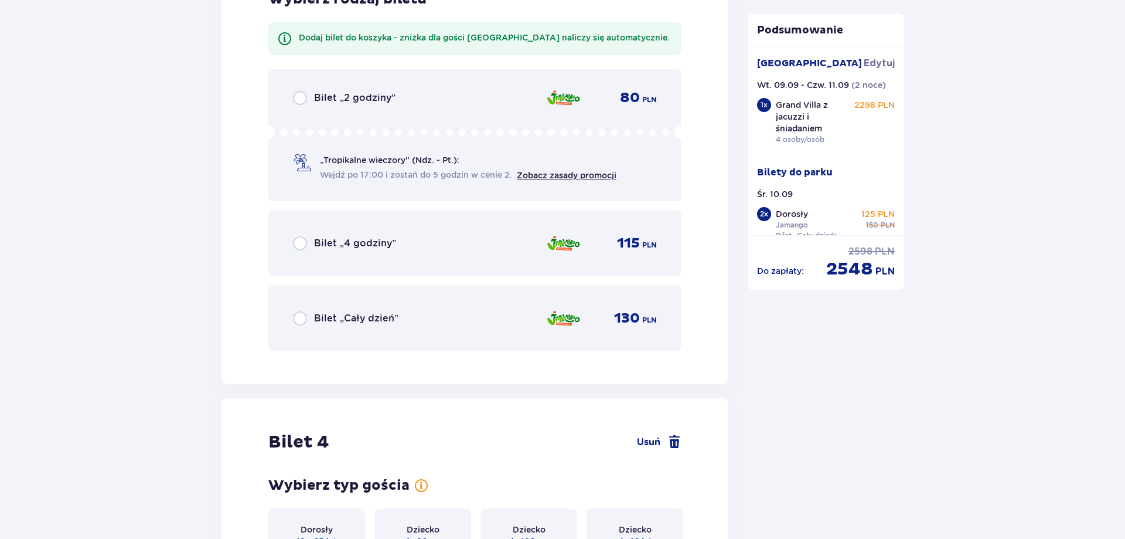
scroll to position [3259, 0]
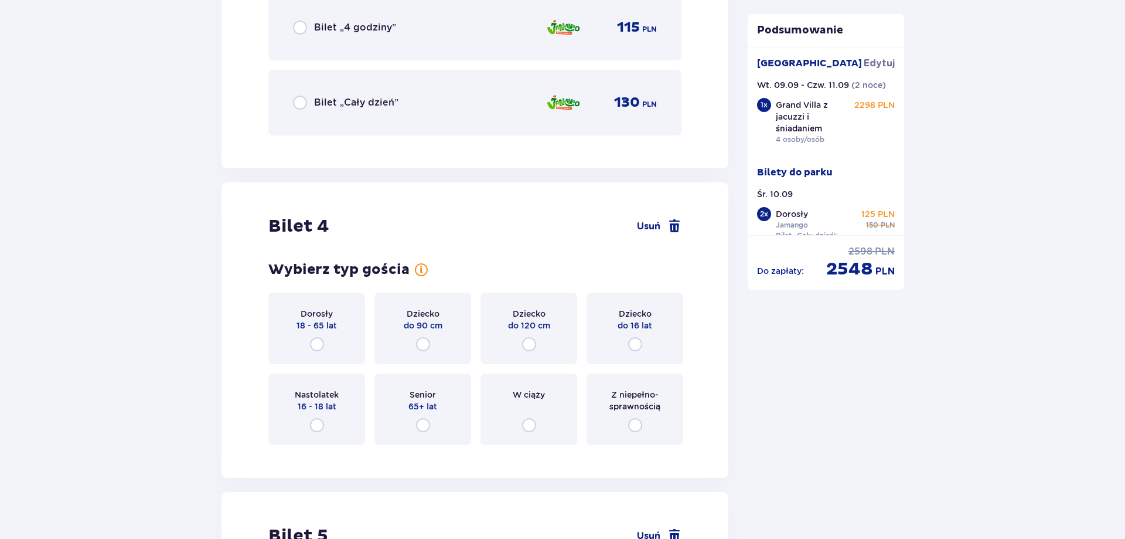
drag, startPoint x: 379, startPoint y: 103, endPoint x: 468, endPoint y: 147, distance: 99.3
click at [379, 104] on p "Bilet „Cały dzień”" at bounding box center [356, 102] width 84 height 13
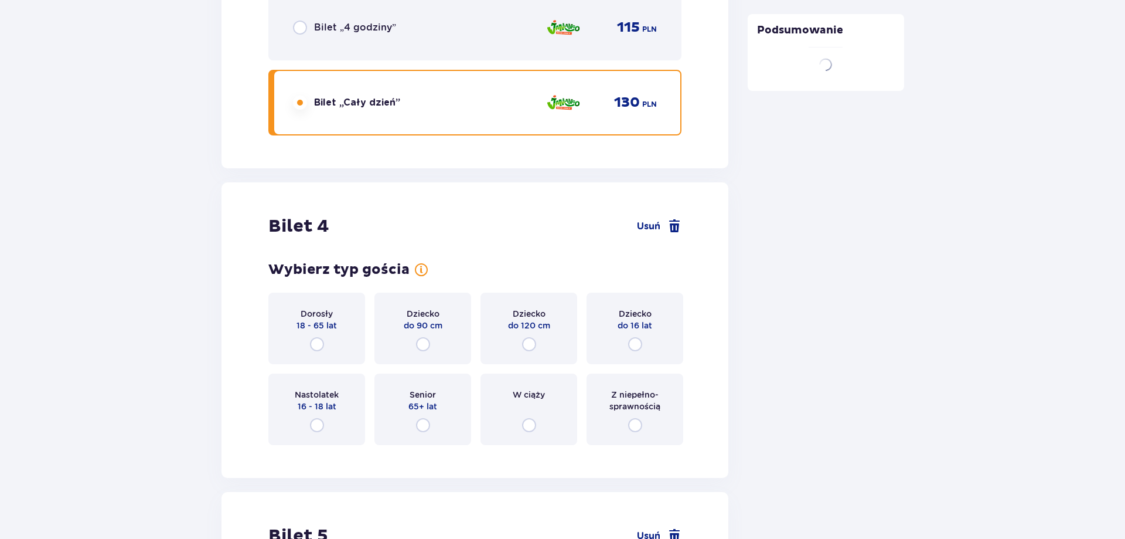
click at [648, 292] on div "Dziecko do 16 lat" at bounding box center [635, 328] width 97 height 72
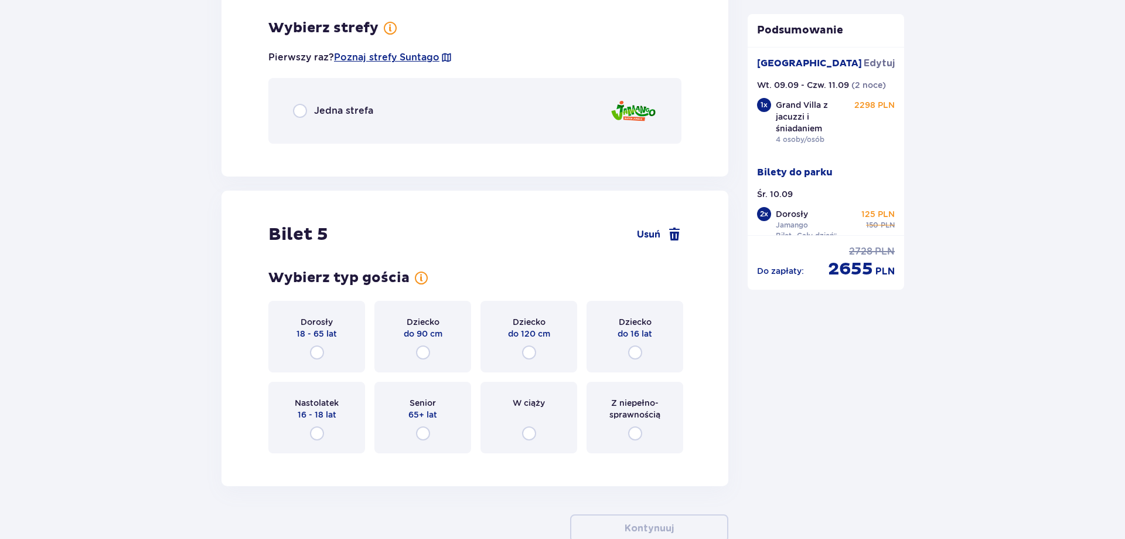
scroll to position [3713, 0]
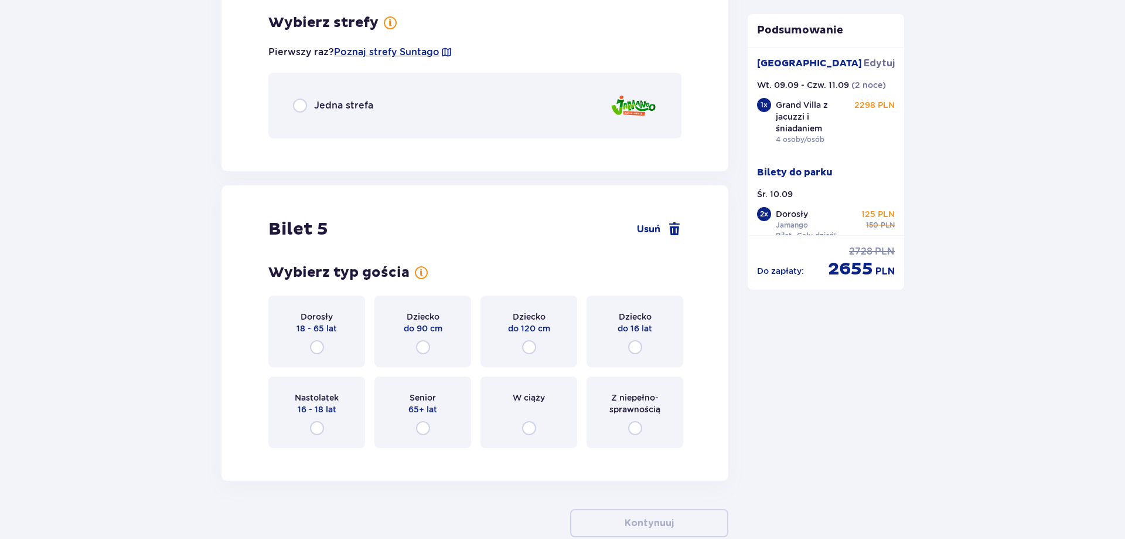
drag, startPoint x: 368, startPoint y: 104, endPoint x: 458, endPoint y: 141, distance: 97.7
click at [368, 104] on p "Jedna strefa" at bounding box center [343, 105] width 59 height 13
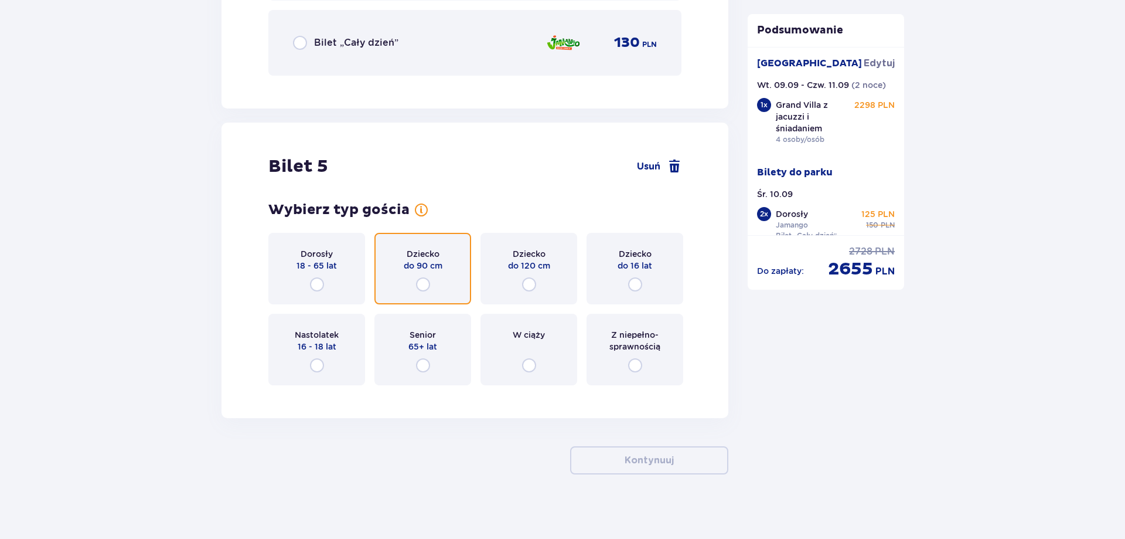
drag, startPoint x: 429, startPoint y: 285, endPoint x: 536, endPoint y: 281, distance: 107.4
click at [429, 286] on input "radio" at bounding box center [423, 284] width 14 height 14
radio input "true"
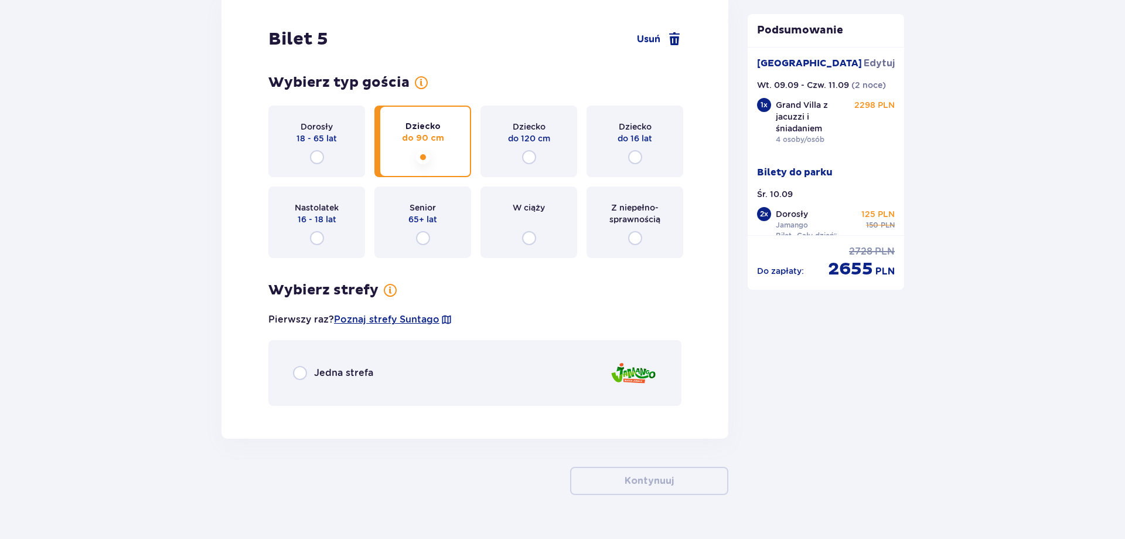
scroll to position [4313, 0]
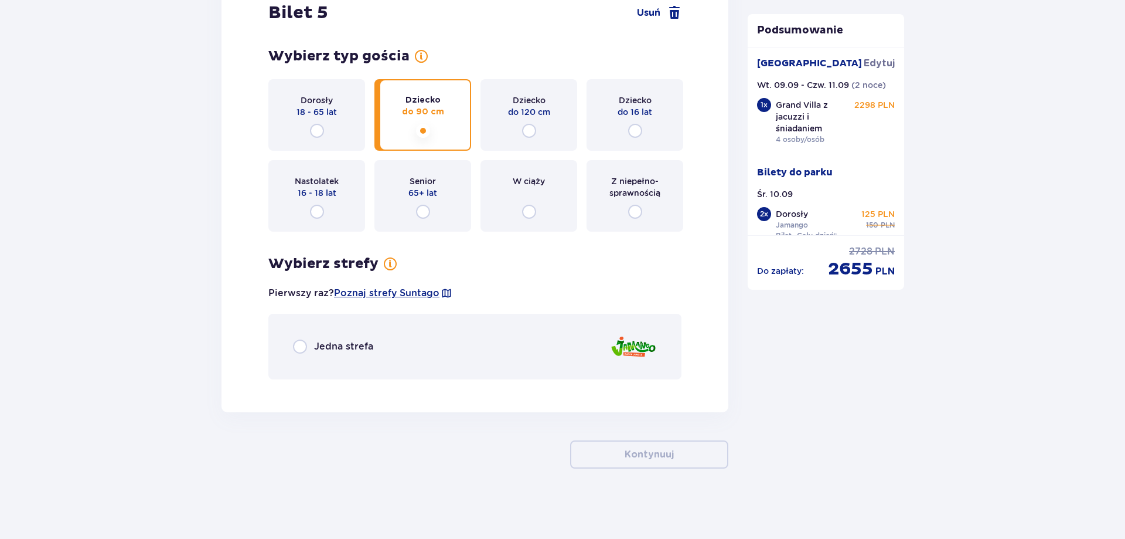
click at [472, 333] on div "Jedna strefa" at bounding box center [474, 347] width 413 height 66
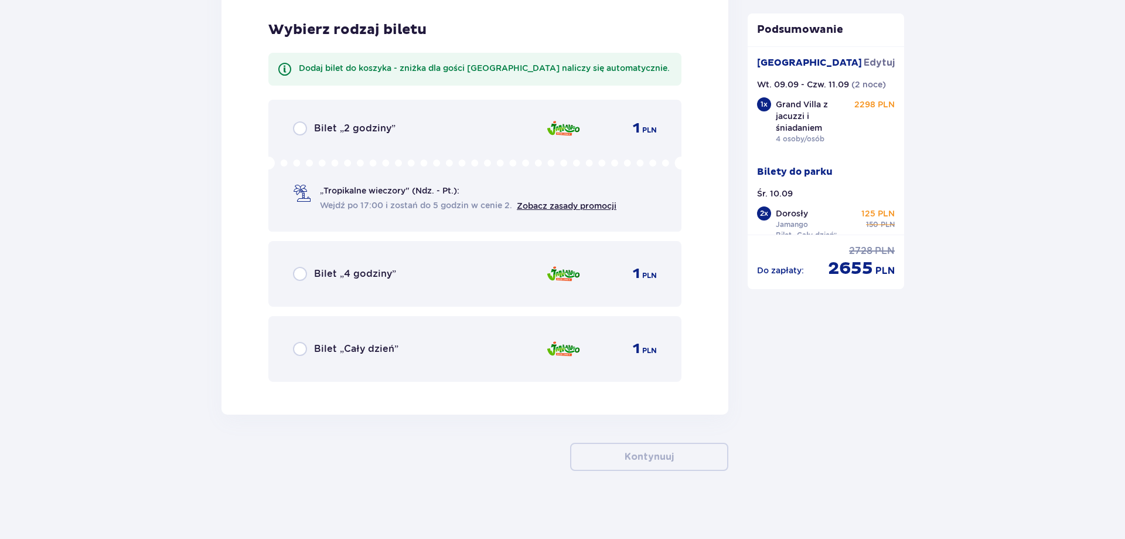
scroll to position [4697, 0]
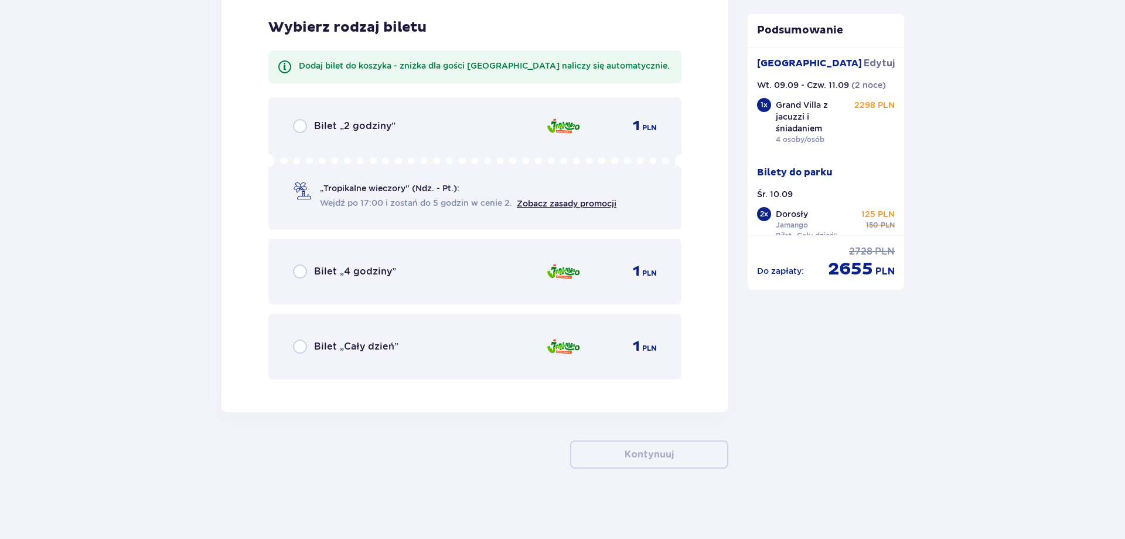
drag, startPoint x: 416, startPoint y: 345, endPoint x: 672, endPoint y: 319, distance: 257.5
click at [416, 345] on div "Bilet „Cały dzień” 1 PLN" at bounding box center [475, 346] width 364 height 25
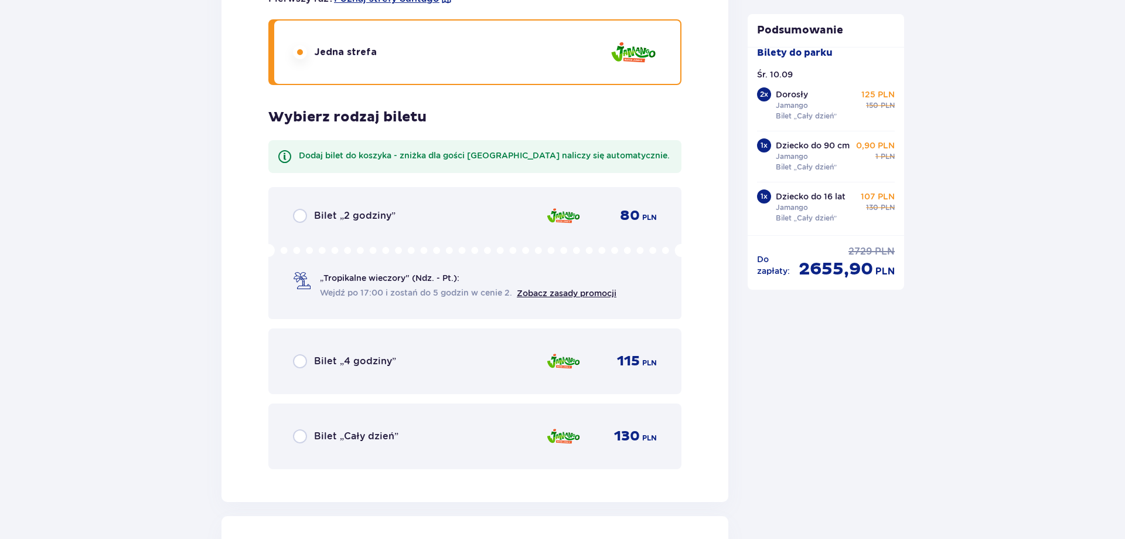
scroll to position [3886, 0]
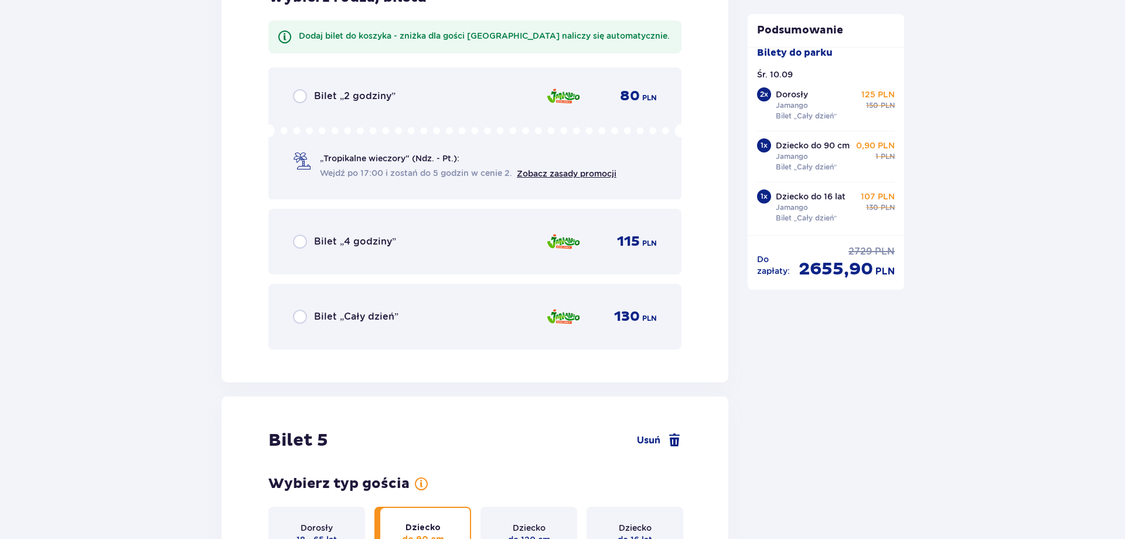
click at [384, 316] on p "Bilet „Cały dzień”" at bounding box center [356, 316] width 84 height 13
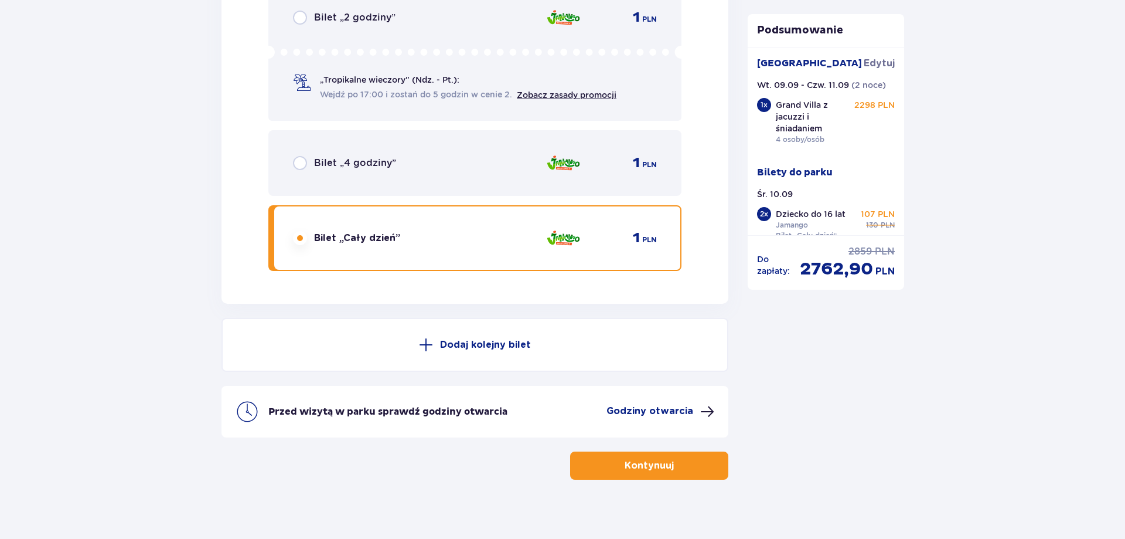
scroll to position [4816, 0]
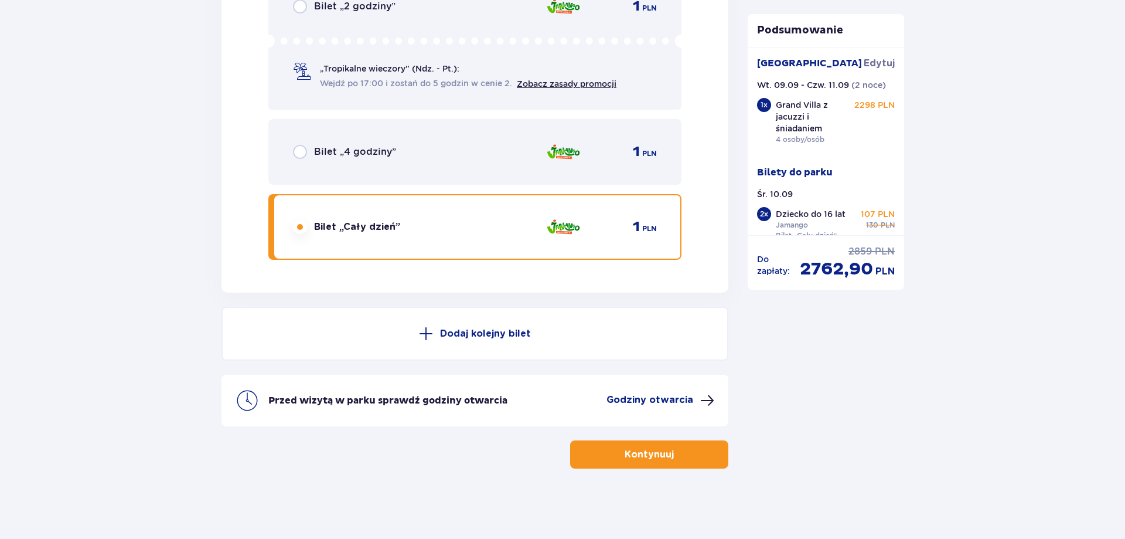
drag, startPoint x: 685, startPoint y: 462, endPoint x: 776, endPoint y: 411, distance: 104.2
click at [685, 462] on button "Kontynuuj" at bounding box center [649, 454] width 158 height 28
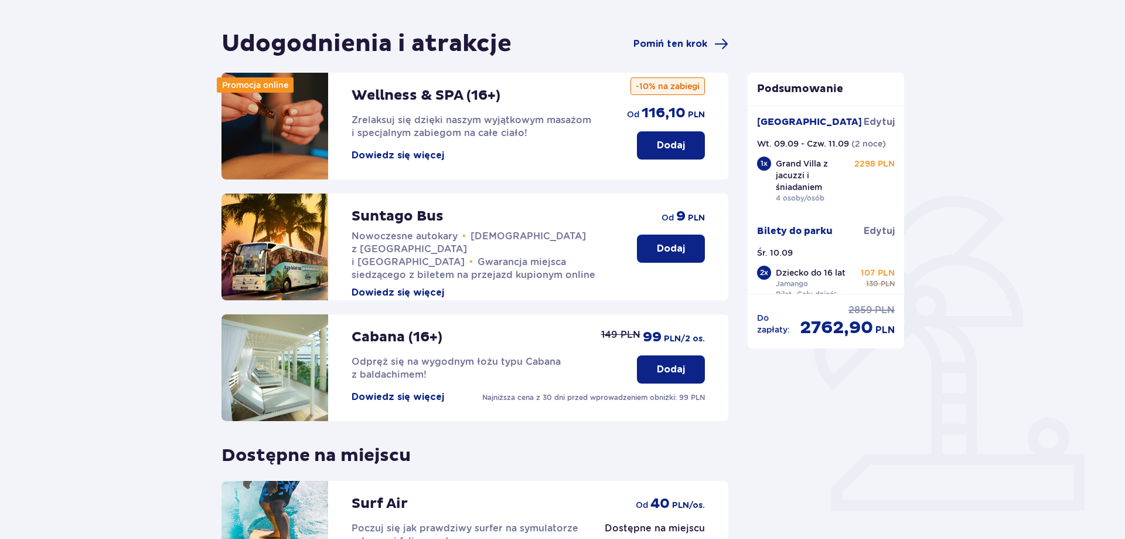
scroll to position [120, 0]
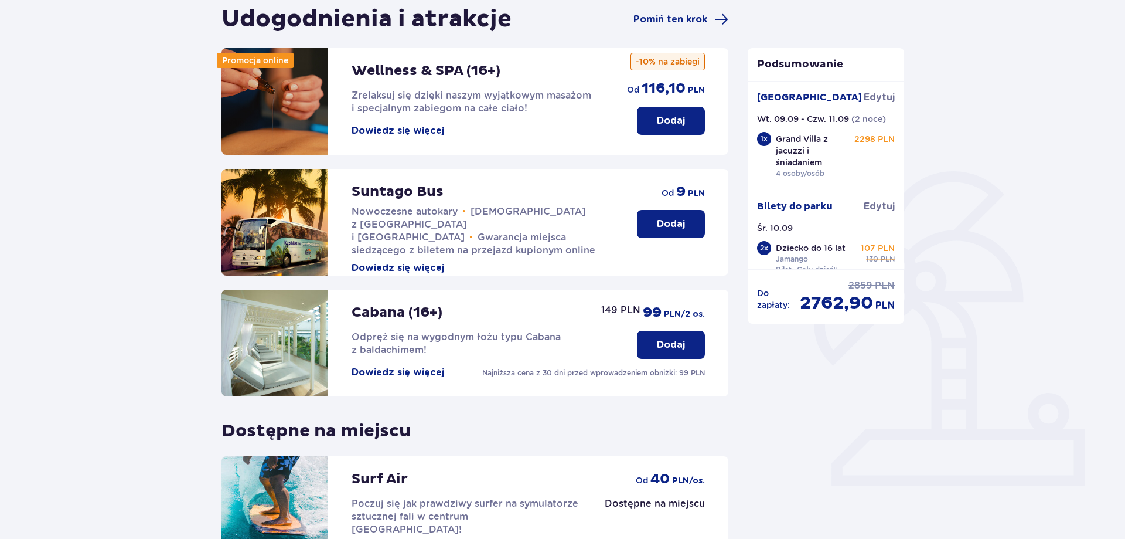
click at [673, 345] on p "Dodaj" at bounding box center [671, 344] width 28 height 13
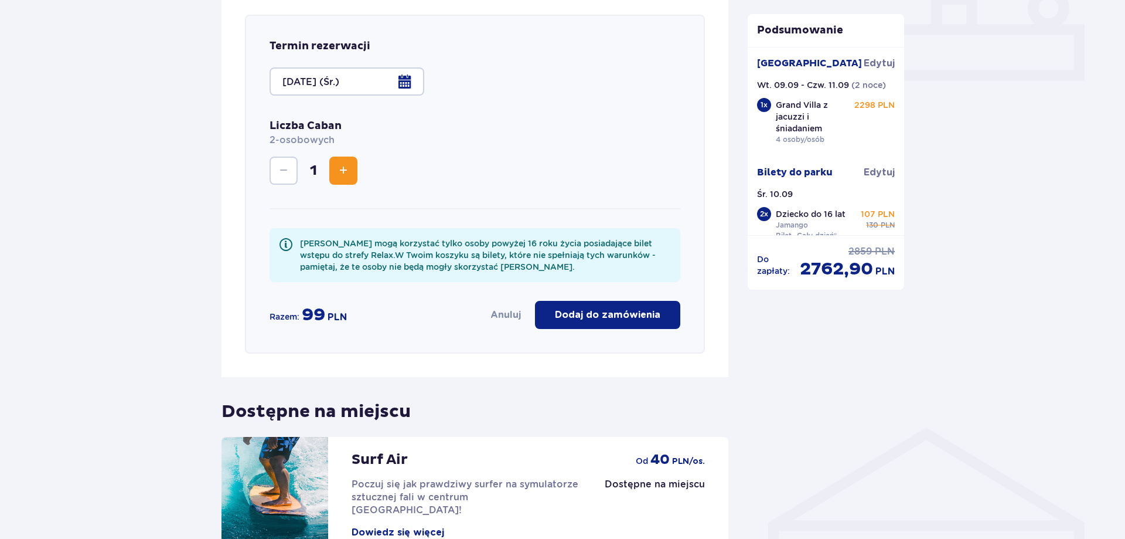
scroll to position [525, 0]
click at [344, 172] on span "Increase" at bounding box center [343, 170] width 14 height 14
click at [598, 323] on button "Dodaj do zamówienia" at bounding box center [607, 314] width 145 height 28
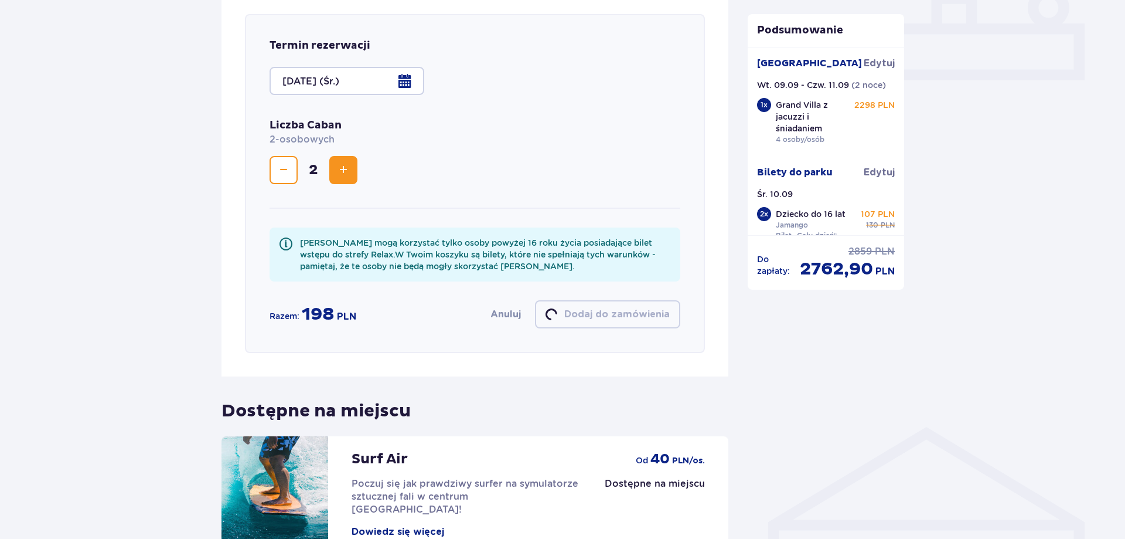
scroll to position [419, 0]
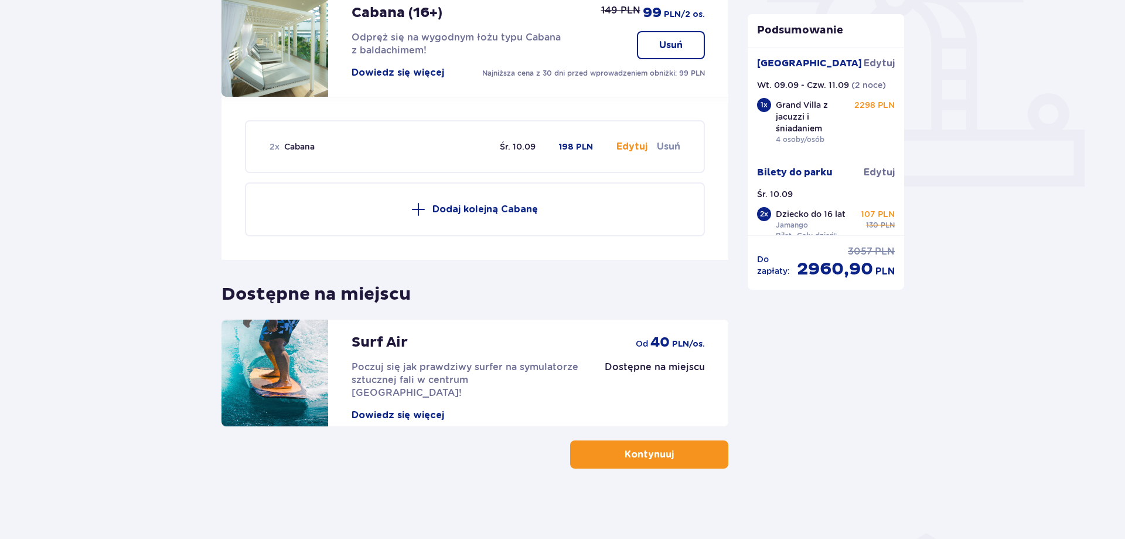
click at [546, 367] on span "Poczuj się jak prawdziwy surfer na symulatorze sztucznej fali w centrum Polski!" at bounding box center [465, 379] width 227 height 37
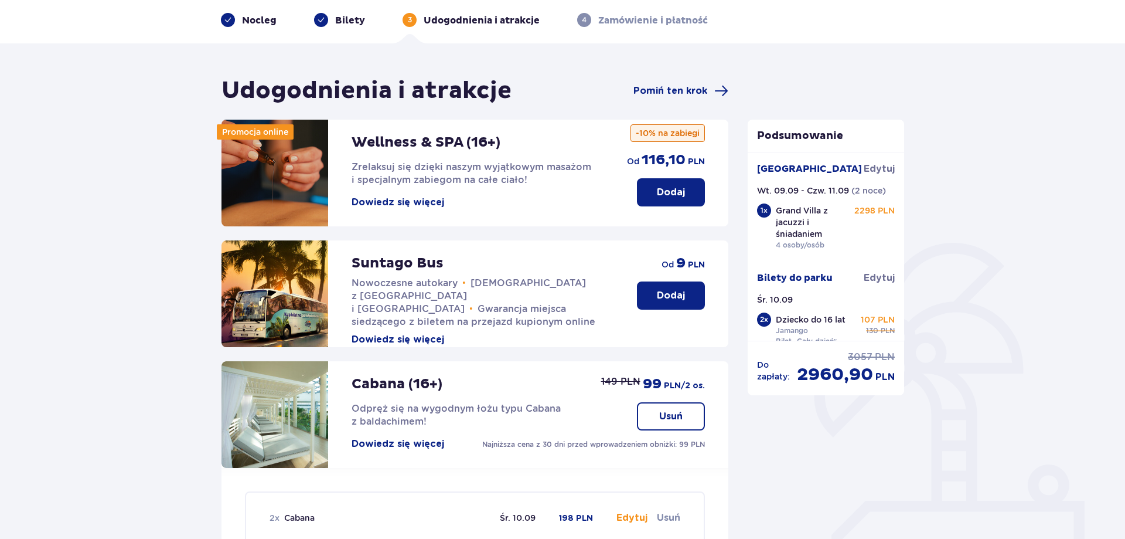
scroll to position [0, 0]
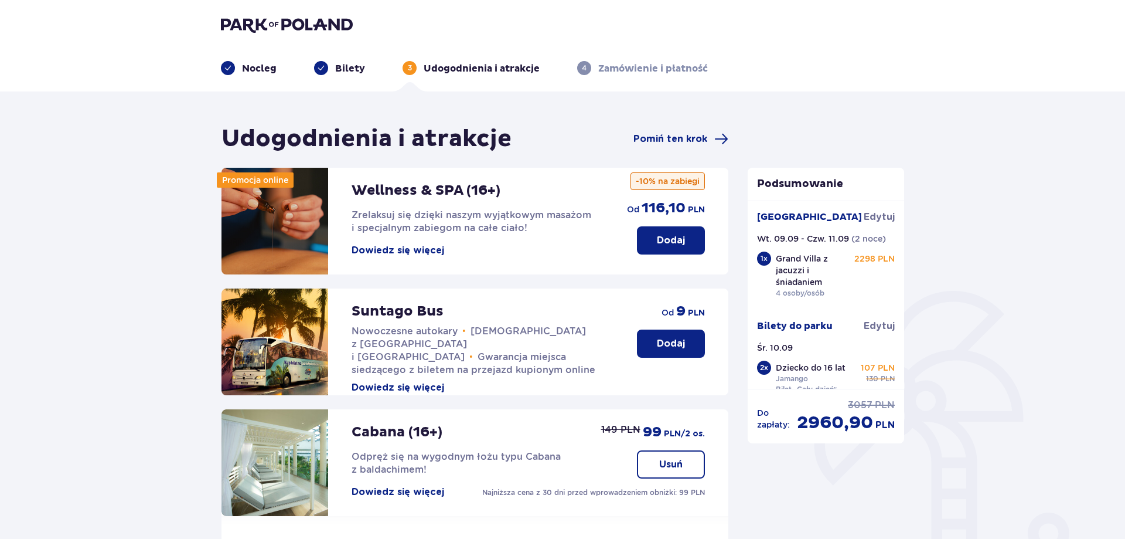
click at [434, 231] on span "Zrelaksuj się dzięki naszym wyjątkowym masażom i specjalnym zabiegom na całe ci…" at bounding box center [472, 221] width 240 height 24
click at [667, 238] on p "Dodaj" at bounding box center [671, 240] width 28 height 13
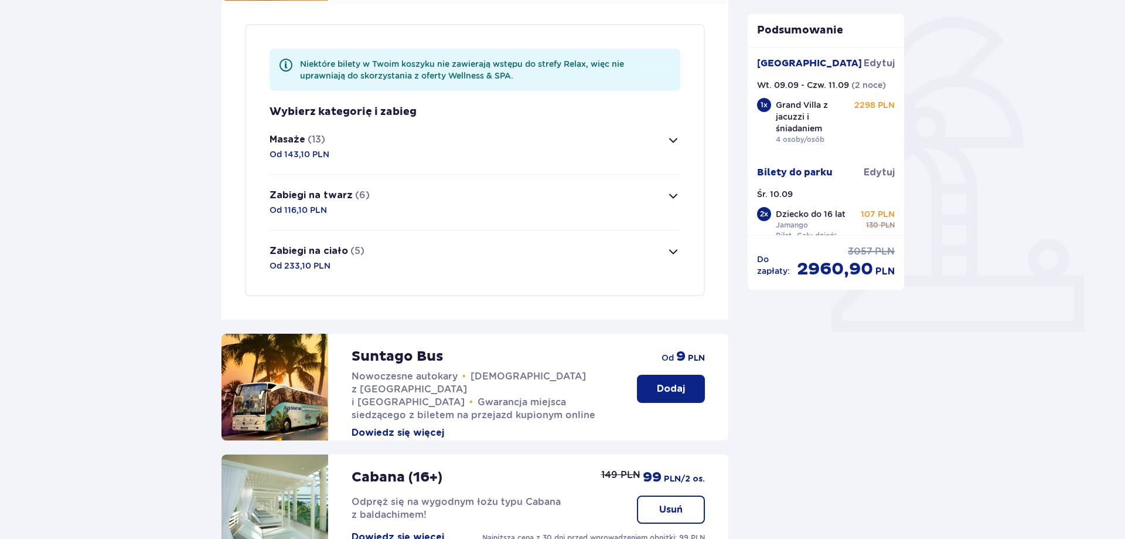
scroll to position [284, 0]
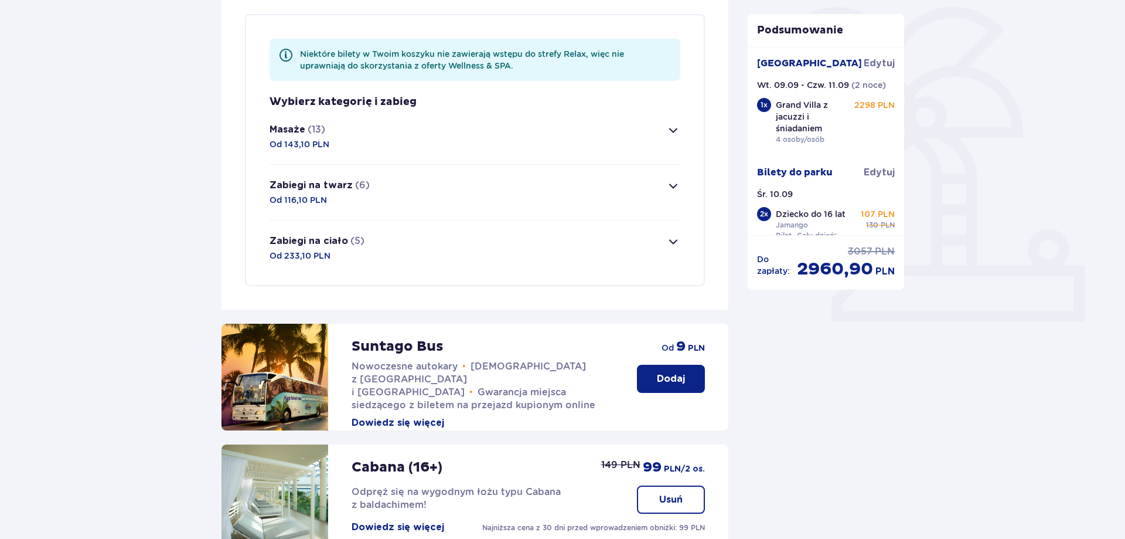
click at [677, 137] on span "button" at bounding box center [673, 130] width 14 height 14
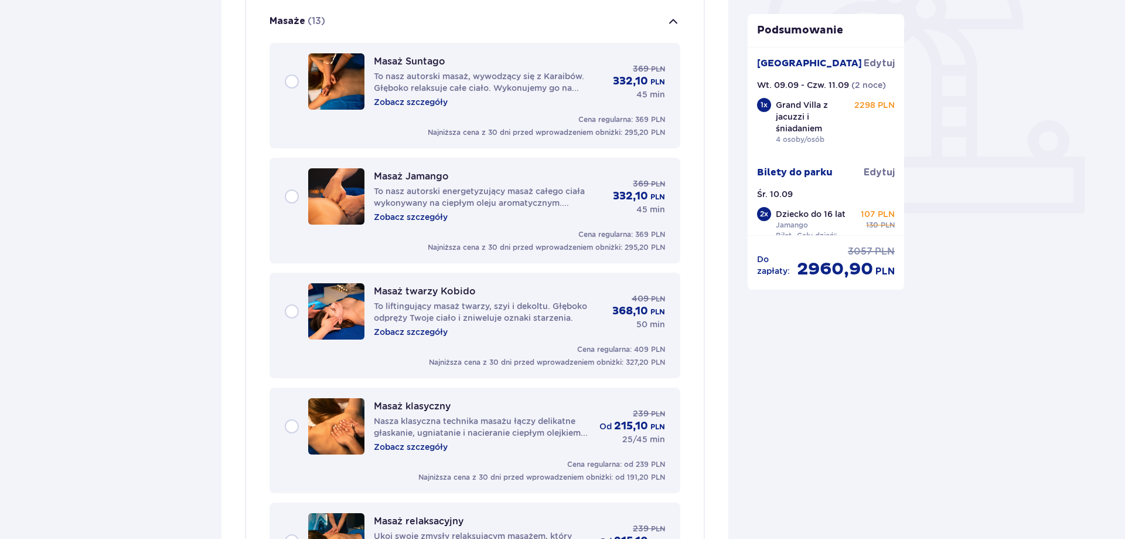
scroll to position [393, 0]
click at [433, 98] on p "Zobacz szczegóły" at bounding box center [411, 102] width 74 height 12
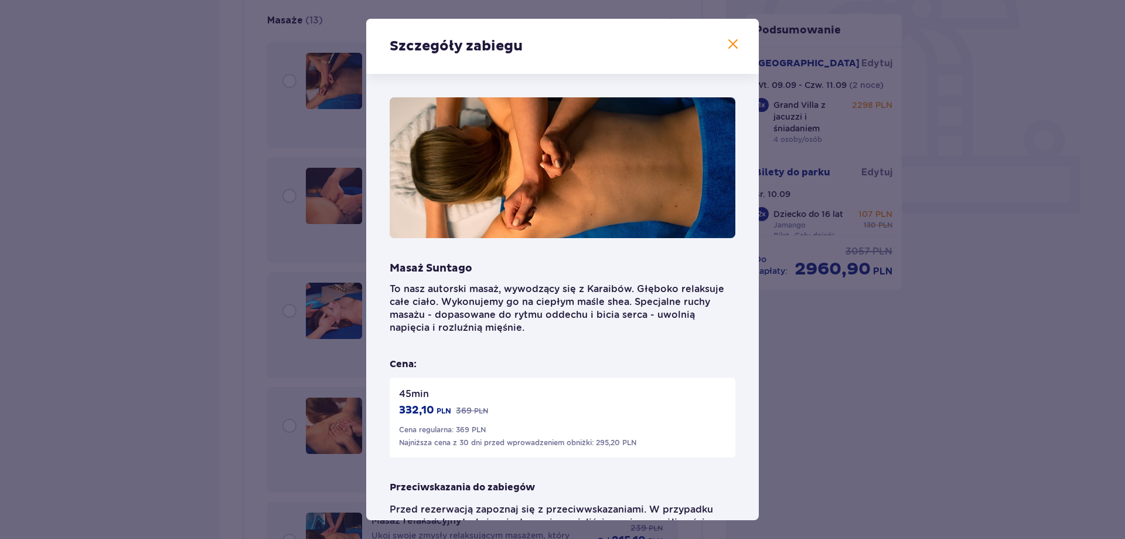
click at [740, 52] on span at bounding box center [733, 45] width 14 height 14
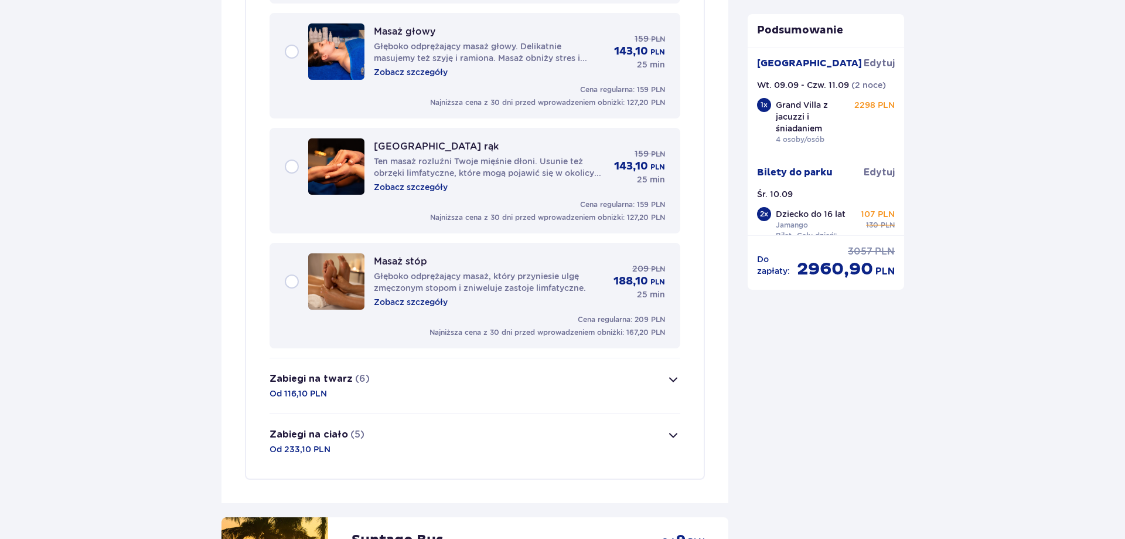
scroll to position [1588, 0]
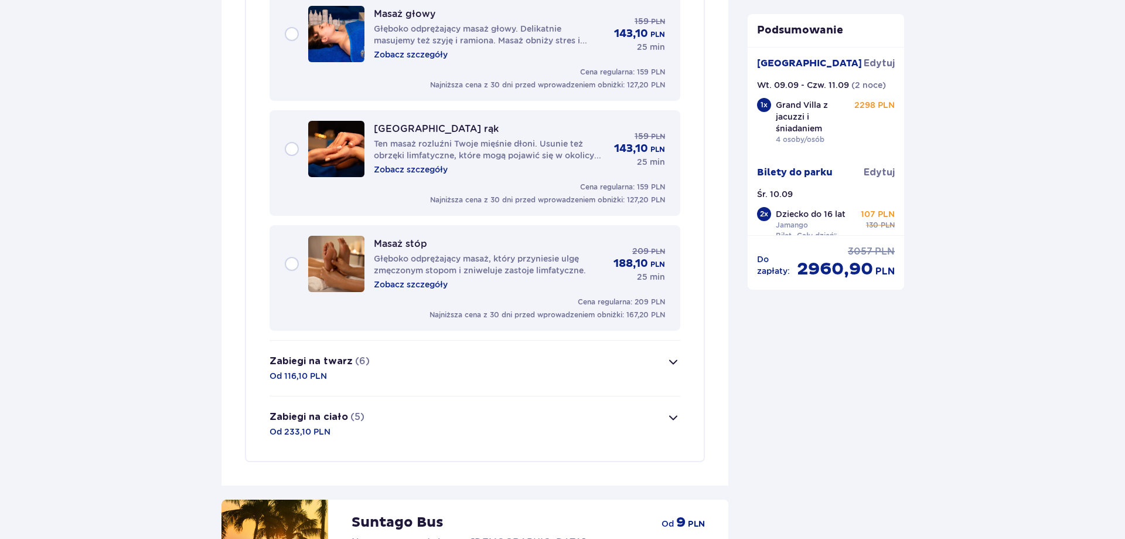
click at [666, 358] on span "button" at bounding box center [673, 362] width 14 height 14
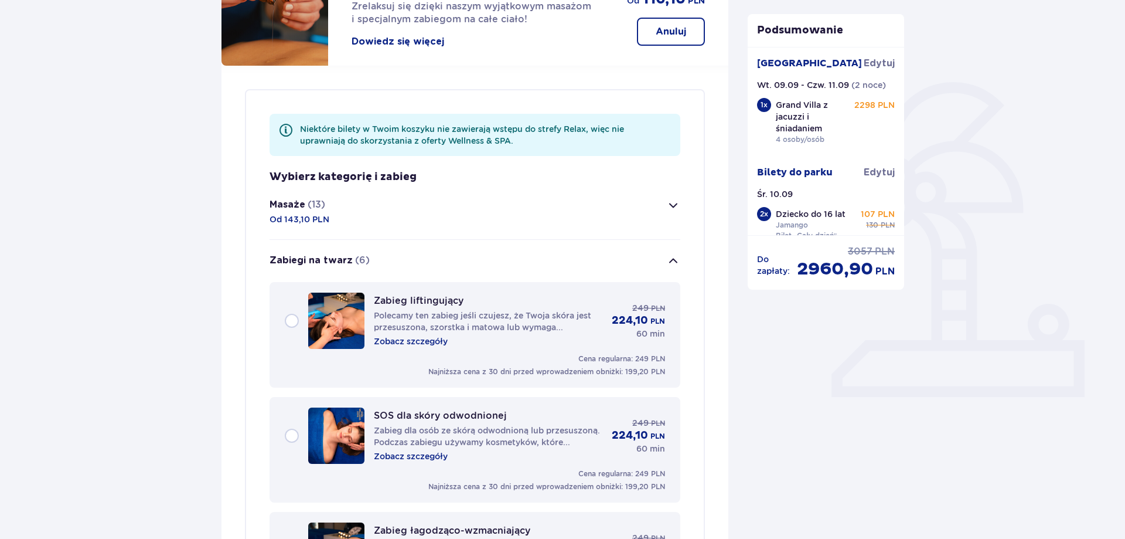
scroll to position [388, 0]
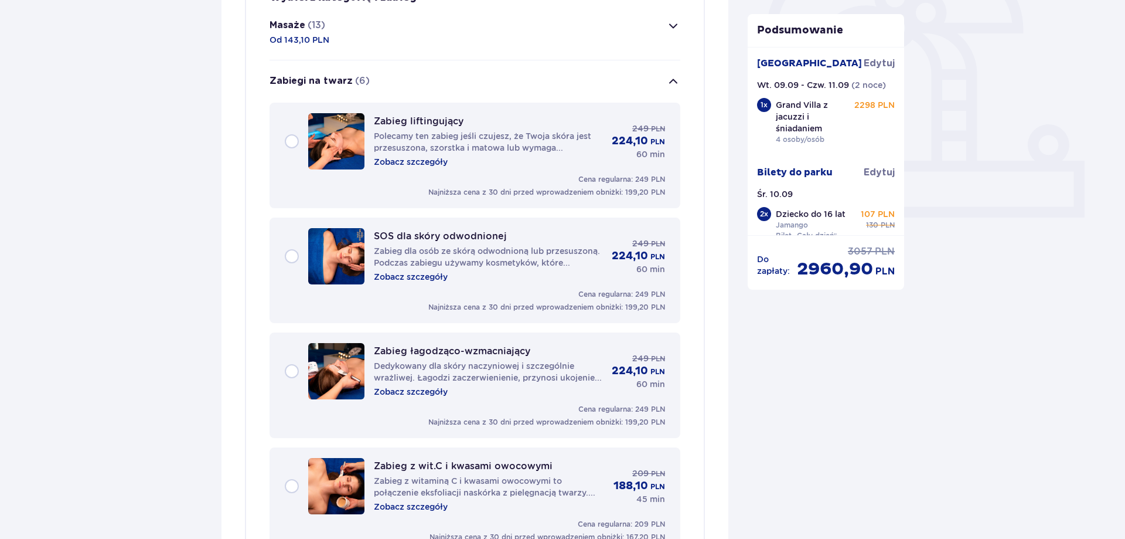
click at [438, 277] on p "Zobacz szczegóły" at bounding box center [411, 277] width 74 height 12
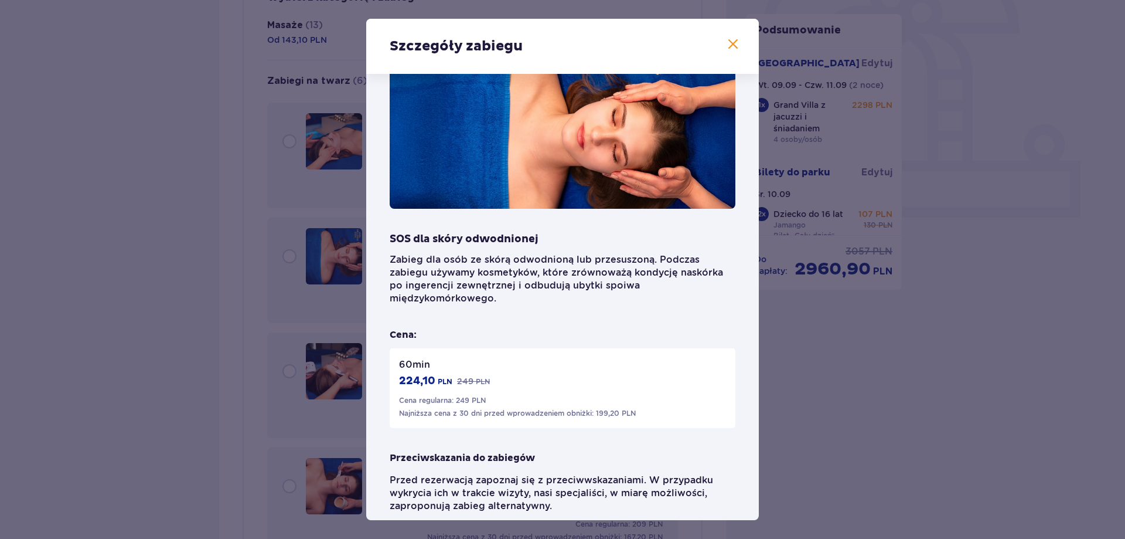
scroll to position [56, 0]
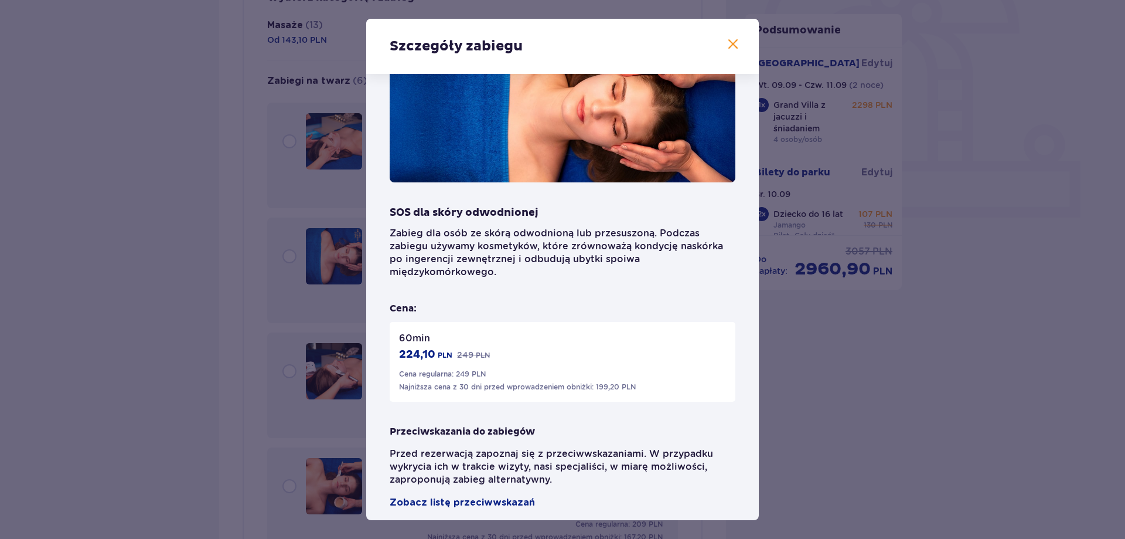
click at [736, 43] on span at bounding box center [733, 45] width 14 height 14
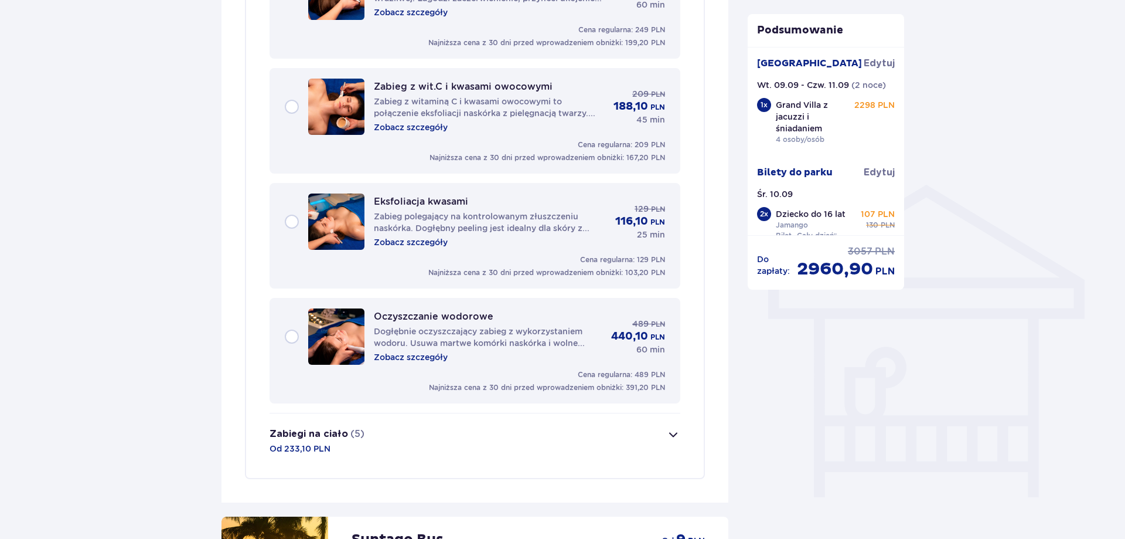
scroll to position [866, 0]
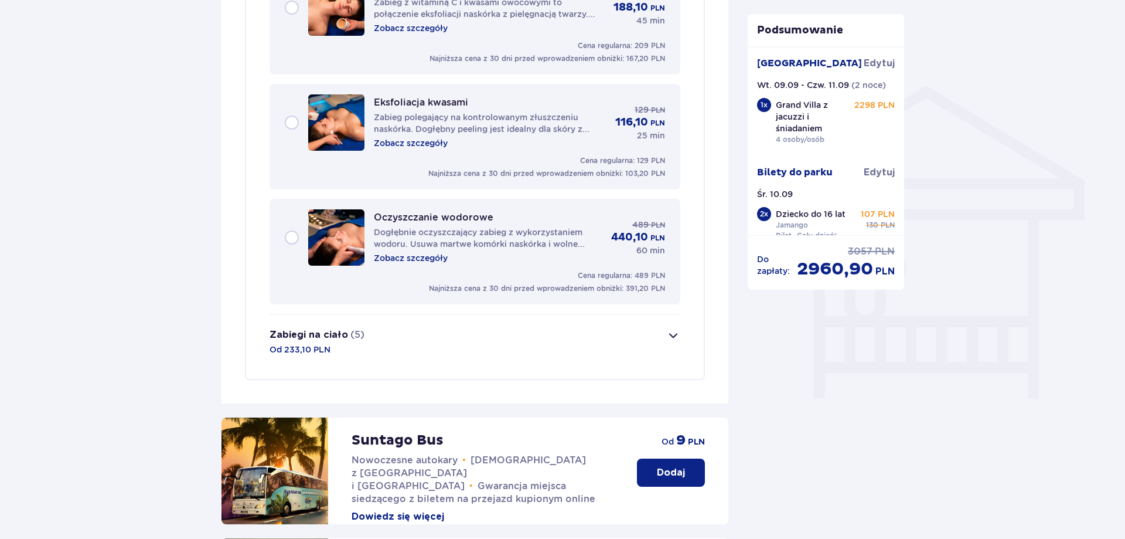
click at [666, 334] on button "Zabiegi na ciało (5) Od 233,10 PLN" at bounding box center [475, 341] width 411 height 55
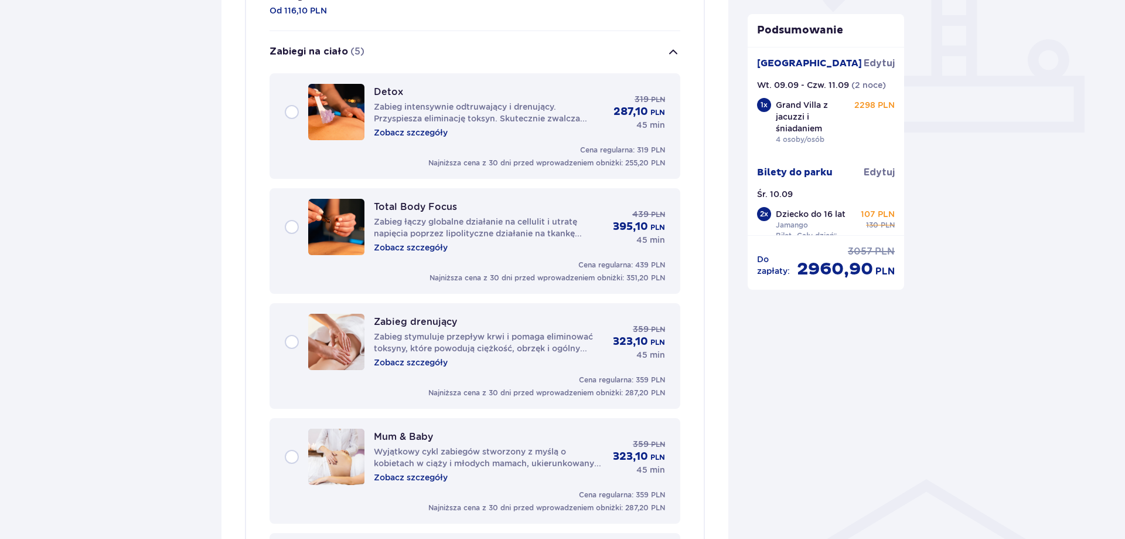
scroll to position [444, 0]
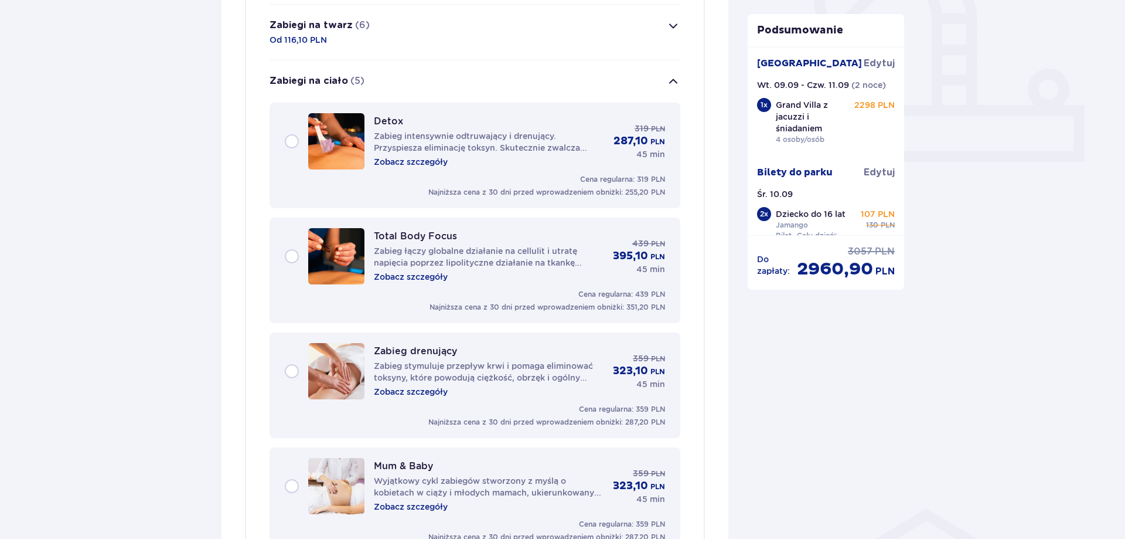
click at [426, 389] on p "Zobacz szczegóły" at bounding box center [411, 392] width 74 height 12
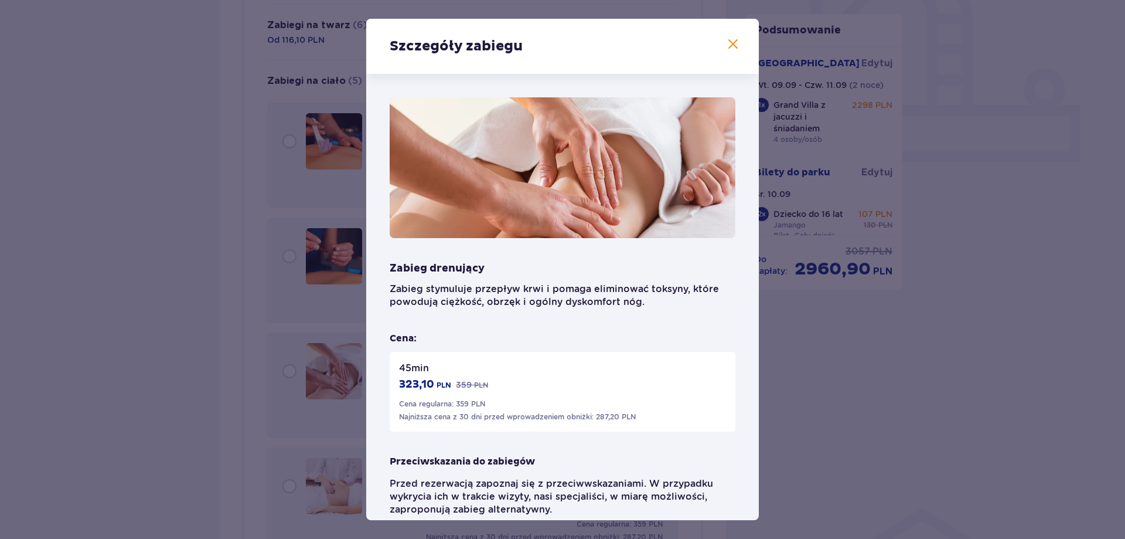
scroll to position [43, 0]
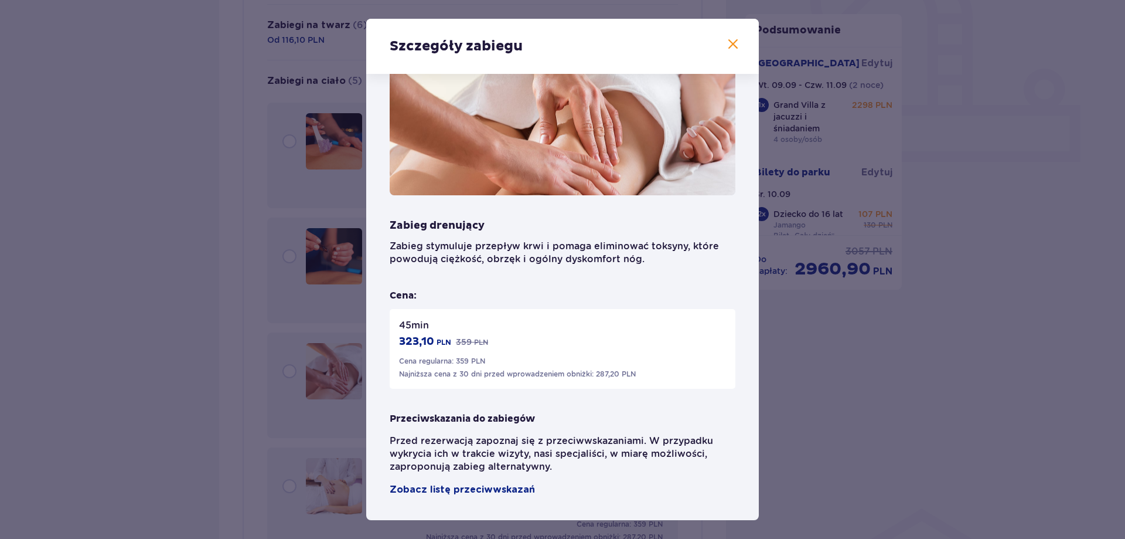
drag, startPoint x: 729, startPoint y: 45, endPoint x: 726, endPoint y: 52, distance: 7.9
click at [730, 46] on span at bounding box center [733, 45] width 14 height 14
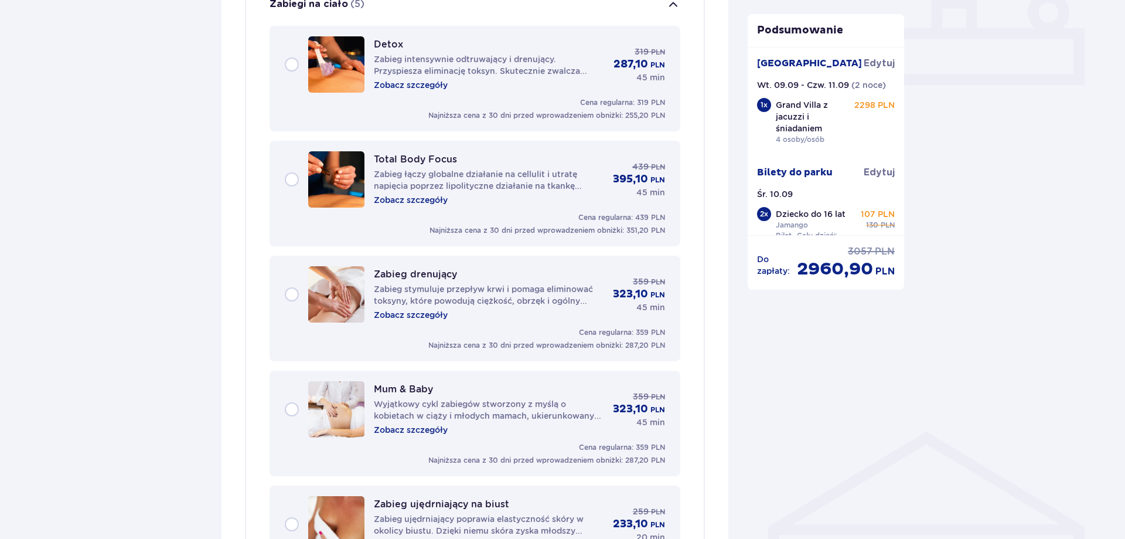
scroll to position [503, 0]
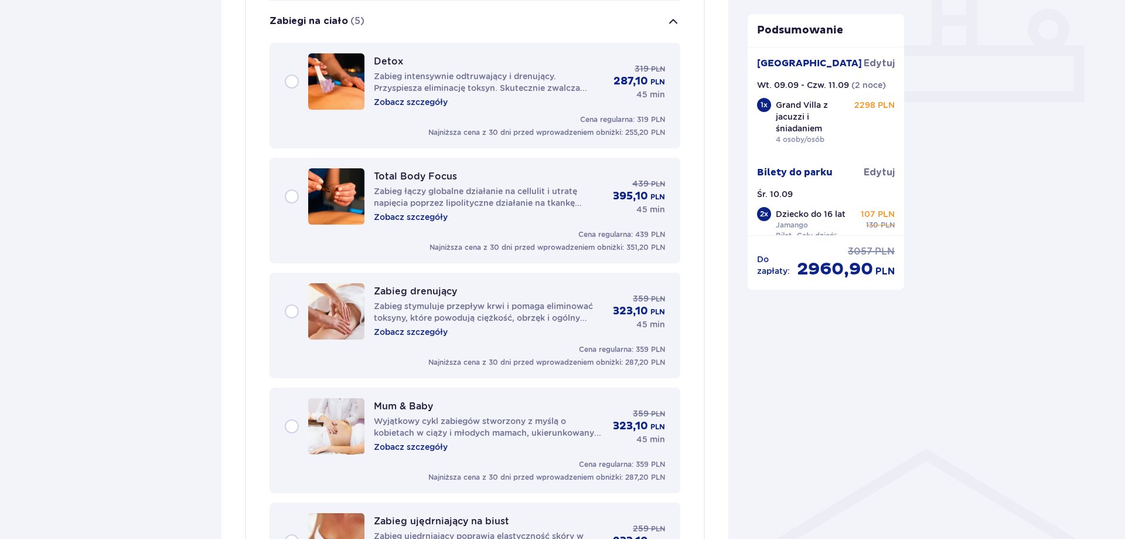
click at [439, 217] on p "Zobacz szczegóły" at bounding box center [411, 217] width 74 height 12
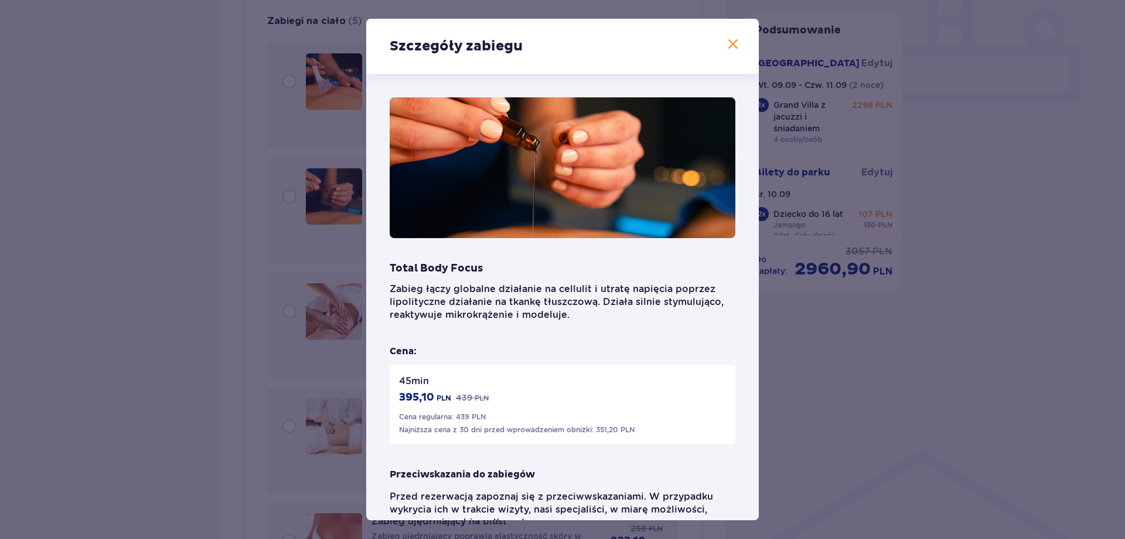
scroll to position [56, 0]
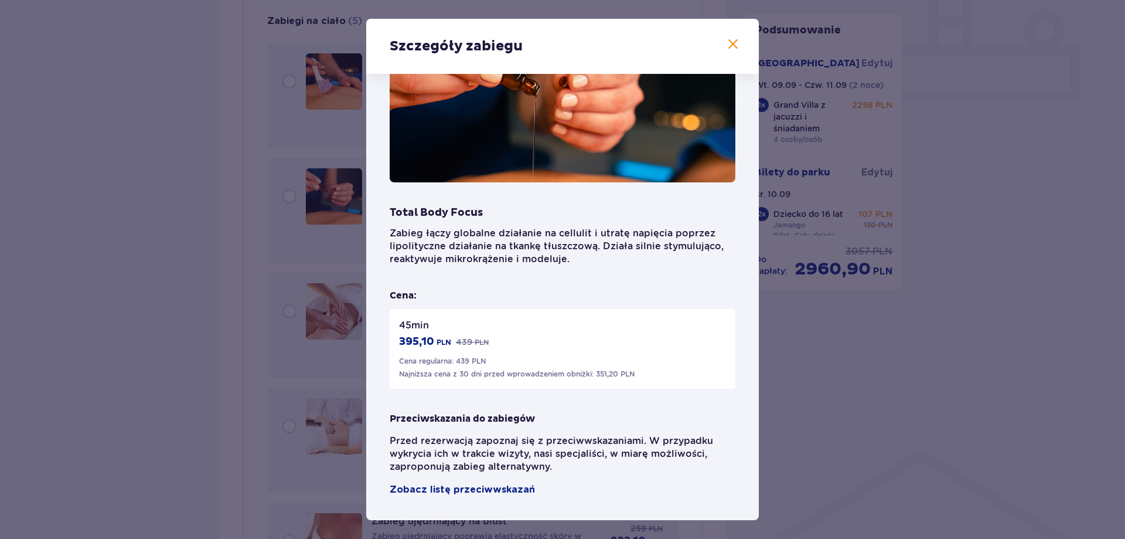
click at [733, 43] on span at bounding box center [733, 45] width 14 height 14
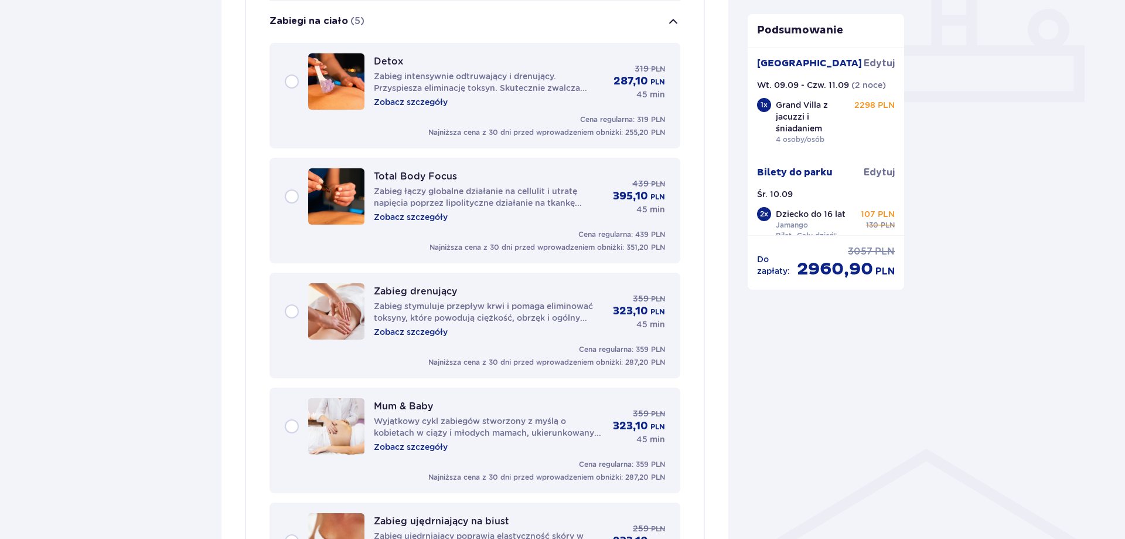
drag, startPoint x: 286, startPoint y: 199, endPoint x: 388, endPoint y: 237, distance: 109.1
click at [287, 199] on div "Total Body Focus Zabieg łączy globalne działanie na cellulit i utratę napięcia …" at bounding box center [475, 196] width 380 height 56
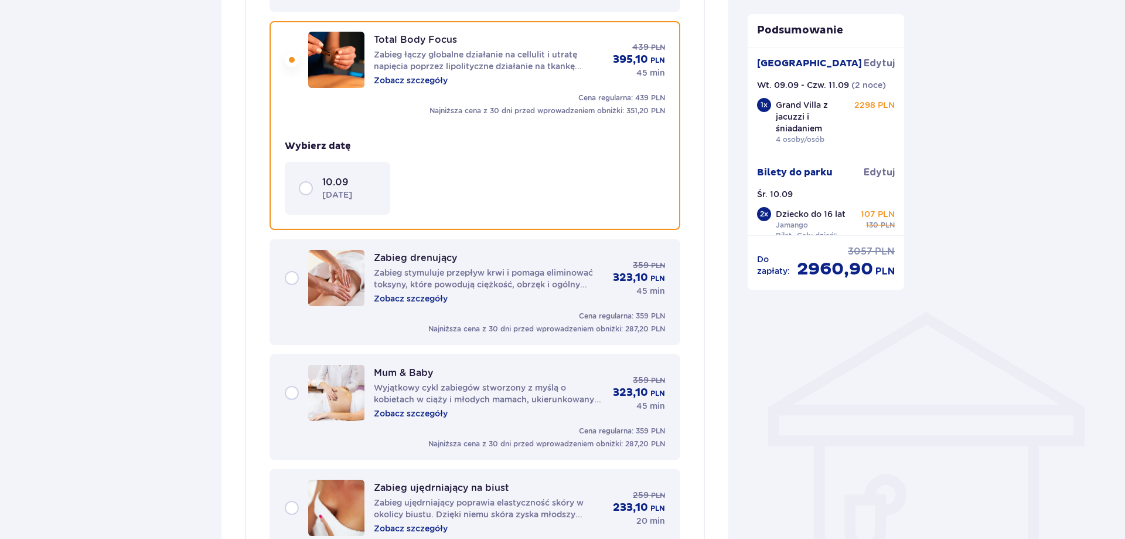
scroll to position [647, 0]
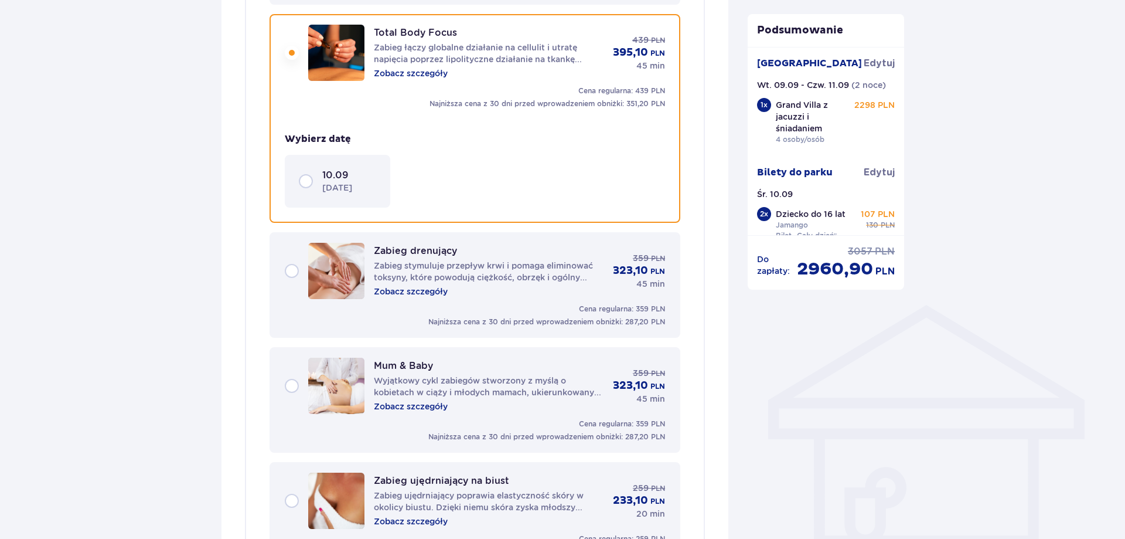
drag, startPoint x: 314, startPoint y: 179, endPoint x: 381, endPoint y: 200, distance: 70.1
click at [314, 180] on div "10.09 środa" at bounding box center [337, 181] width 77 height 25
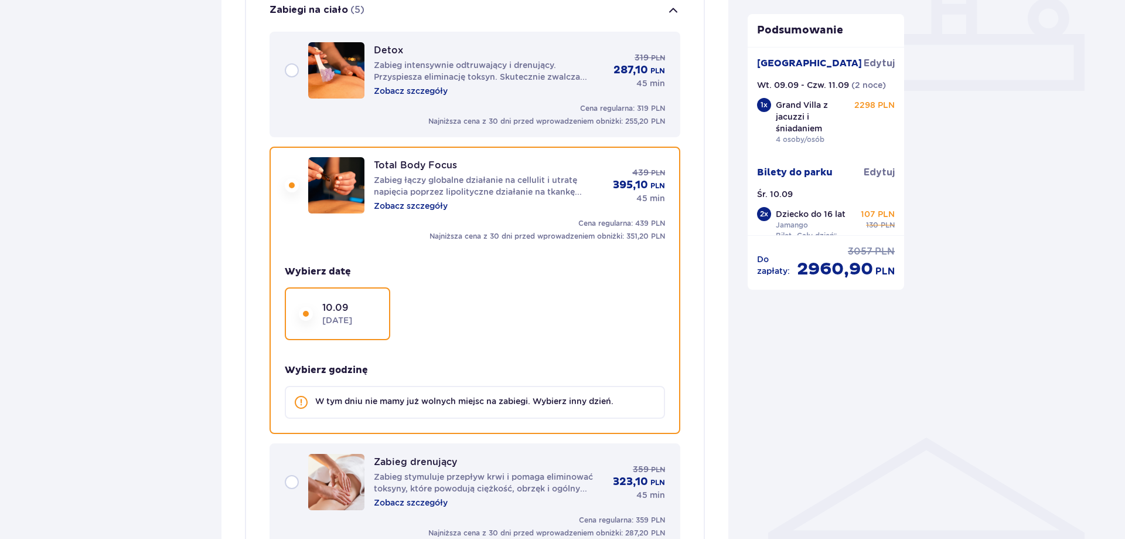
scroll to position [468, 0]
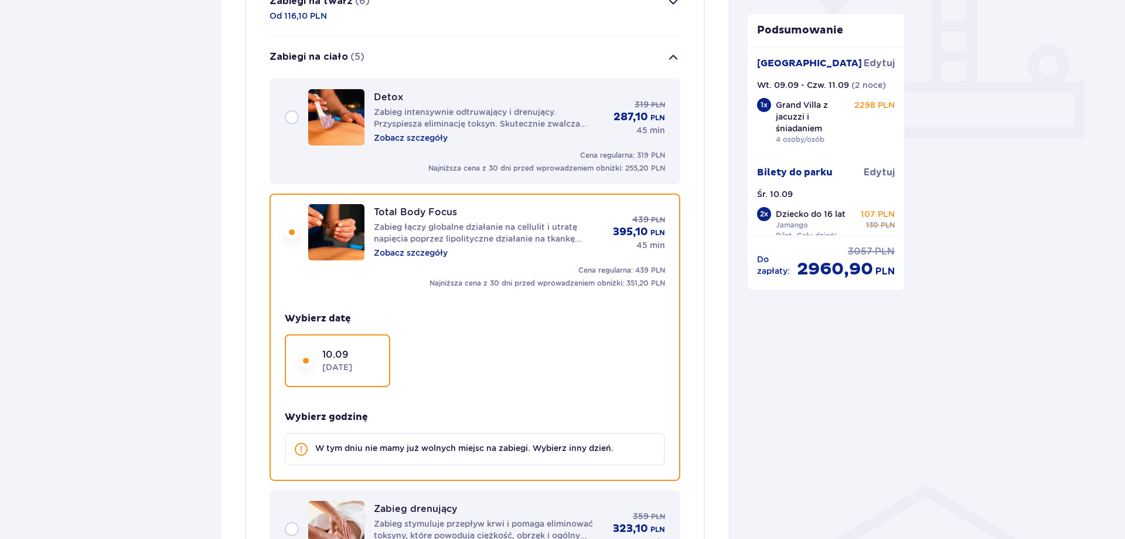
click at [295, 121] on div "Detox Zabieg intensywnie odtruwający i drenujący. Przyspiesza eliminację toksyn…" at bounding box center [475, 117] width 380 height 56
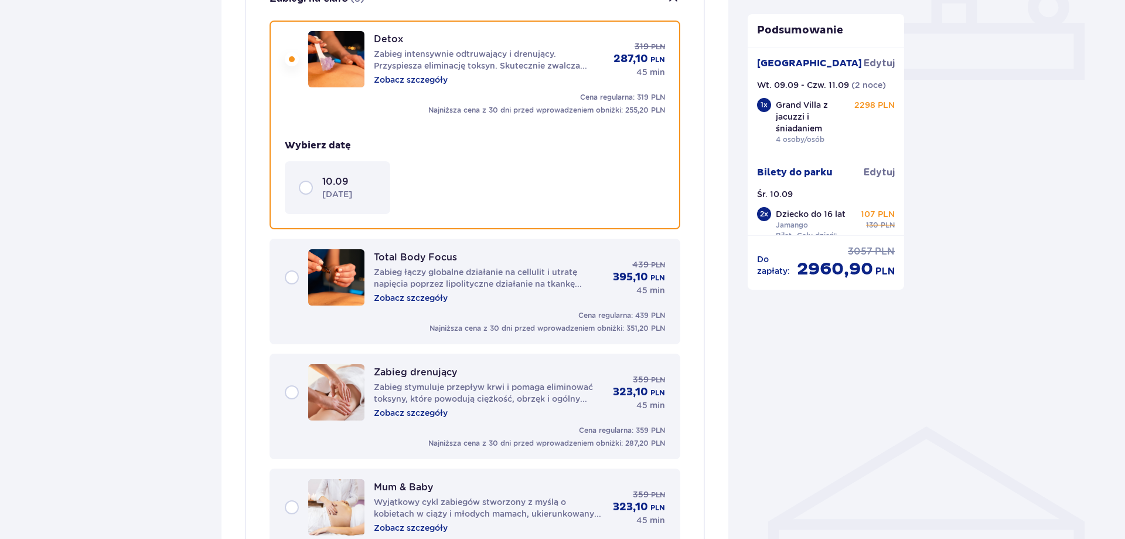
scroll to position [532, 0]
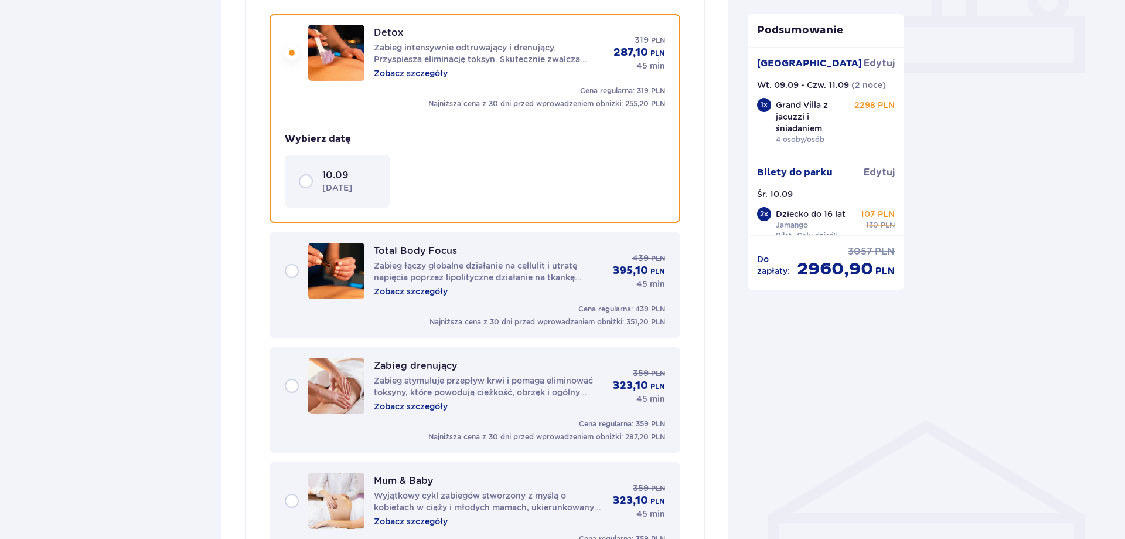
click at [342, 189] on p "środa" at bounding box center [337, 188] width 30 height 12
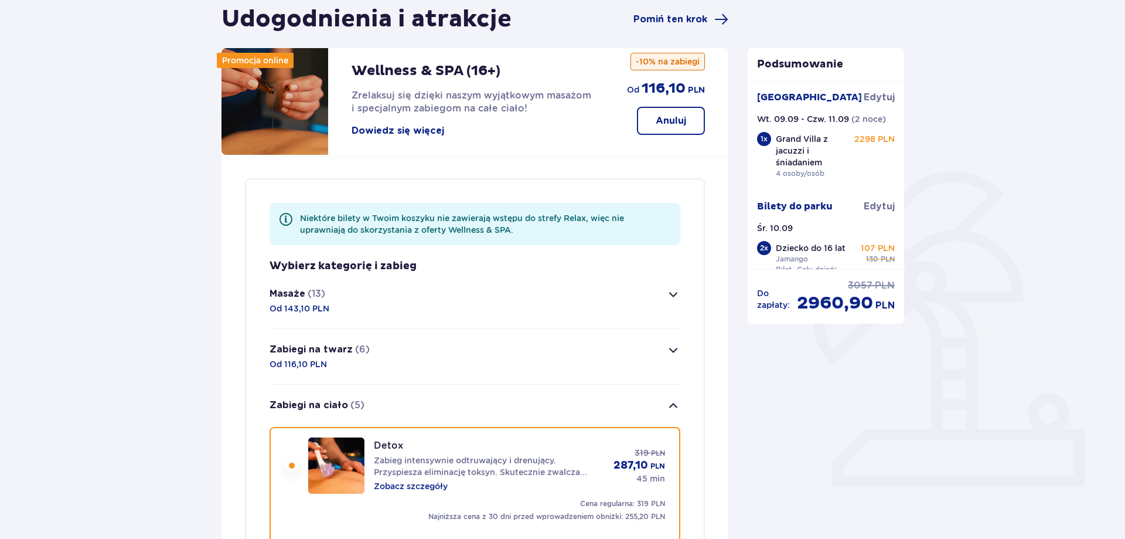
scroll to position [0, 0]
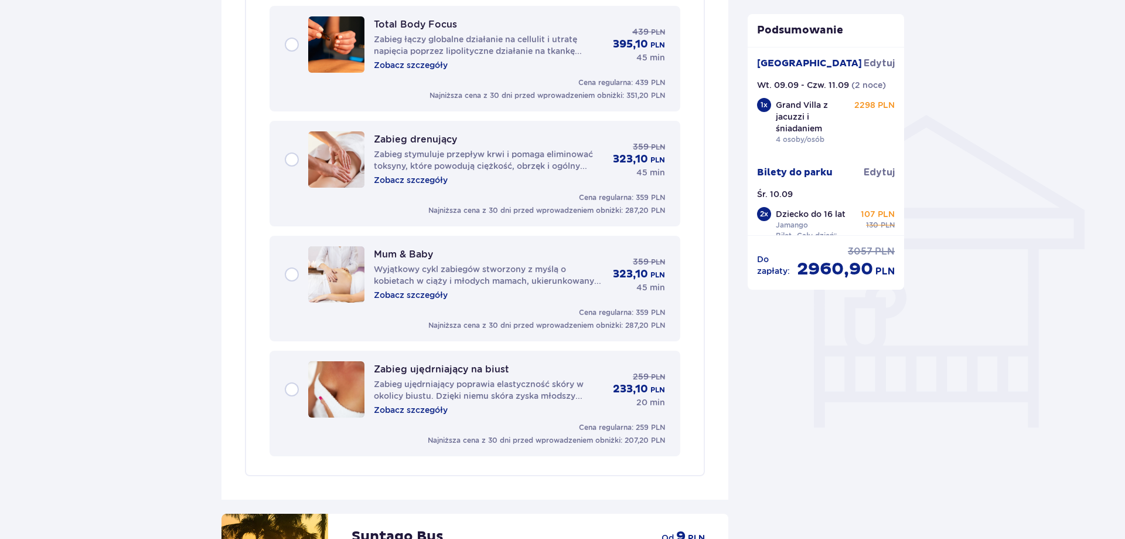
click at [424, 271] on p "Wyjątkowy cykl zabiegów stworzony z myślą o kobietach w ciąży i młodych mamach,…" at bounding box center [489, 274] width 230 height 23
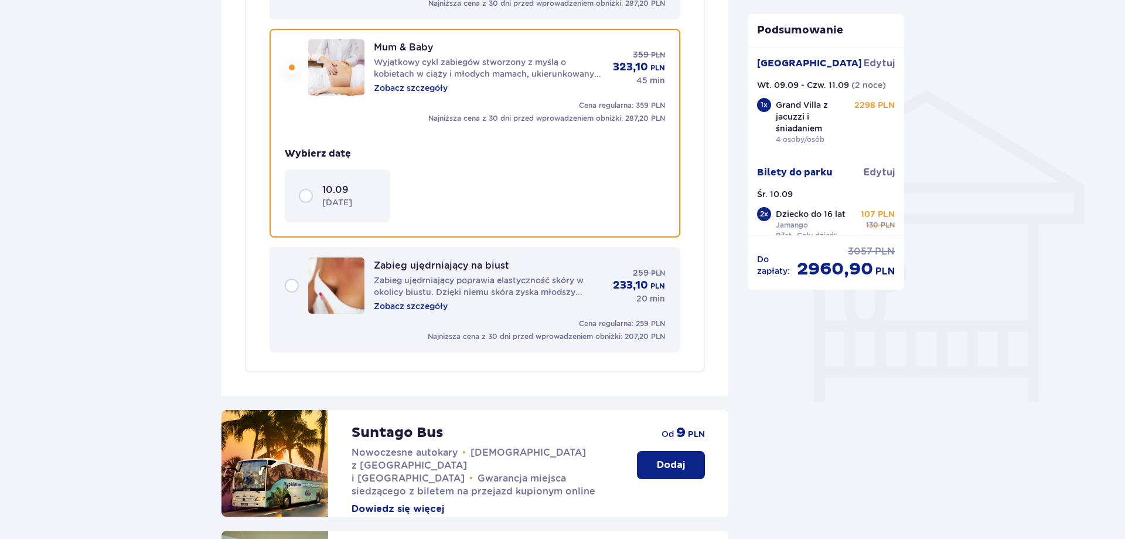
scroll to position [877, 0]
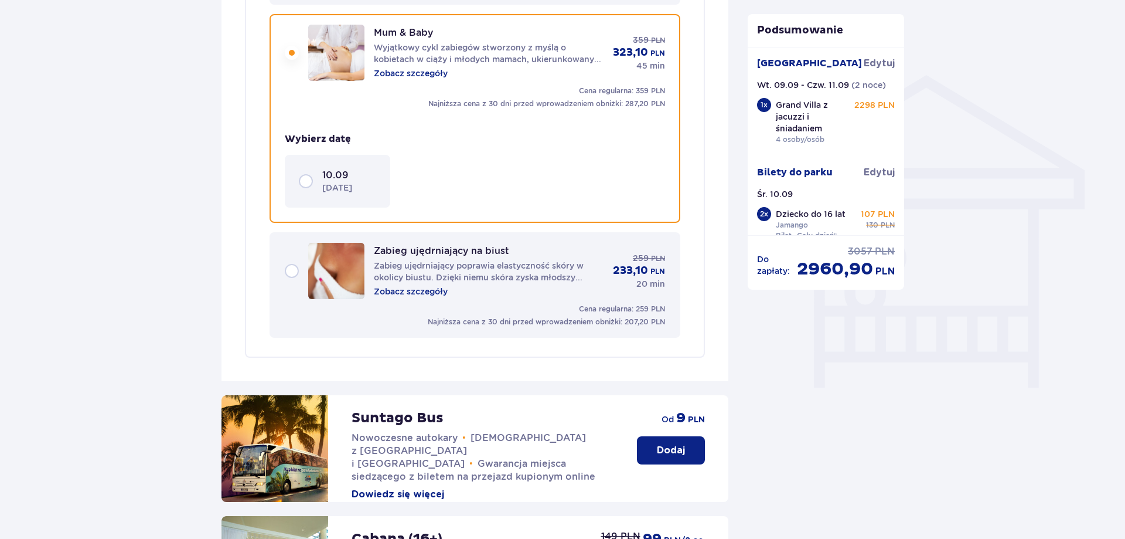
click at [339, 176] on p "10.09" at bounding box center [335, 175] width 26 height 13
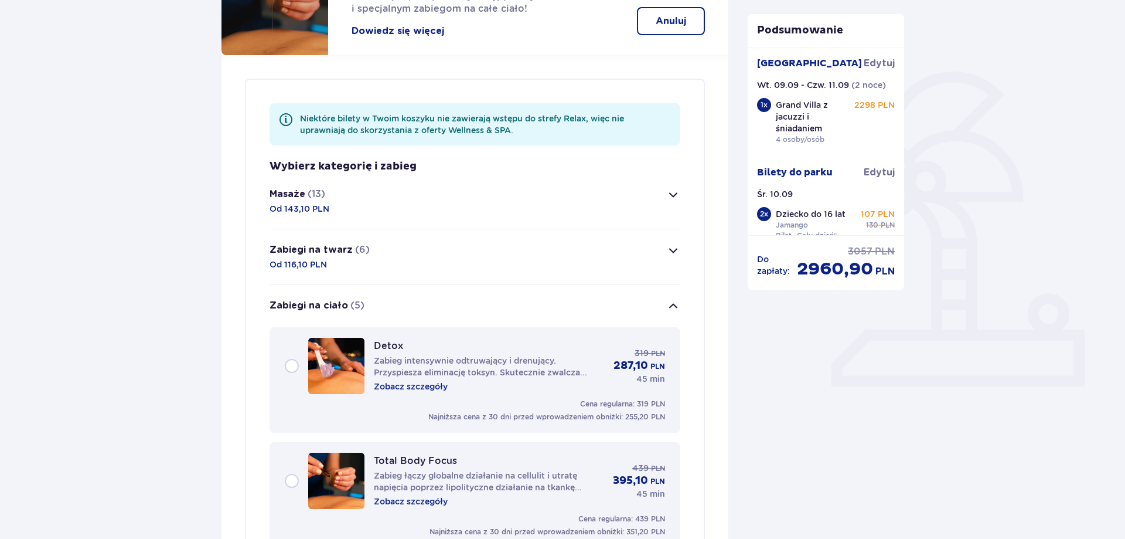
scroll to position [0, 0]
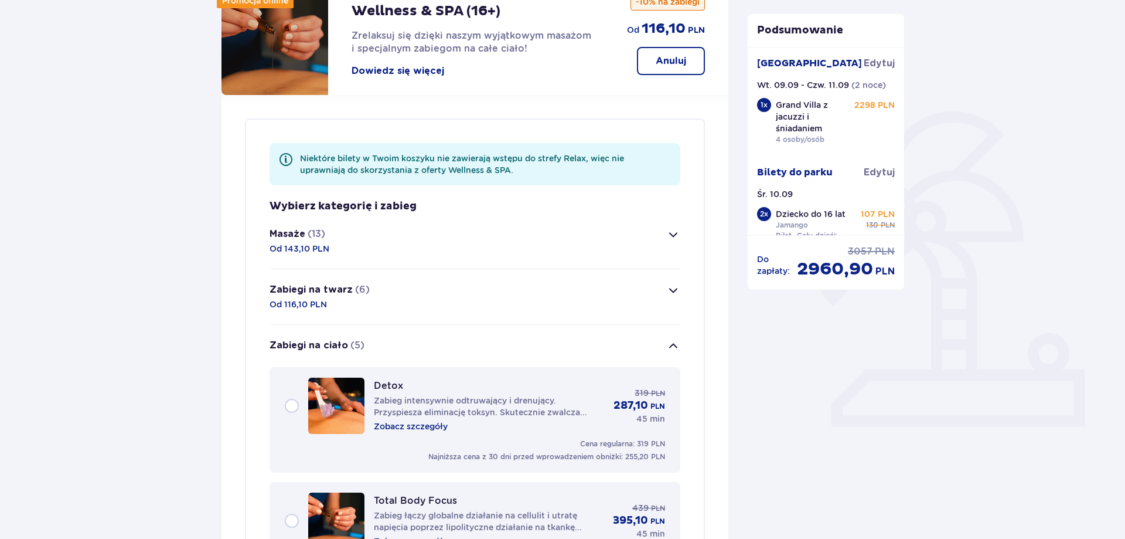
click at [355, 251] on button "Masaże (13) Od 143,10 PLN" at bounding box center [475, 240] width 411 height 55
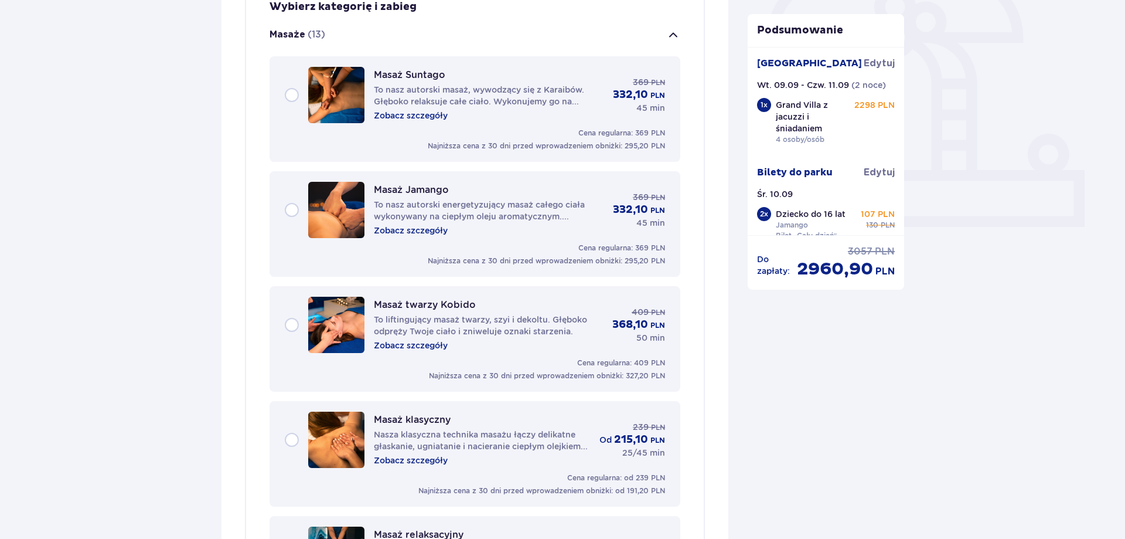
scroll to position [393, 0]
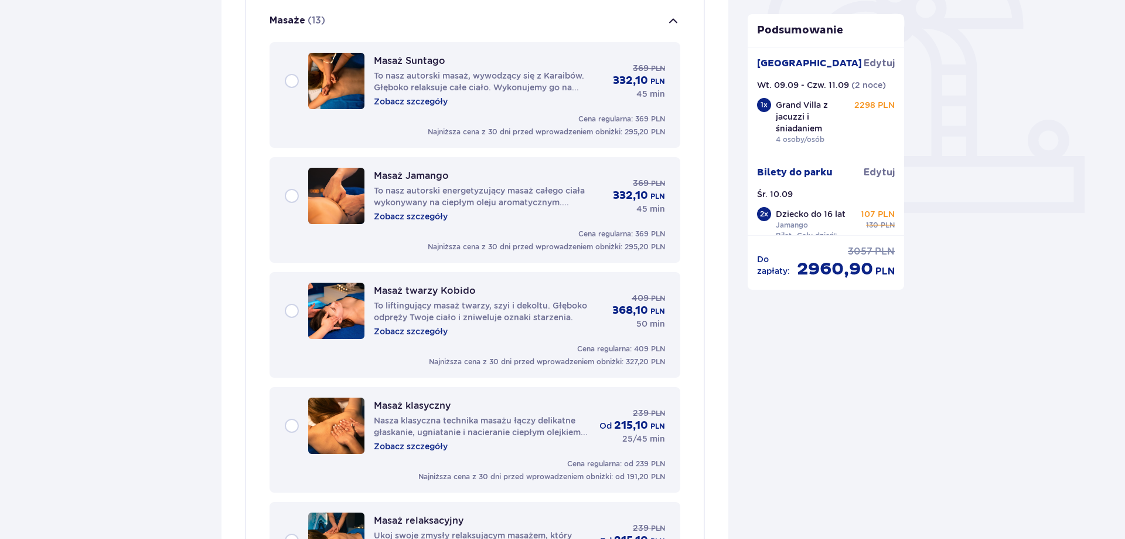
click at [294, 76] on div "Masaż Suntago To nasz autorski masaż, wywodzący się z Karaibów. Głęboko relaksu…" at bounding box center [475, 81] width 380 height 56
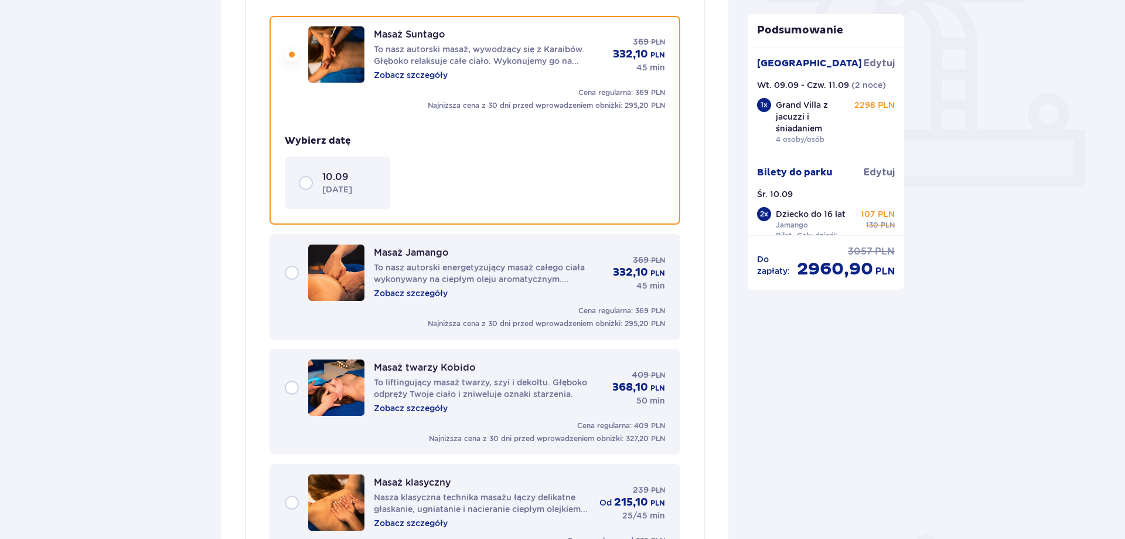
scroll to position [421, 0]
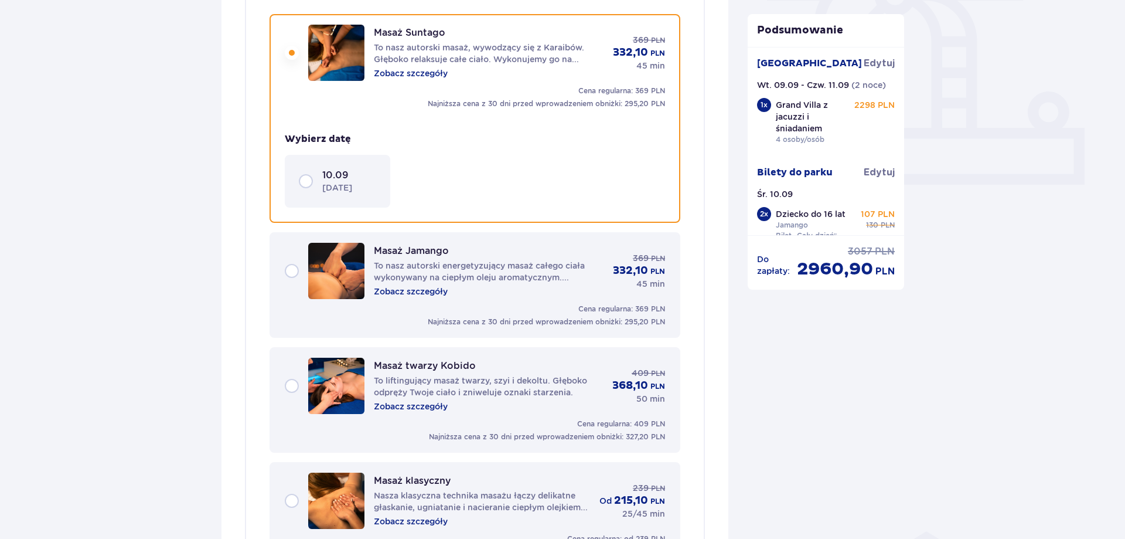
click at [340, 185] on p "środa" at bounding box center [337, 188] width 30 height 12
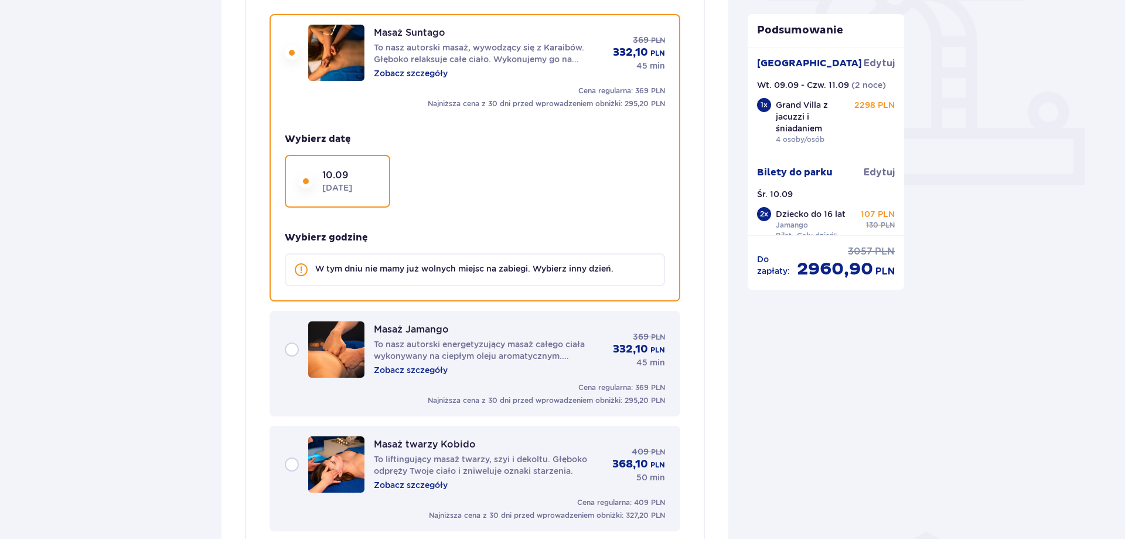
scroll to position [182, 0]
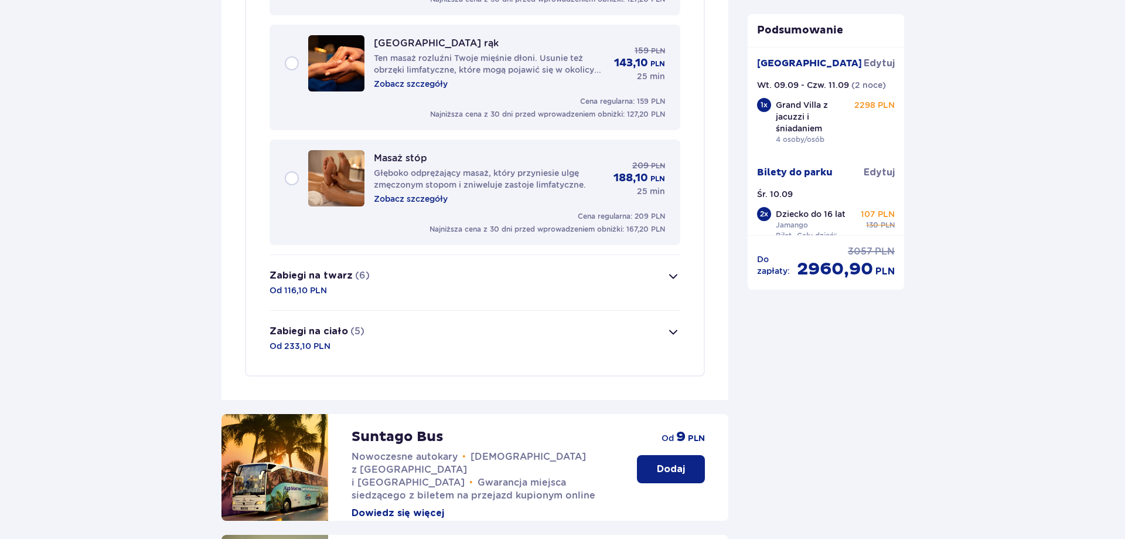
click at [339, 256] on button "Zabiegi na twarz (6) Od 116,10 PLN" at bounding box center [475, 282] width 411 height 55
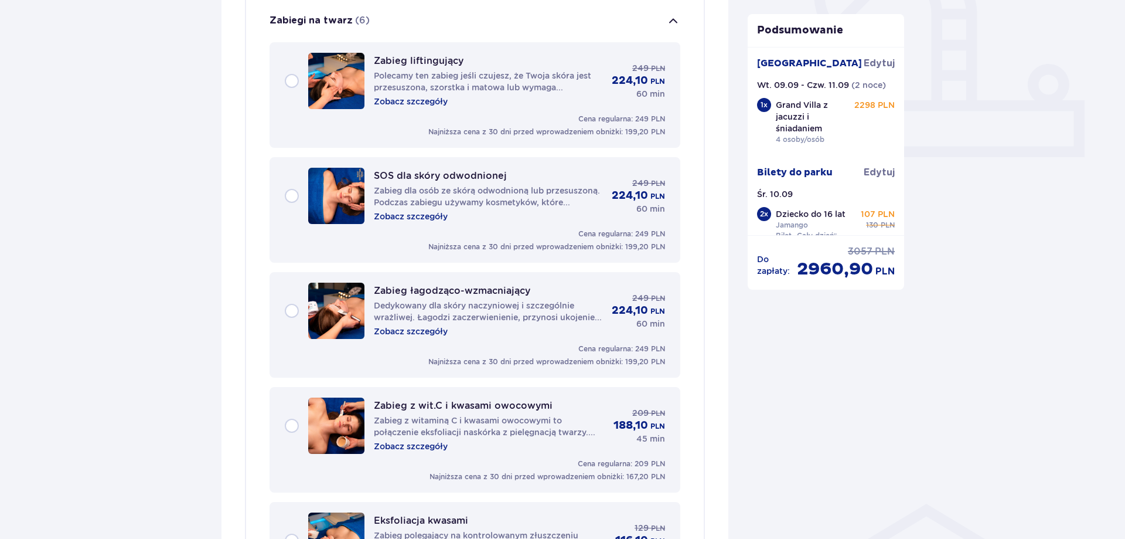
scroll to position [448, 0]
click at [290, 77] on div "Zabieg liftingujący Polecamy ten zabieg jeśli czujesz, że Twoja skóra jest prze…" at bounding box center [475, 81] width 380 height 56
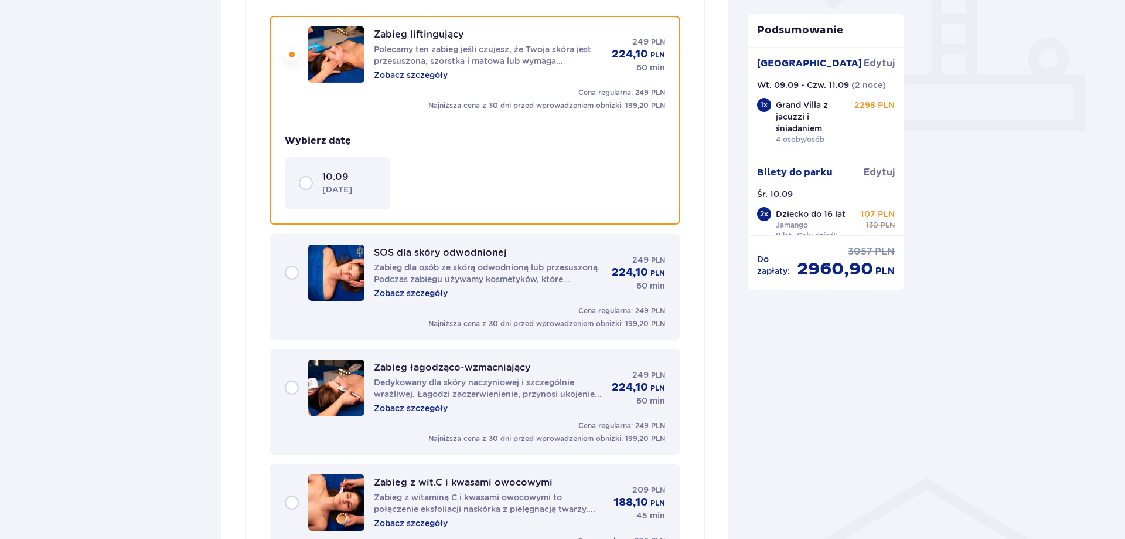
scroll to position [476, 0]
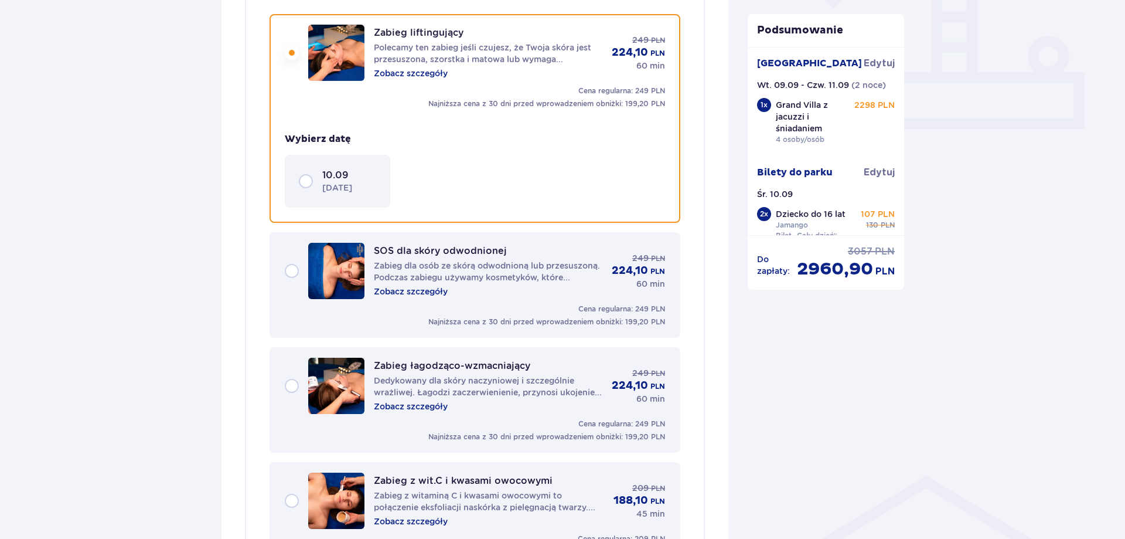
click at [345, 181] on p "10.09" at bounding box center [335, 175] width 26 height 13
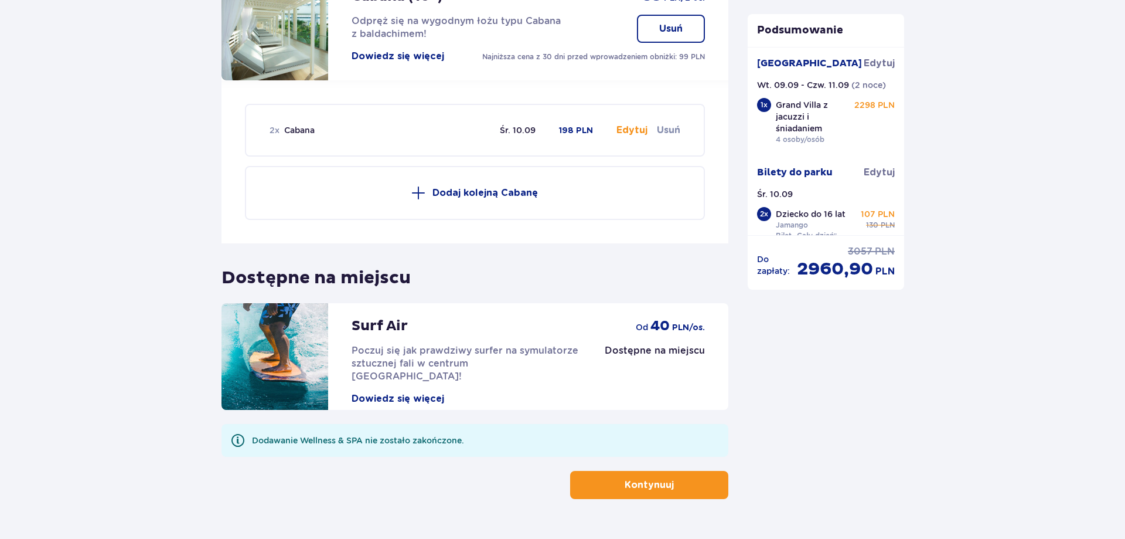
scroll to position [1643, 0]
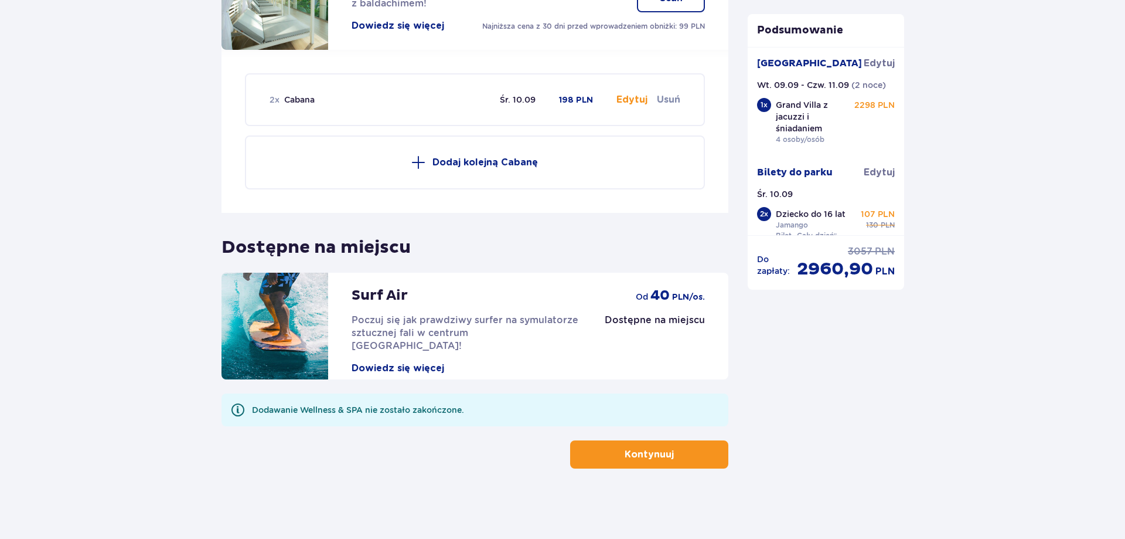
drag, startPoint x: 641, startPoint y: 466, endPoint x: 750, endPoint y: 448, distance: 110.4
click at [642, 467] on button "Kontynuuj" at bounding box center [649, 454] width 158 height 28
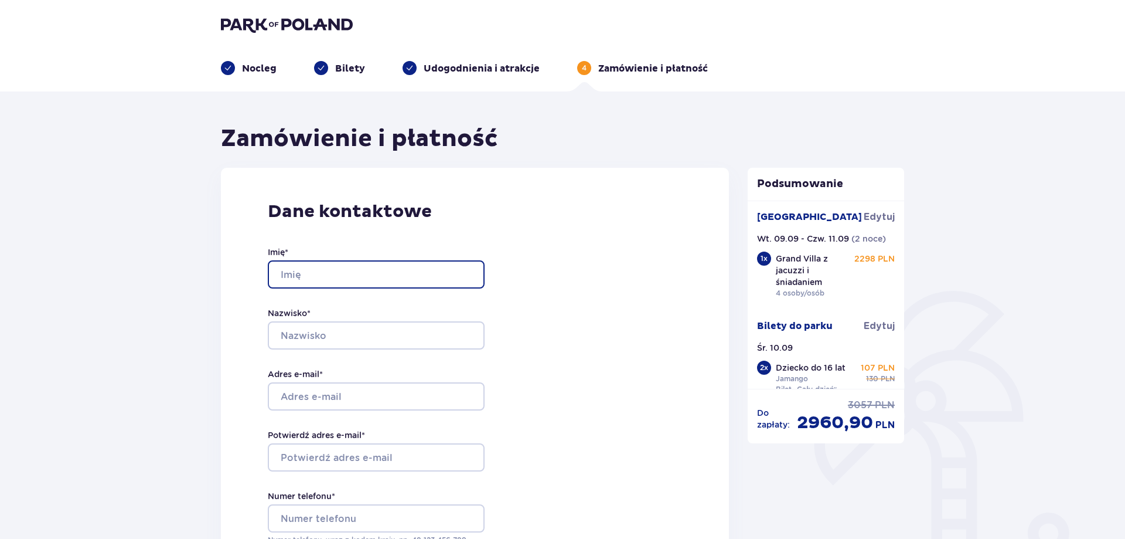
click at [335, 271] on input "Imię *" at bounding box center [376, 274] width 217 height 28
type input "Agnieszka"
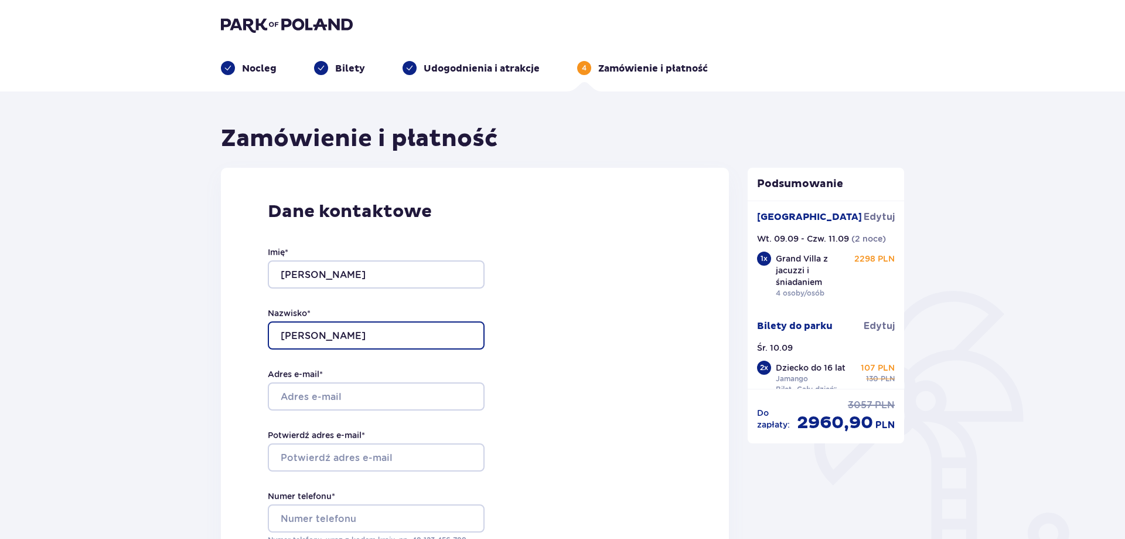
type input "Małkowska"
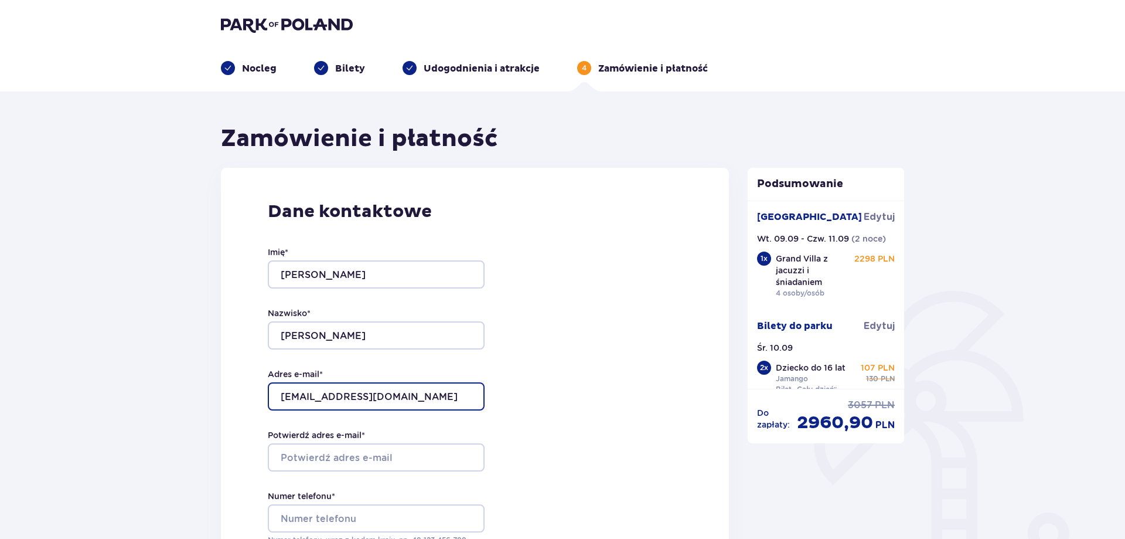
type input "[EMAIL_ADDRESS][DOMAIN_NAME]"
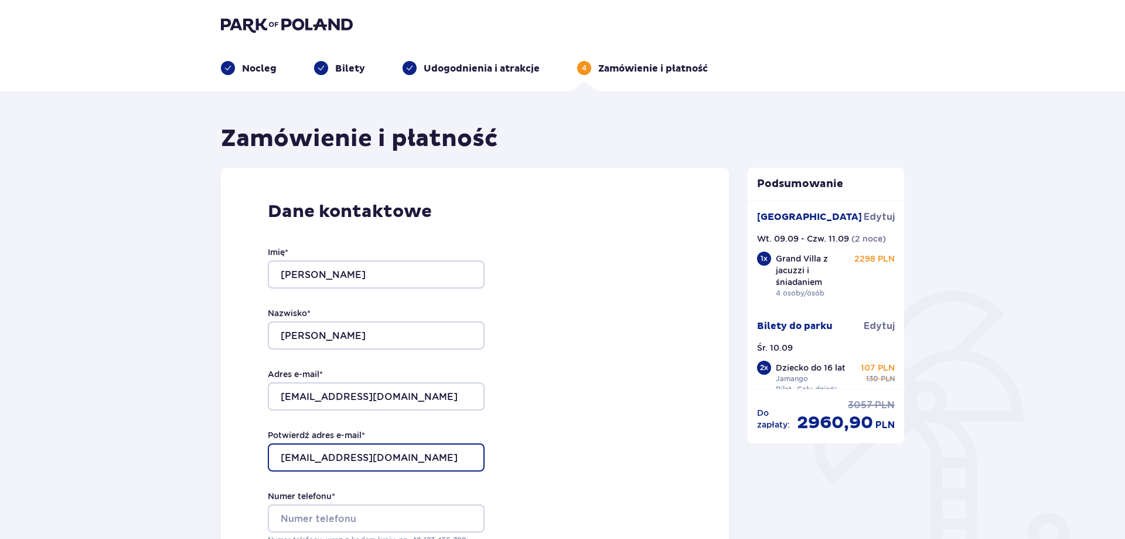
type input "[EMAIL_ADDRESS][DOMAIN_NAME]"
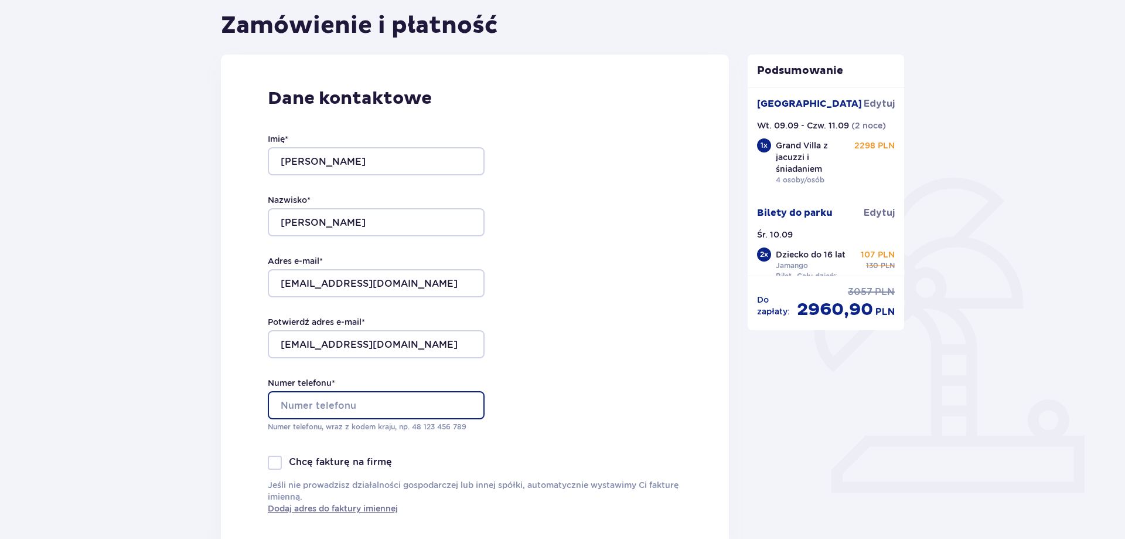
scroll to position [239, 0]
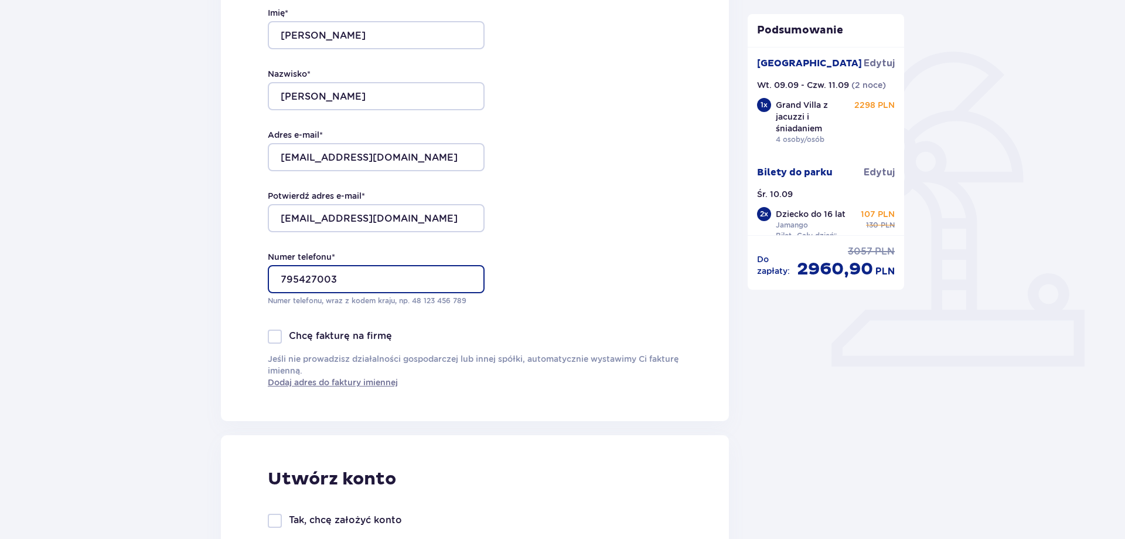
type input "795427003"
drag, startPoint x: 715, startPoint y: 173, endPoint x: 500, endPoint y: 294, distance: 246.9
click at [713, 174] on div "Dane kontaktowe Imię * Agnieszka Nazwisko * Małkowska Adres e-mail * agnieszkam…" at bounding box center [475, 174] width 508 height 492
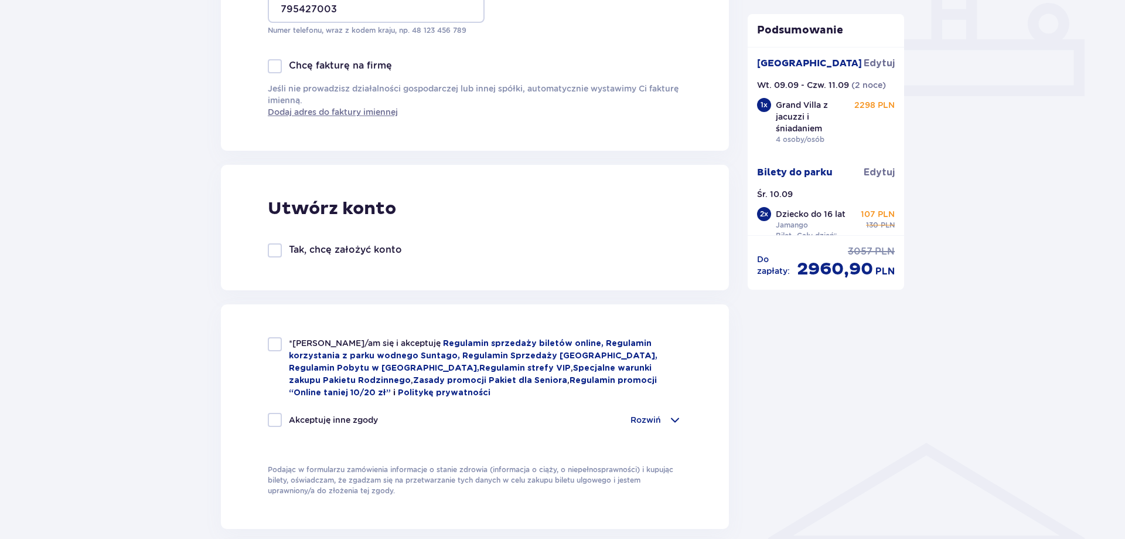
scroll to position [538, 0]
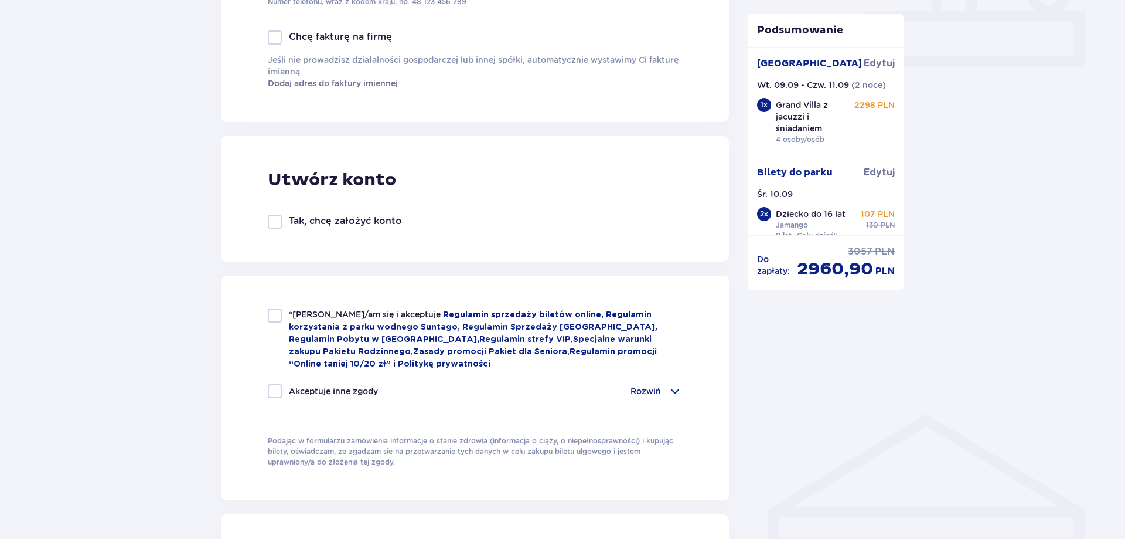
click at [274, 315] on div at bounding box center [275, 315] width 14 height 14
checkbox input "true"
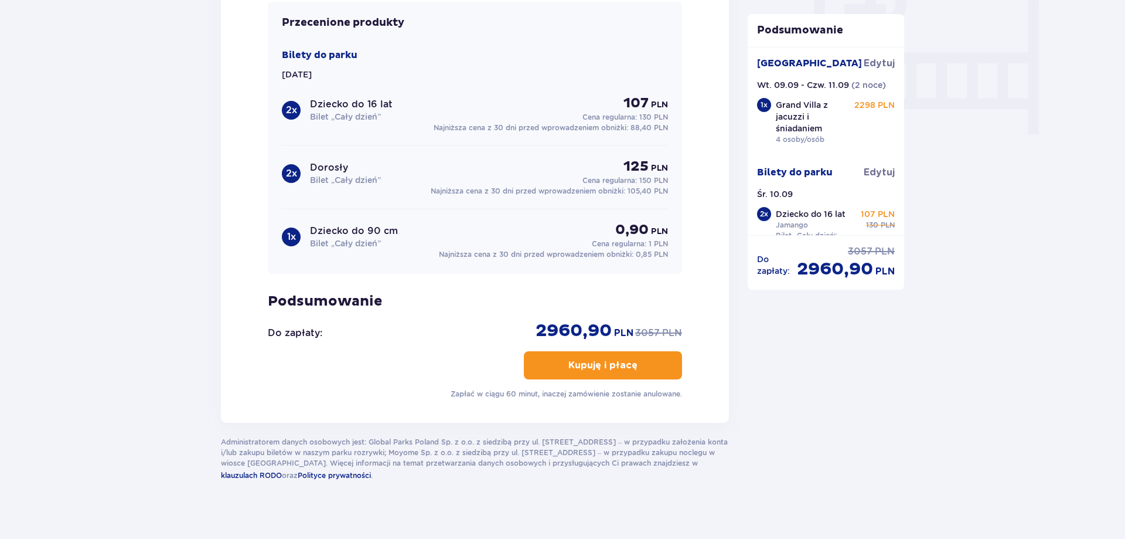
scroll to position [1136, 0]
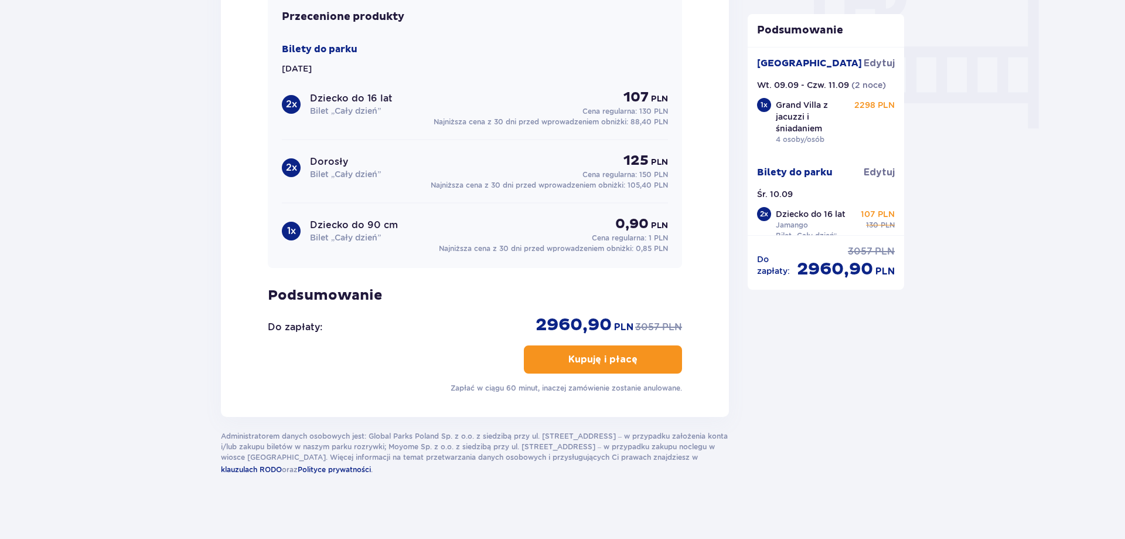
click at [595, 364] on button "Kupuję i płacę" at bounding box center [603, 359] width 158 height 28
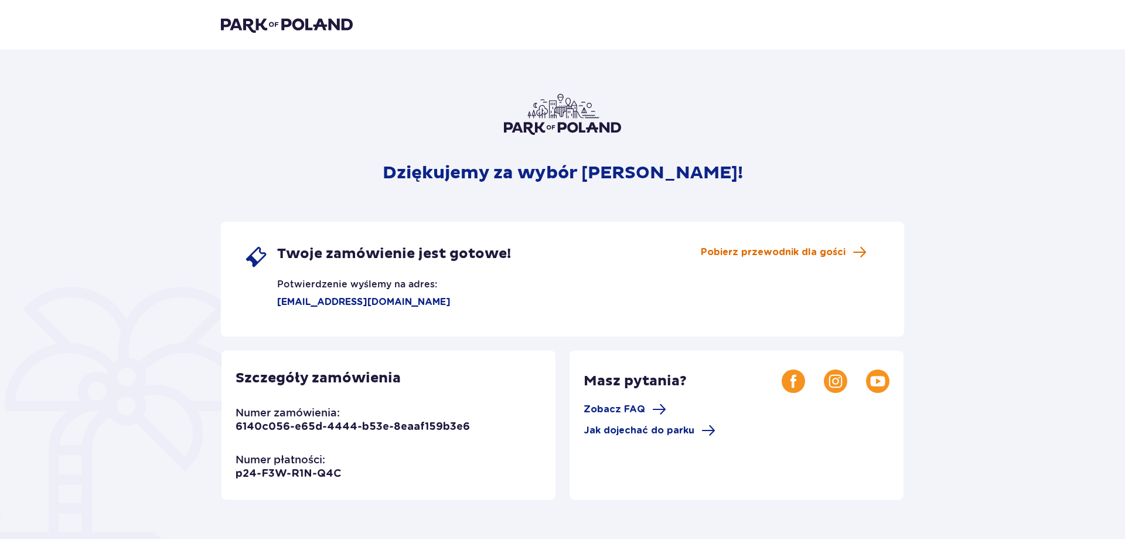
click at [799, 250] on span "Pobierz przewodnik dla gości" at bounding box center [773, 252] width 145 height 13
